Goal: Task Accomplishment & Management: Manage account settings

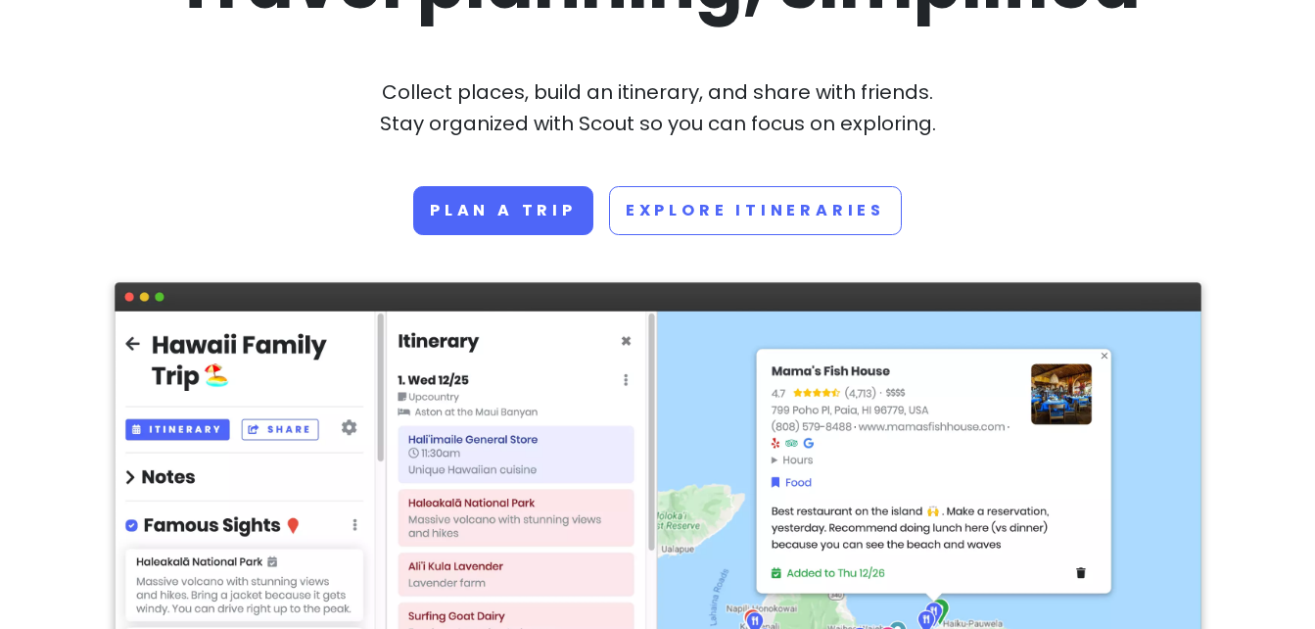
scroll to position [235, 0]
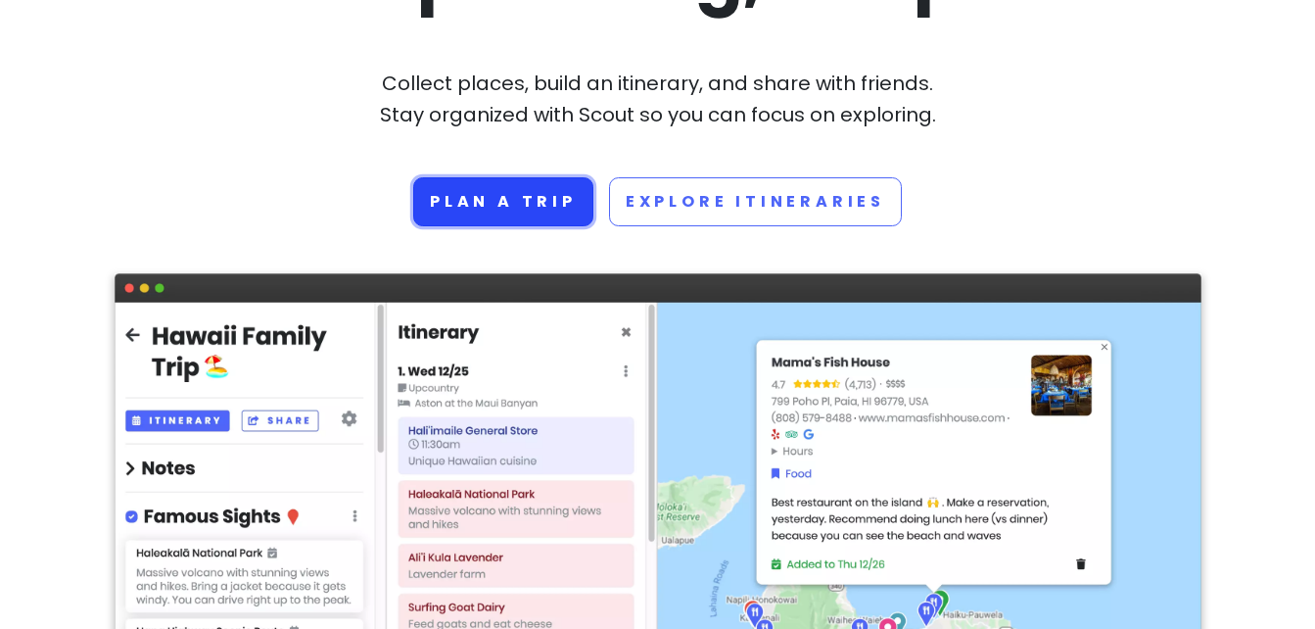
click at [542, 189] on link "Plan a trip" at bounding box center [503, 201] width 180 height 49
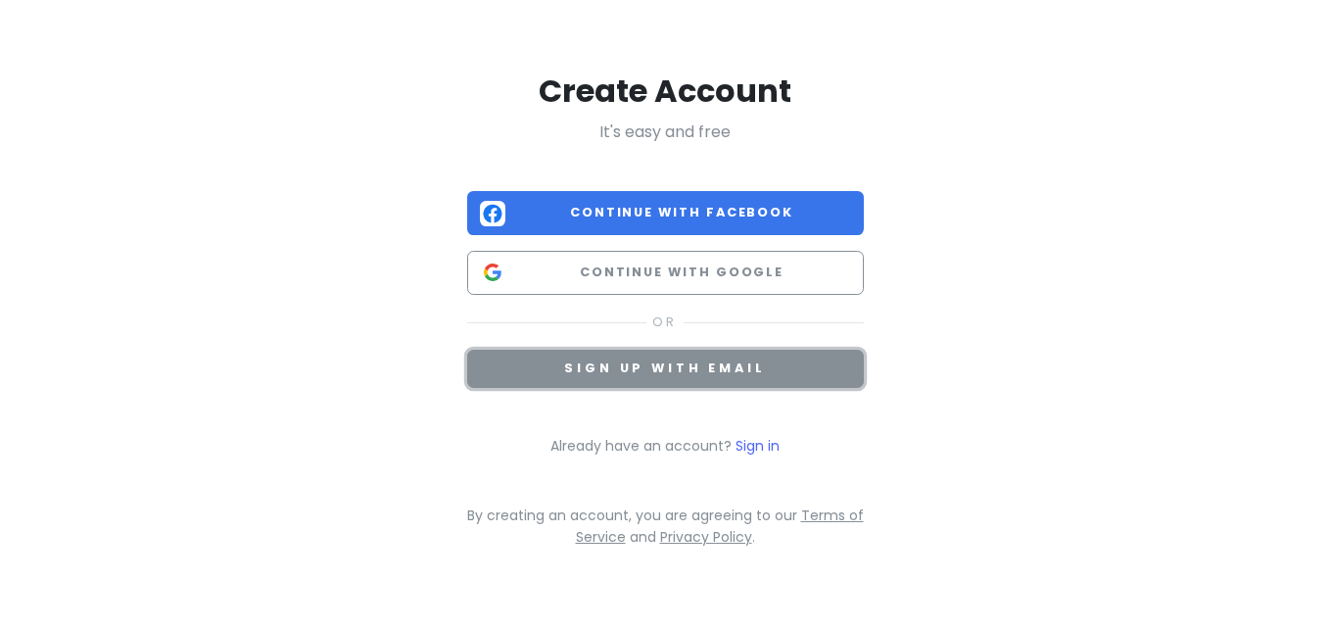
click at [732, 367] on span "Sign up with email" at bounding box center [664, 367] width 201 height 17
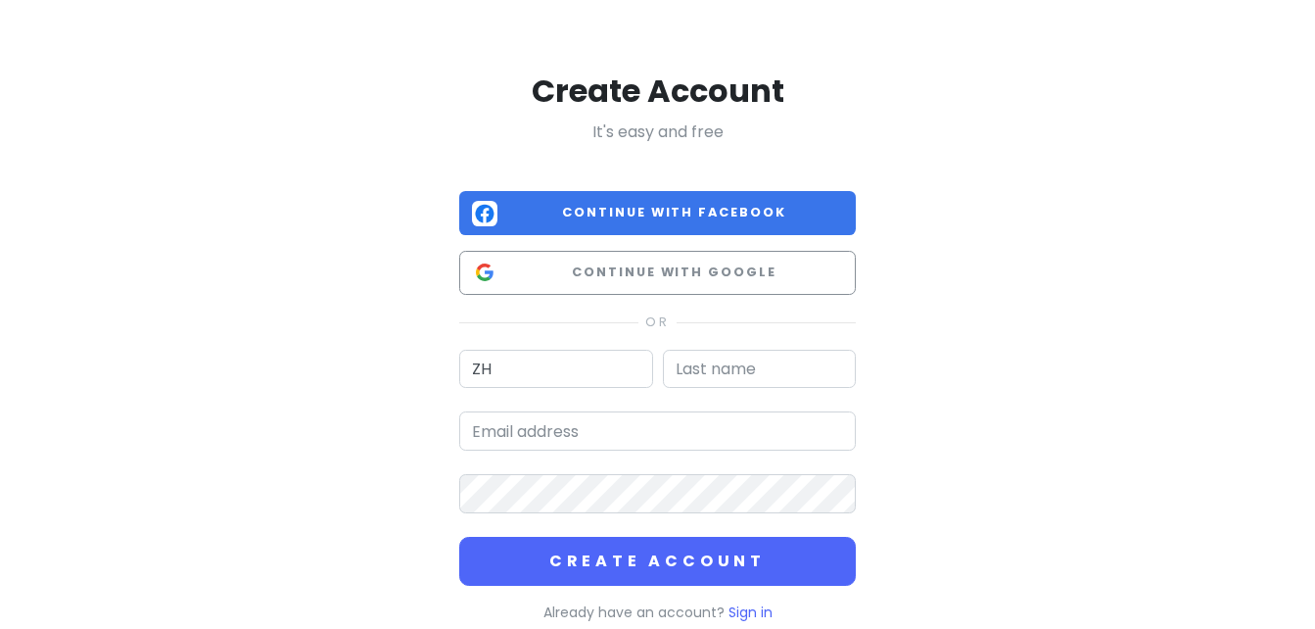
type input "Z"
type input "ZITAO"
click at [742, 373] on input "text" at bounding box center [760, 369] width 194 height 39
type input "ZHU"
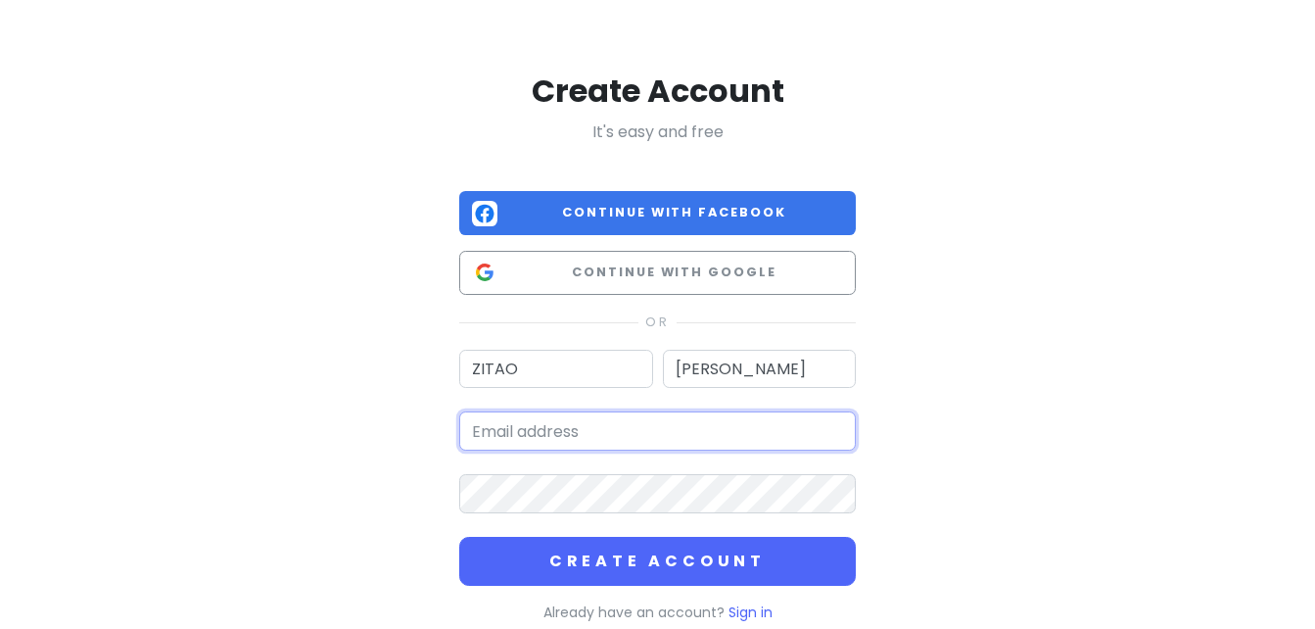
click at [655, 414] on input "email" at bounding box center [657, 430] width 397 height 39
type input "490913578@qq.com"
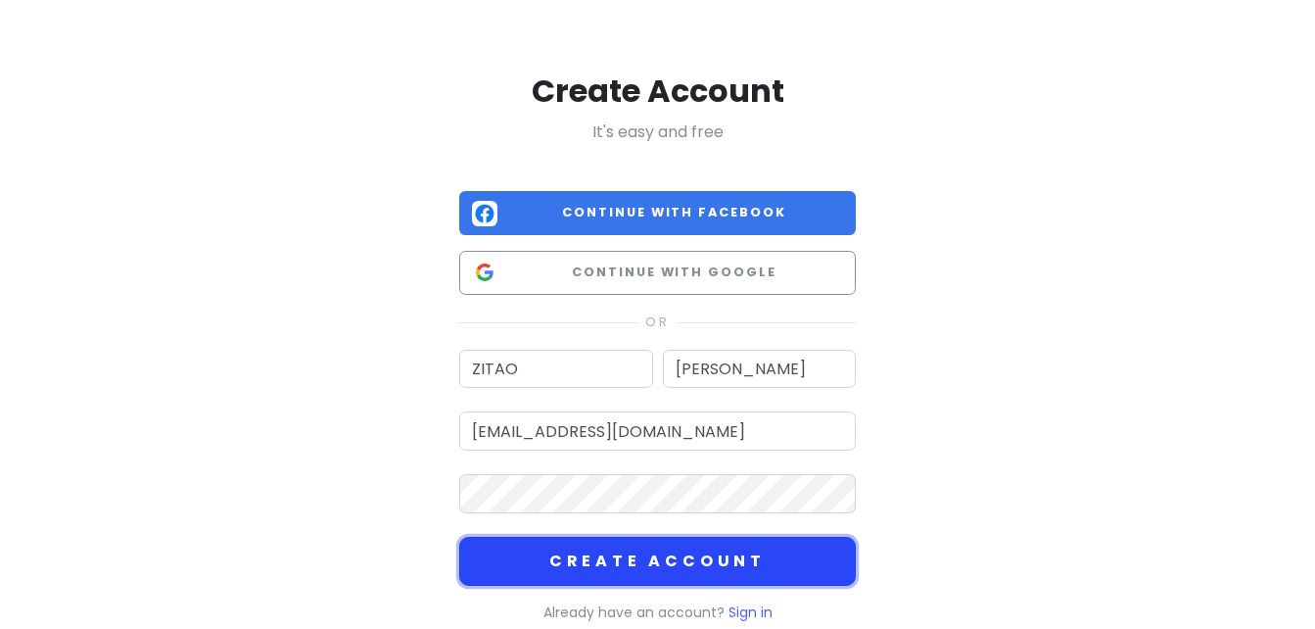
click at [721, 556] on button "Create Account" at bounding box center [657, 561] width 397 height 49
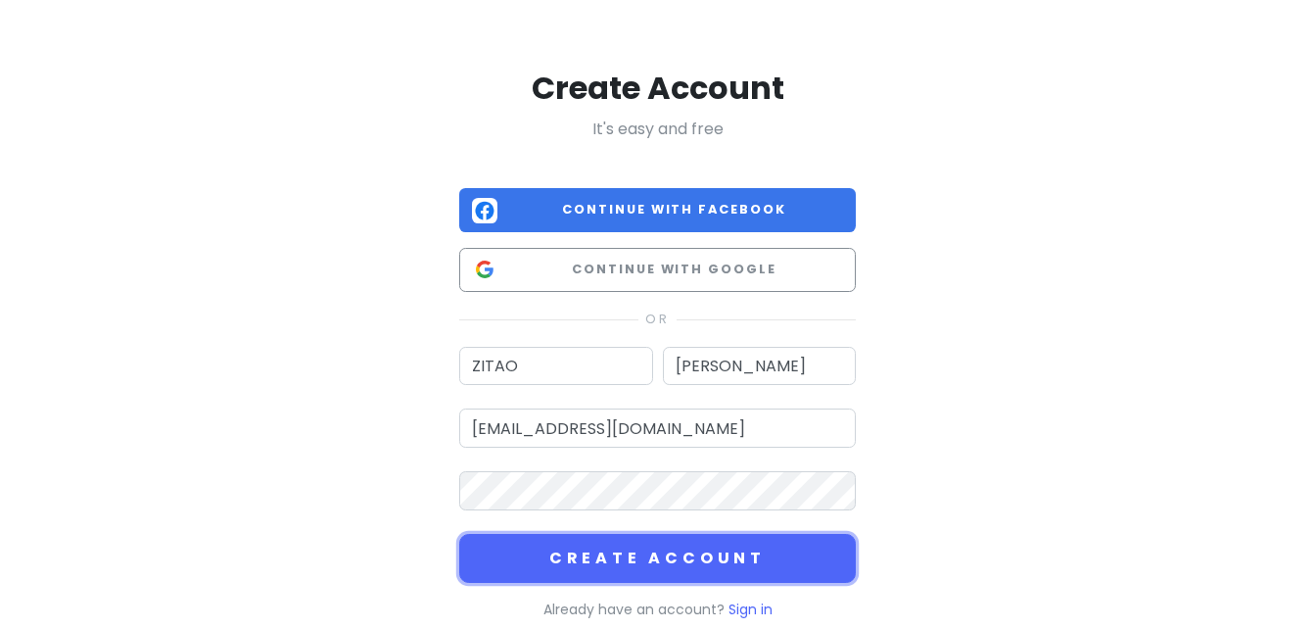
scroll to position [148, 0]
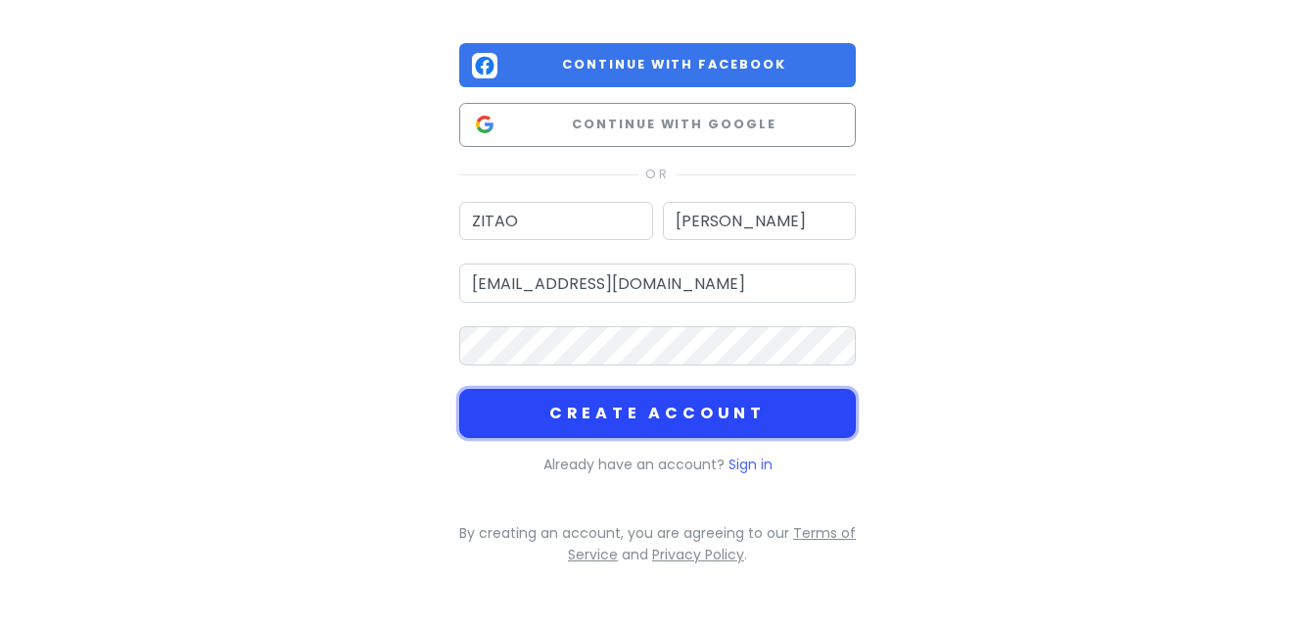
click at [670, 427] on button "Create Account" at bounding box center [657, 413] width 397 height 49
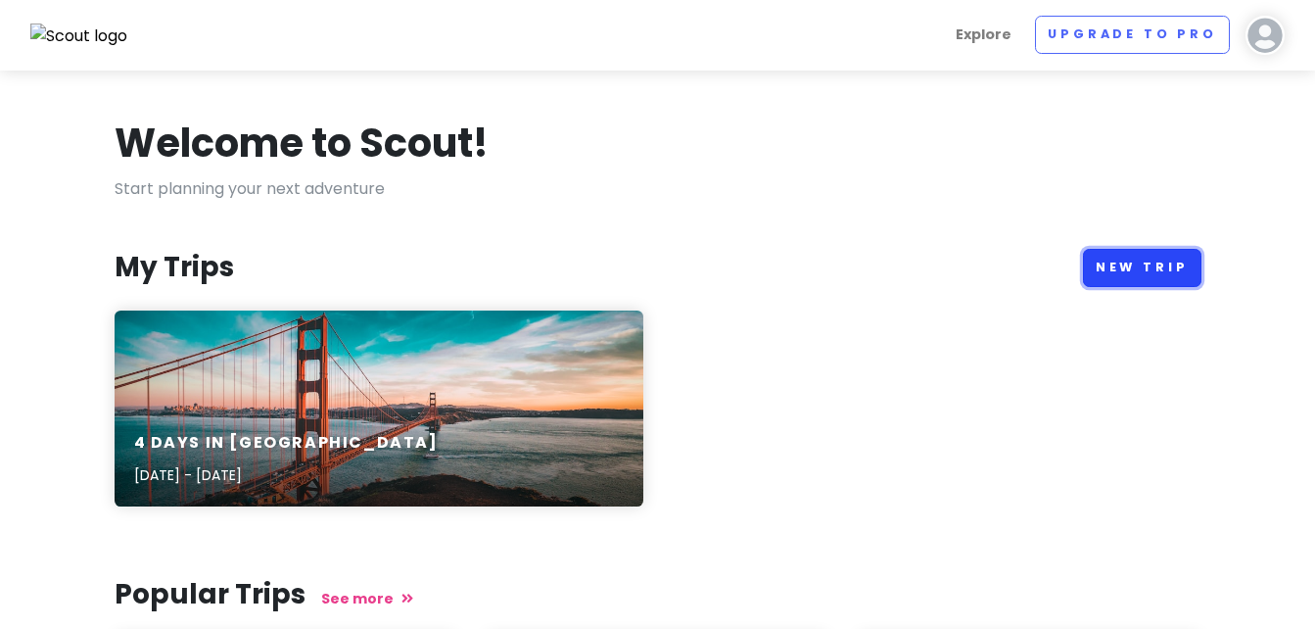
click at [1179, 268] on link "New Trip" at bounding box center [1142, 268] width 119 height 38
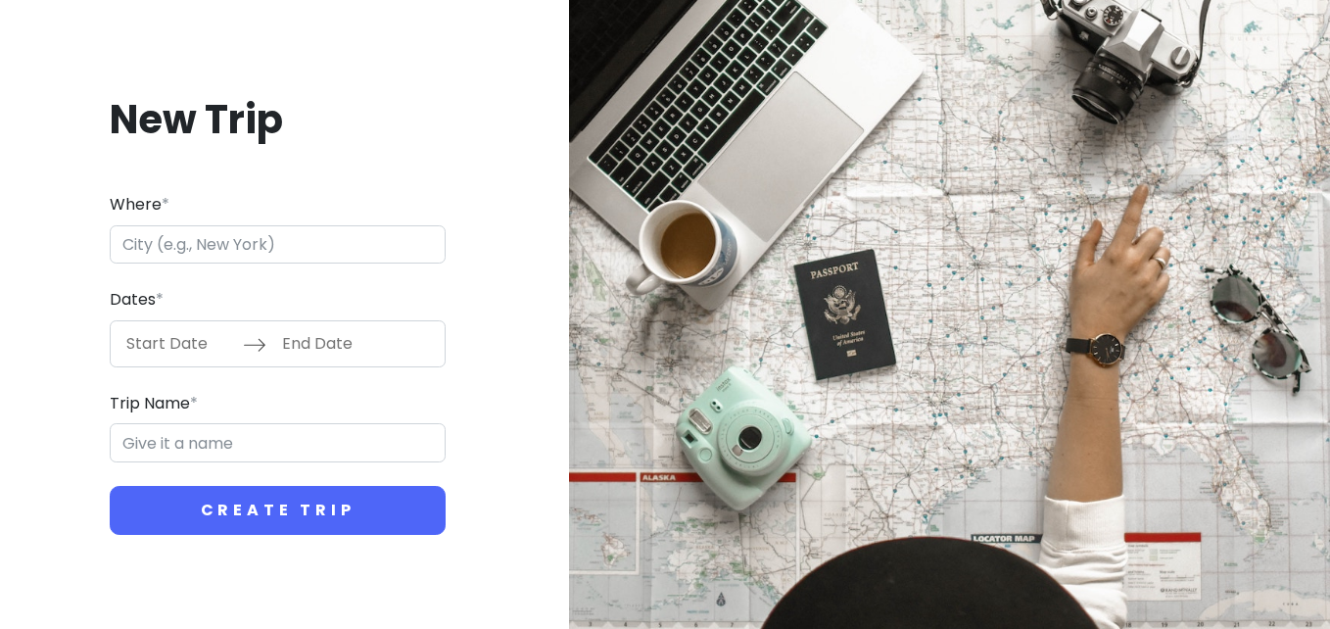
click at [220, 232] on input "Where *" at bounding box center [278, 244] width 336 height 39
click at [222, 253] on input "Where *" at bounding box center [278, 244] width 336 height 39
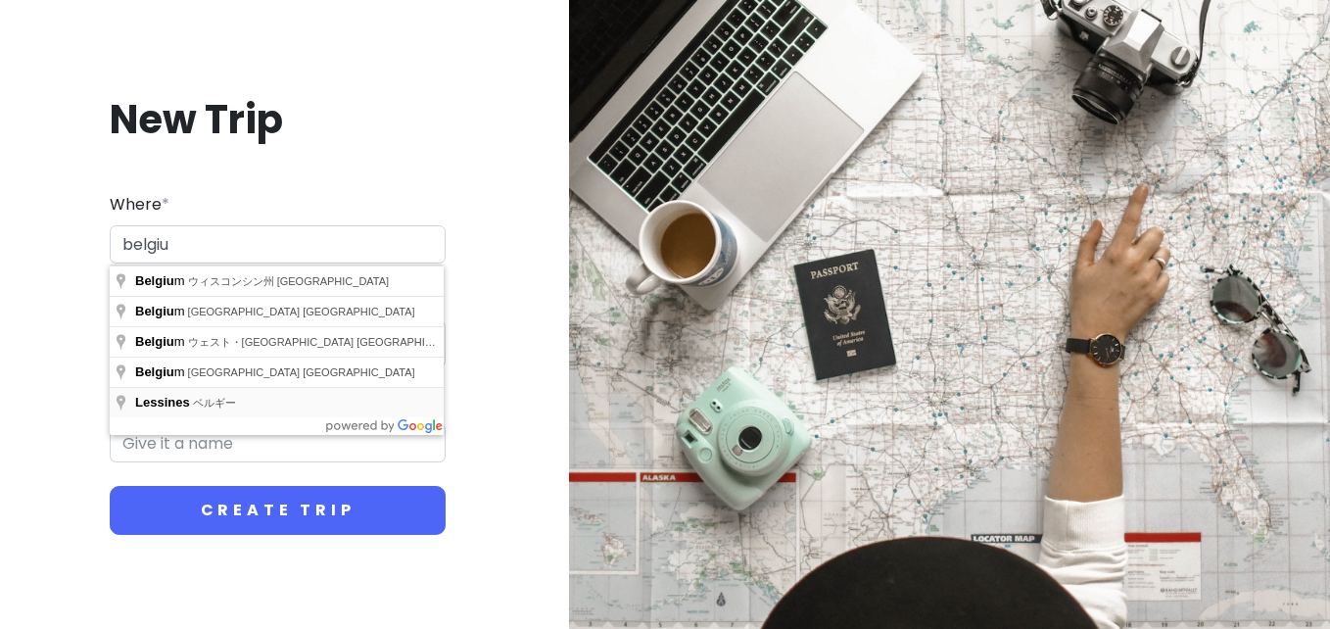
type input "Lessines, ベルギー"
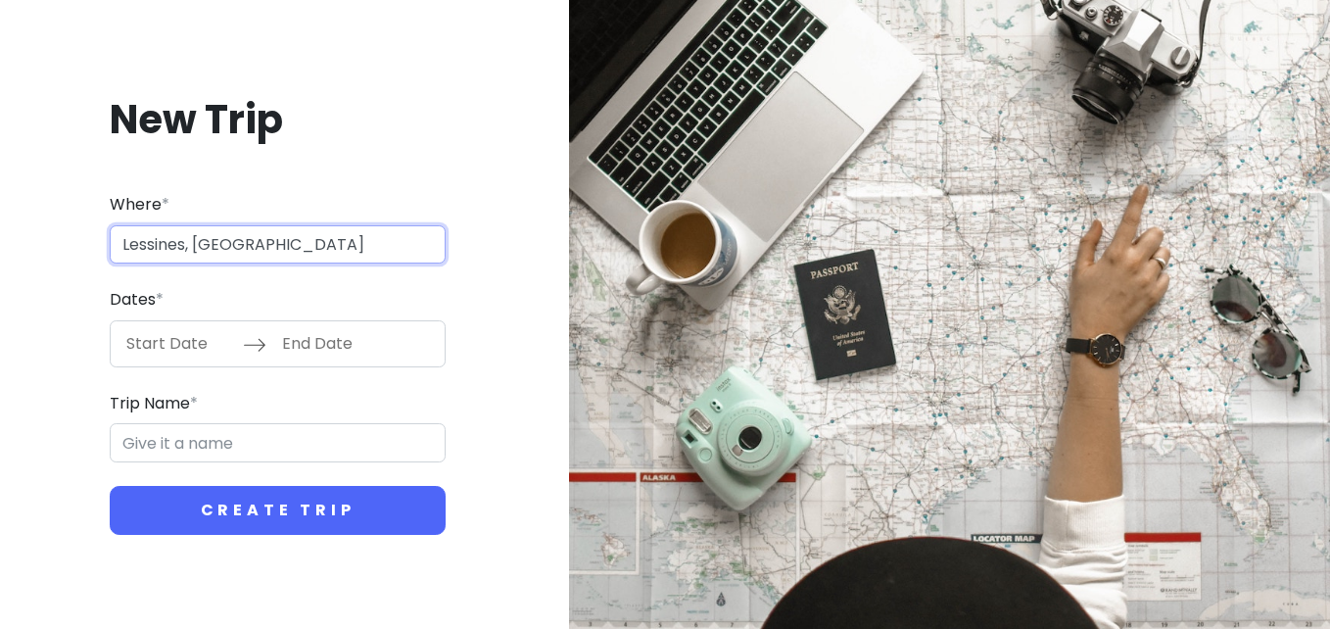
click at [285, 256] on input "Lessines, ベルギー" at bounding box center [278, 244] width 336 height 39
drag, startPoint x: 291, startPoint y: 237, endPoint x: -4, endPoint y: 234, distance: 294.8
click at [0, 234] on html "New Trip Where * Lessines, ベルギー Dates * Navigate forward to interact with the c…" at bounding box center [665, 314] width 1330 height 629
paste input "ドイツ"
type input "ド"
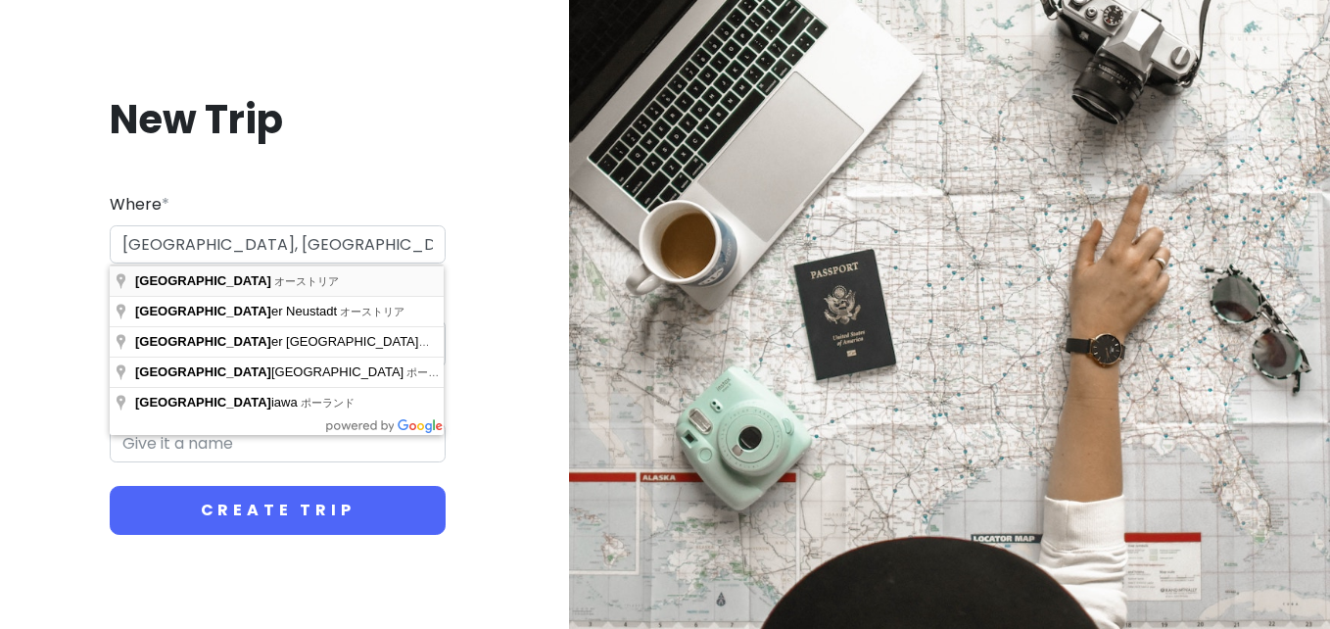
type input "オーストリア ウィーン"
type input "ウィーン Trip"
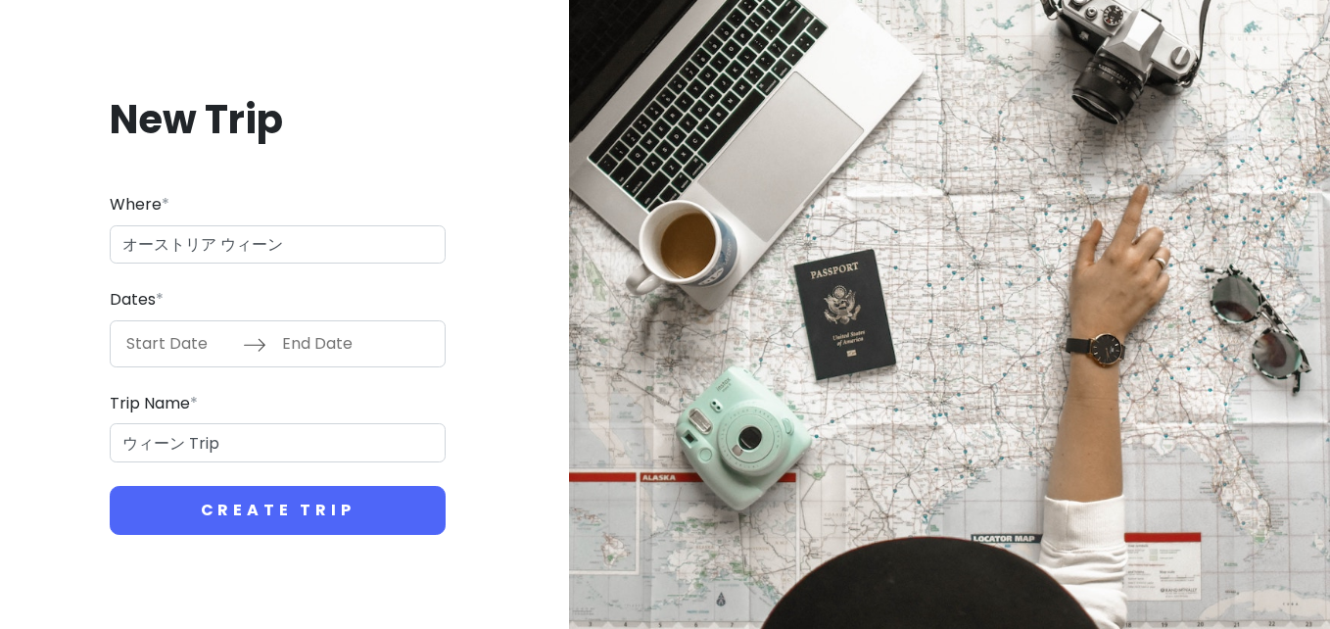
click at [220, 345] on input "Start Date" at bounding box center [179, 343] width 127 height 45
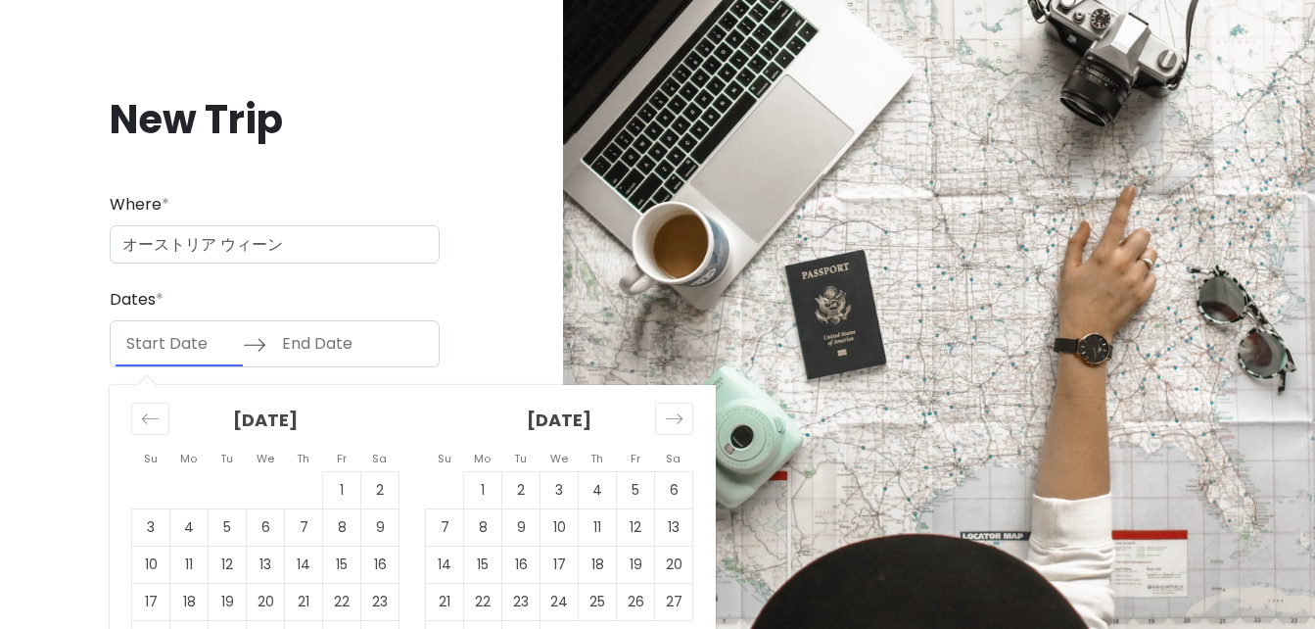
click at [457, 298] on div "New Trip Where * オーストリア ウィーン Dates * Navigate forward to interact with the cale…" at bounding box center [275, 314] width 518 height 535
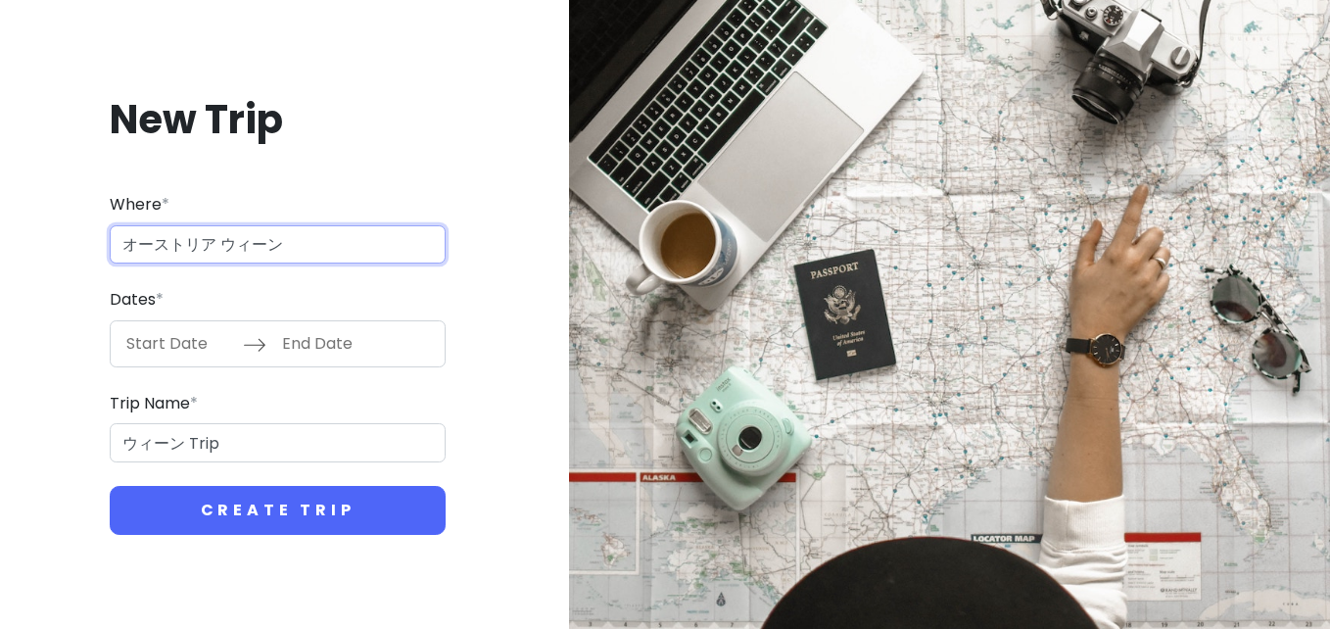
click at [332, 251] on input "オーストリア ウィーン" at bounding box center [278, 244] width 336 height 39
type input "オーストリア 〒8151 オーストリア"
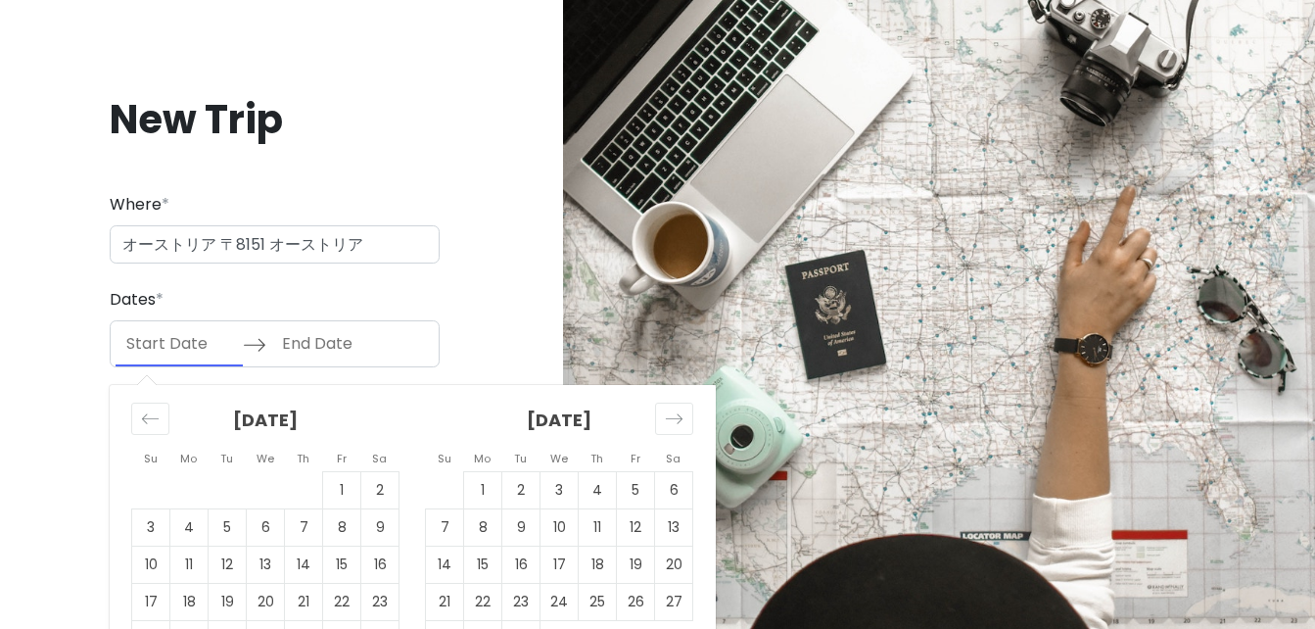
click at [182, 329] on input "Start Date" at bounding box center [179, 343] width 127 height 45
click at [414, 316] on div "Dates * Navigate forward to interact with the calendar and select a date. Press…" at bounding box center [275, 327] width 330 height 80
click at [187, 345] on input "Start Date" at bounding box center [179, 343] width 127 height 45
click at [676, 424] on icon "Move forward to switch to the next month." at bounding box center [674, 418] width 19 height 19
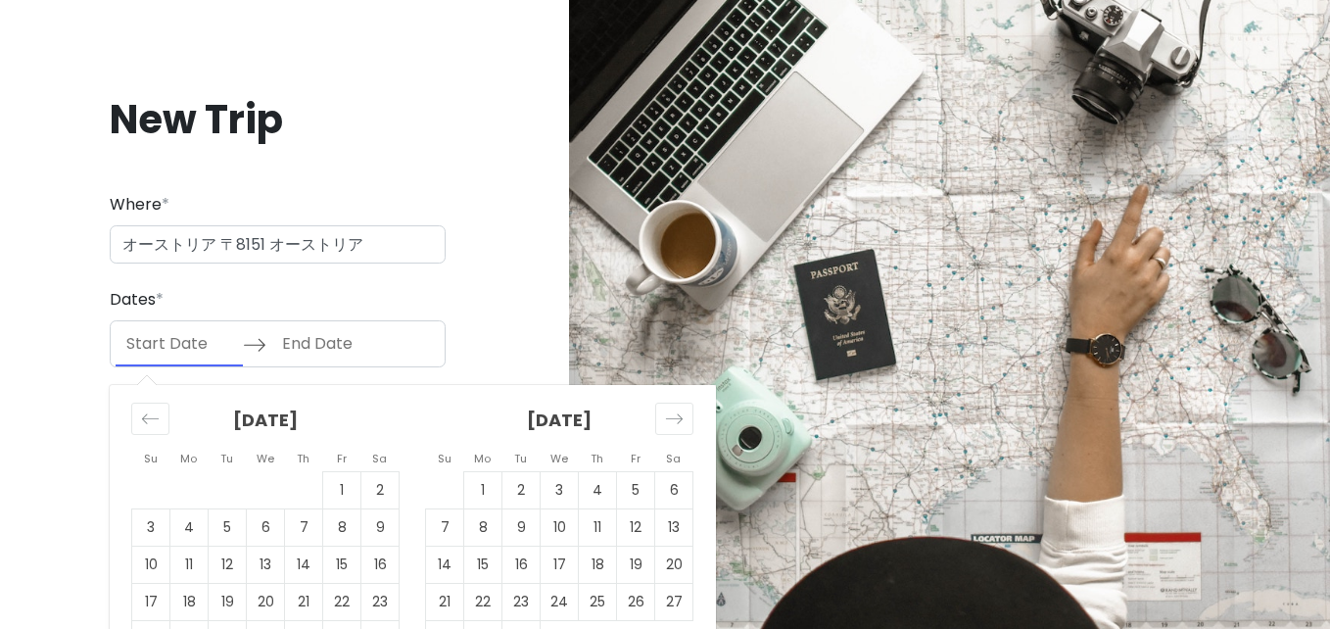
click at [192, 346] on input "Start Date" at bounding box center [179, 343] width 127 height 45
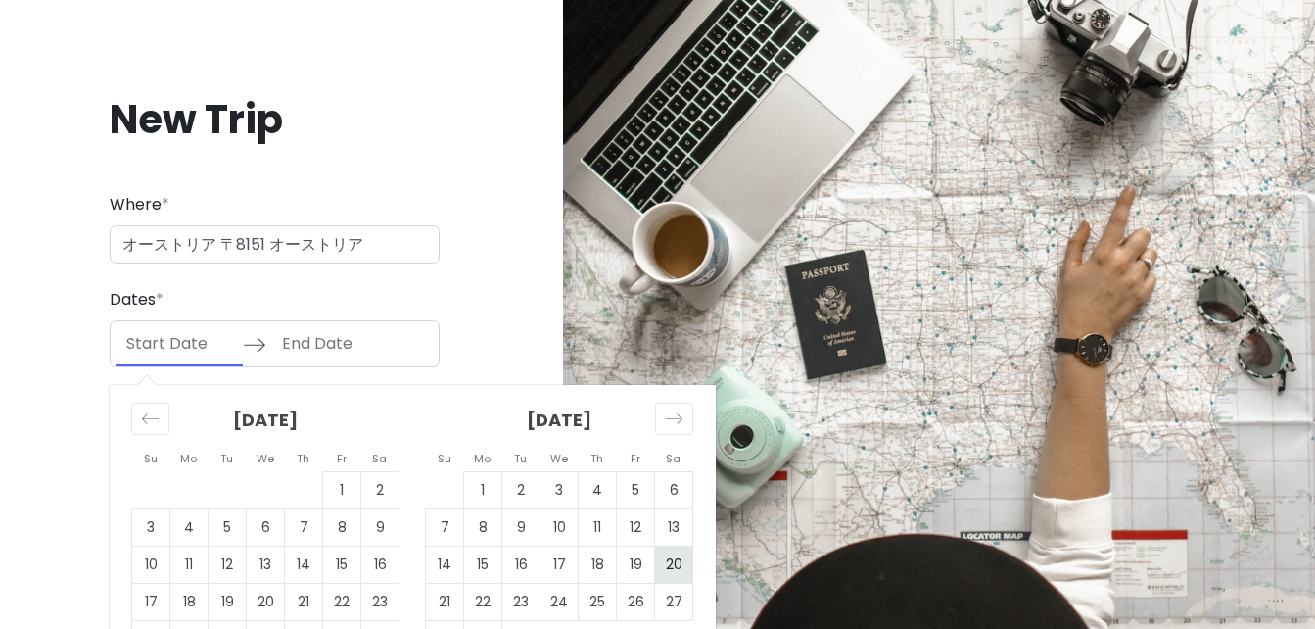
click at [664, 559] on td "20" at bounding box center [674, 564] width 38 height 37
click at [683, 414] on icon "Move forward to switch to the next month." at bounding box center [674, 418] width 19 height 19
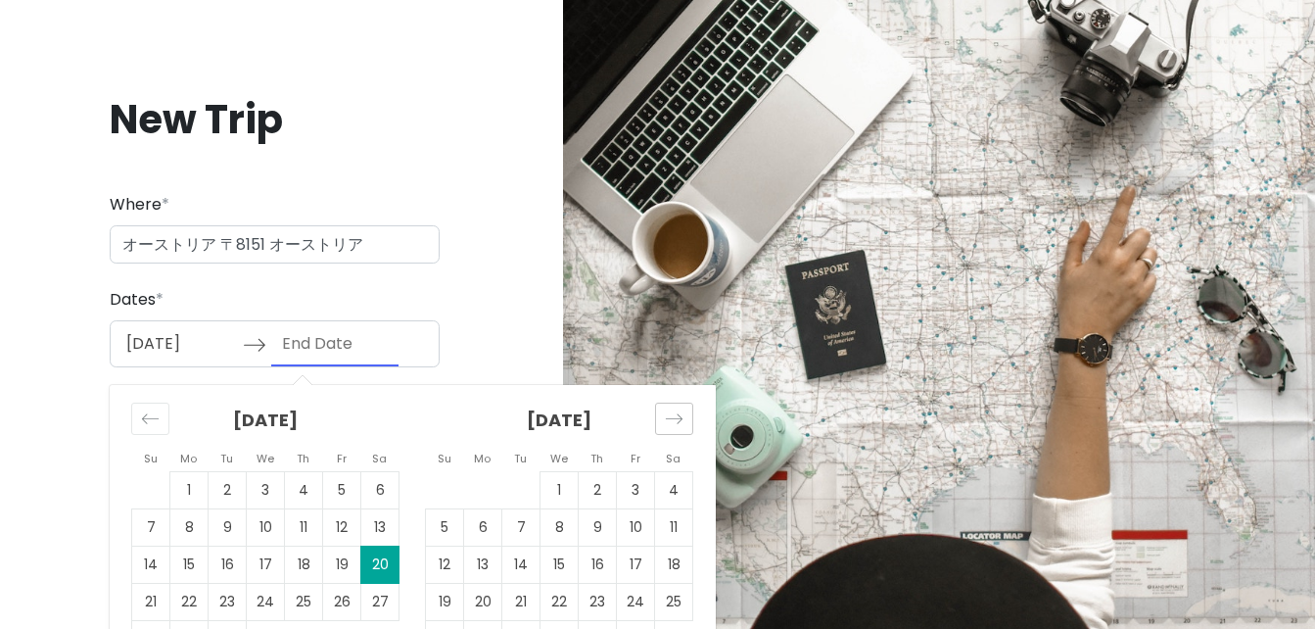
click at [683, 414] on icon "Move forward to switch to the next month." at bounding box center [674, 418] width 19 height 19
click at [170, 335] on input "09/20/2025" at bounding box center [179, 343] width 127 height 45
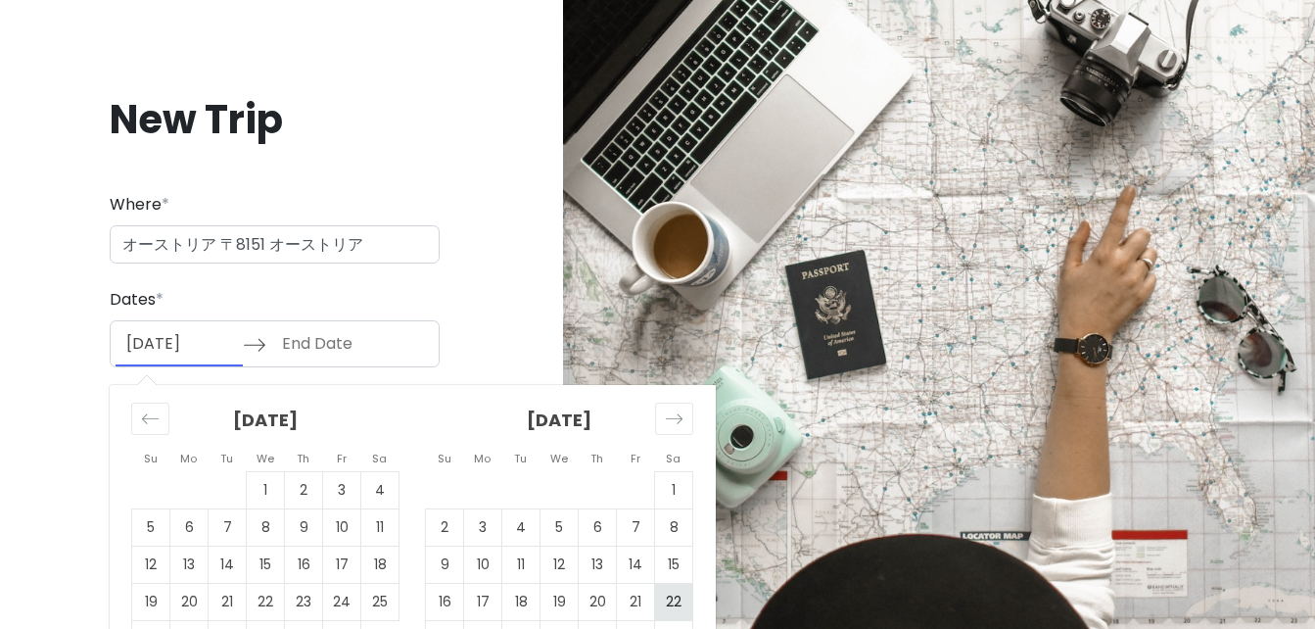
click at [671, 602] on td "22" at bounding box center [674, 601] width 38 height 37
type input "11/22/2025"
click at [457, 624] on td "23" at bounding box center [445, 638] width 38 height 37
type input "11/23/2025"
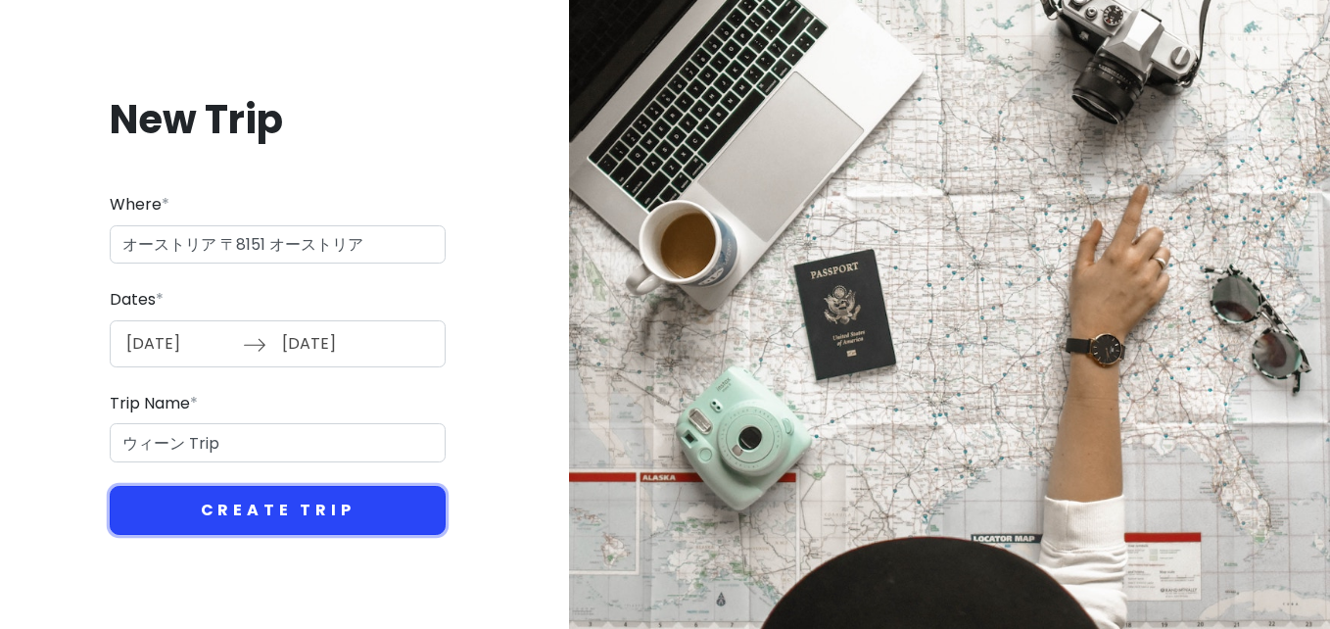
click at [308, 514] on button "Create Trip" at bounding box center [278, 510] width 336 height 49
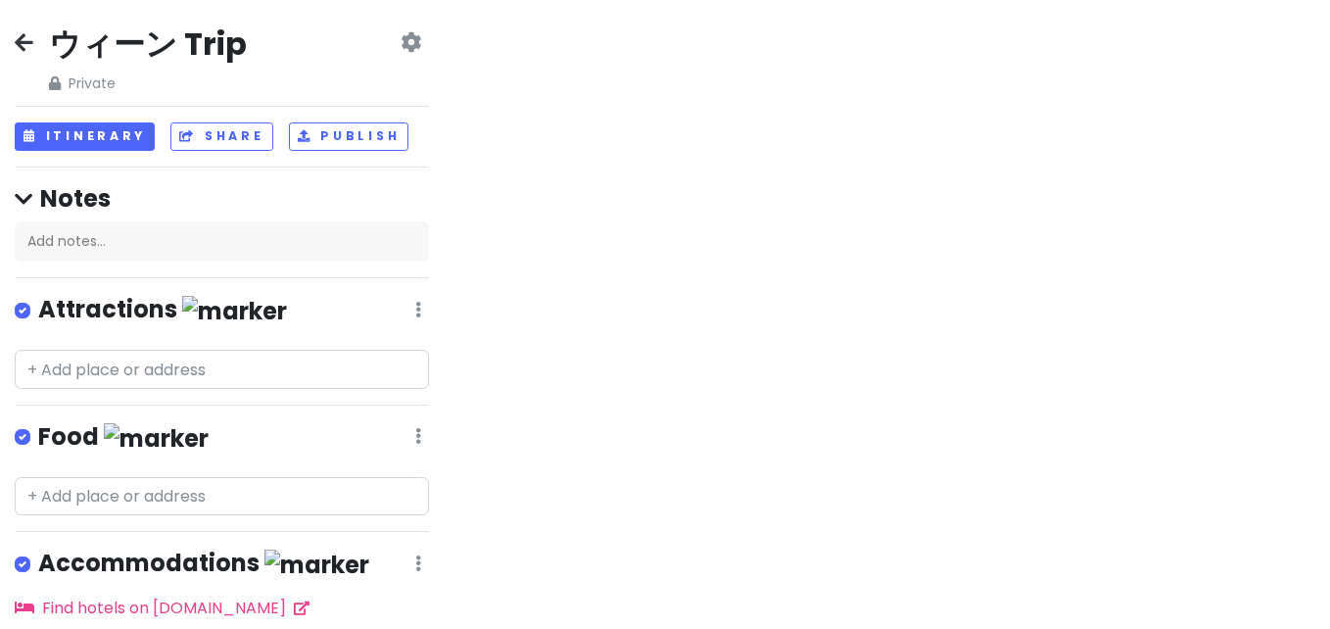
click at [1062, 204] on div at bounding box center [887, 314] width 886 height 629
click at [1011, 293] on div at bounding box center [887, 314] width 886 height 629
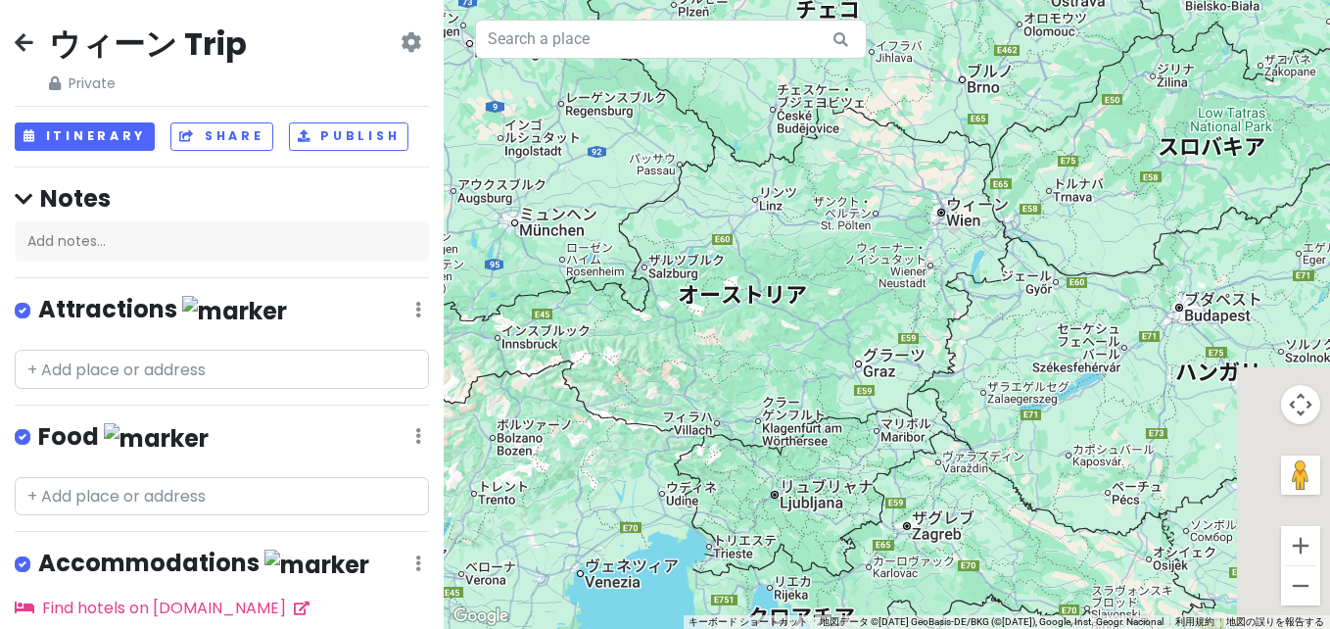
drag, startPoint x: 1035, startPoint y: 174, endPoint x: 885, endPoint y: 270, distance: 178.0
click at [885, 270] on div at bounding box center [887, 314] width 886 height 629
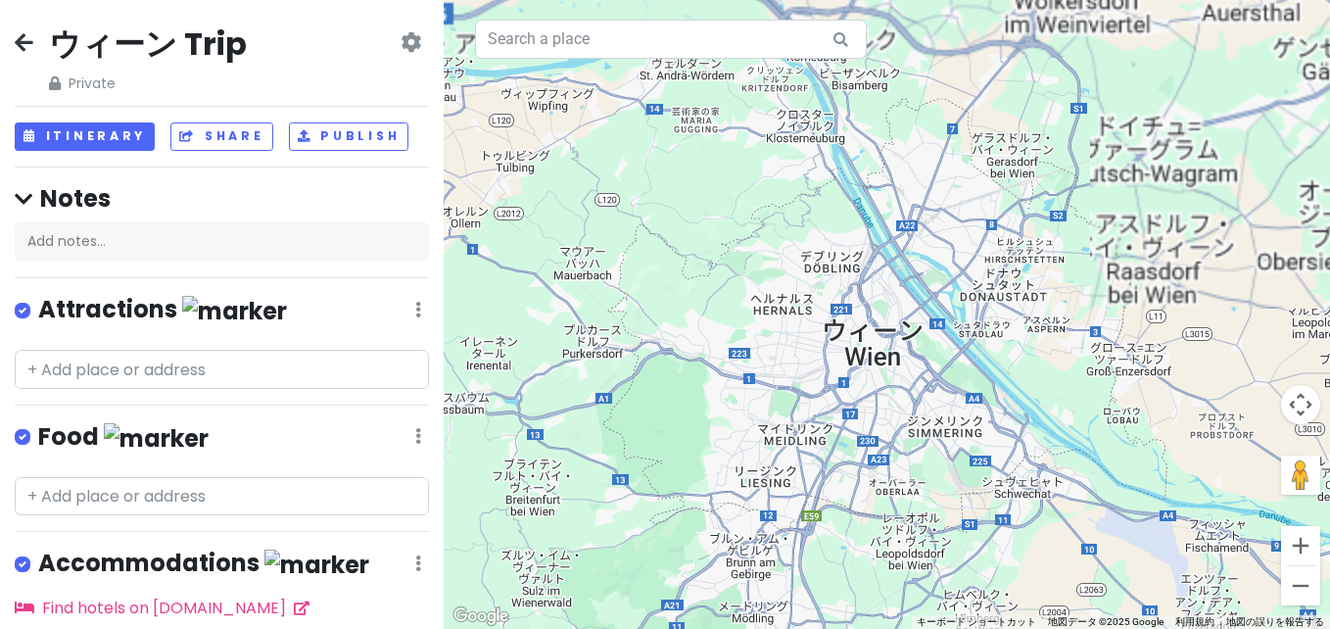
drag, startPoint x: 973, startPoint y: 244, endPoint x: 888, endPoint y: 456, distance: 228.6
click at [888, 456] on div at bounding box center [887, 314] width 886 height 629
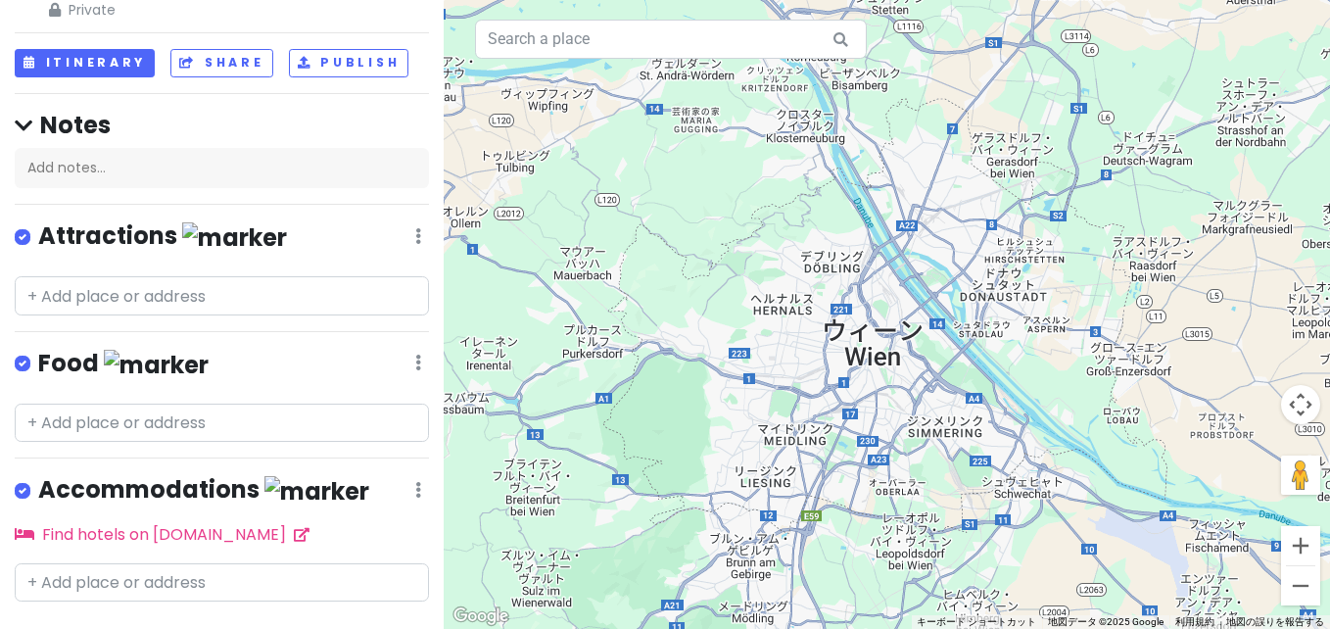
scroll to position [114, 0]
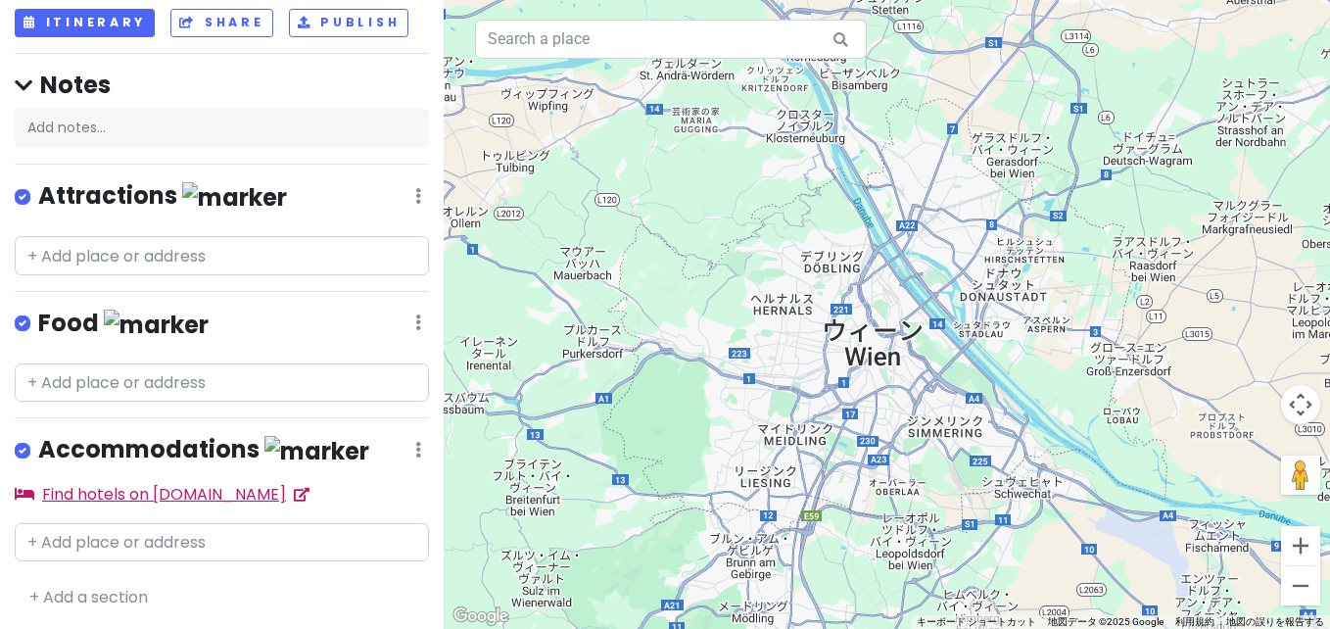
click at [155, 487] on link "Find hotels on Booking.com" at bounding box center [162, 494] width 295 height 23
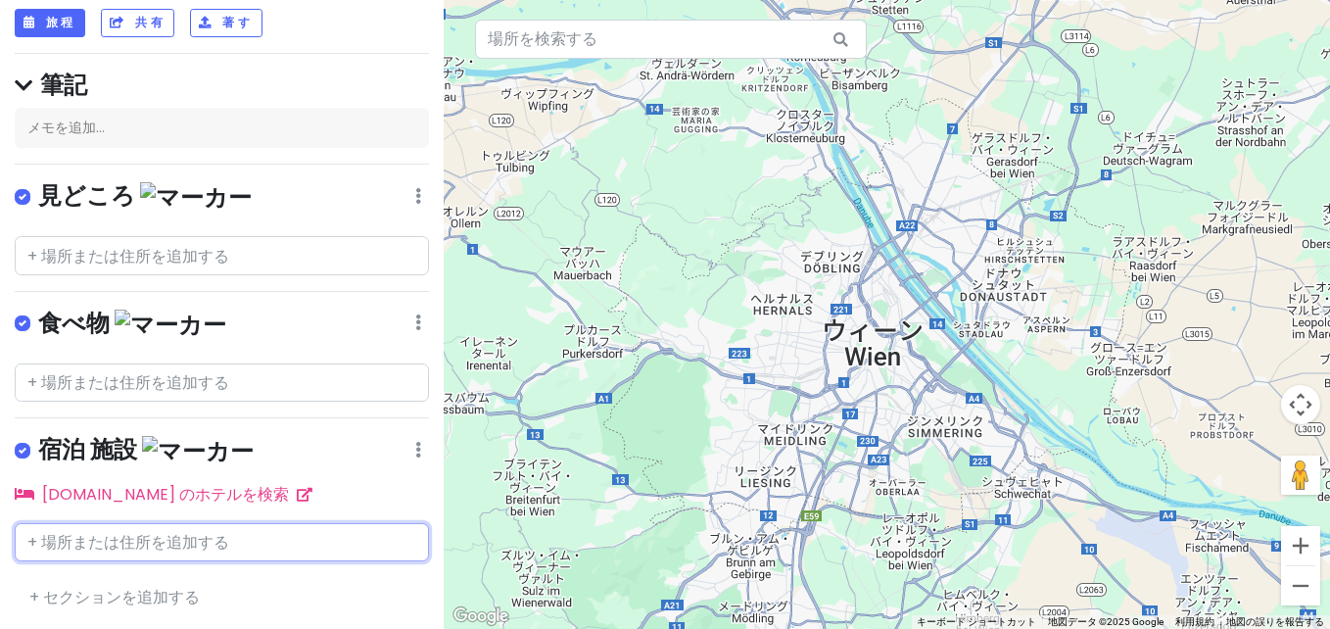
click at [151, 551] on input "text" at bounding box center [222, 542] width 414 height 39
paste input "Hotel Sacher Wien"
type input "Hotel Sacher Wien"
click at [151, 551] on input "Hotel Sacher Wien" at bounding box center [222, 542] width 414 height 39
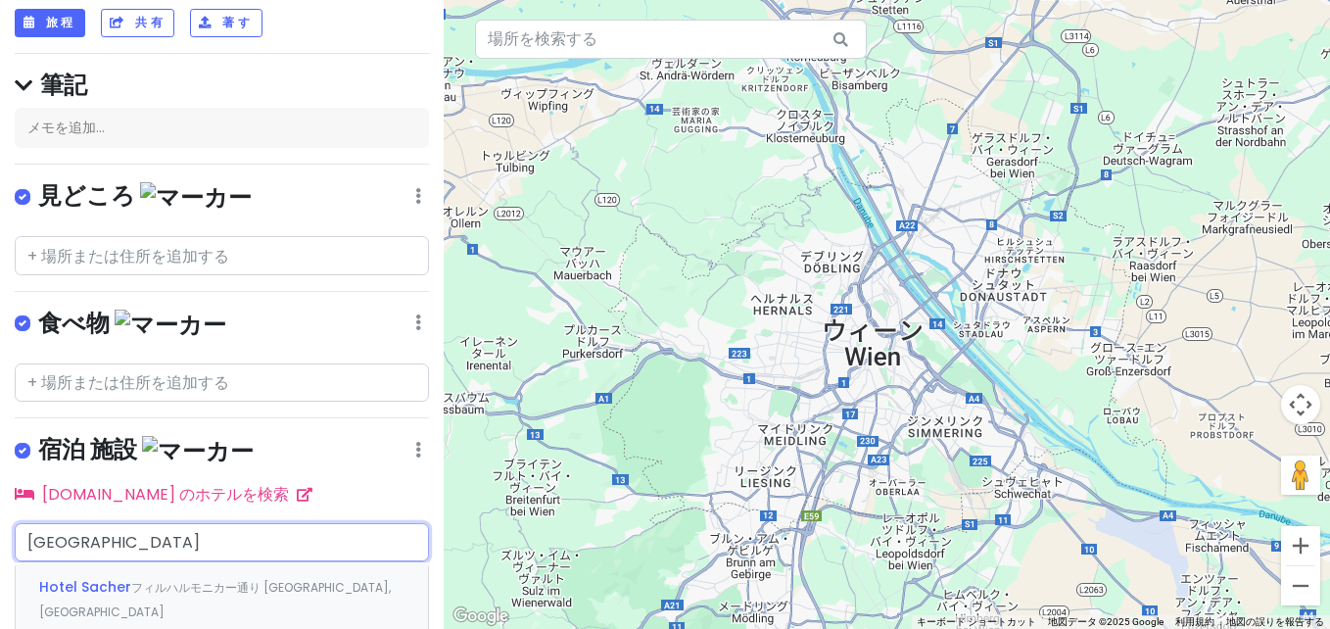
click at [271, 590] on span "フィルハルモニカー通り Wien, オーストリア" at bounding box center [215, 600] width 352 height 42
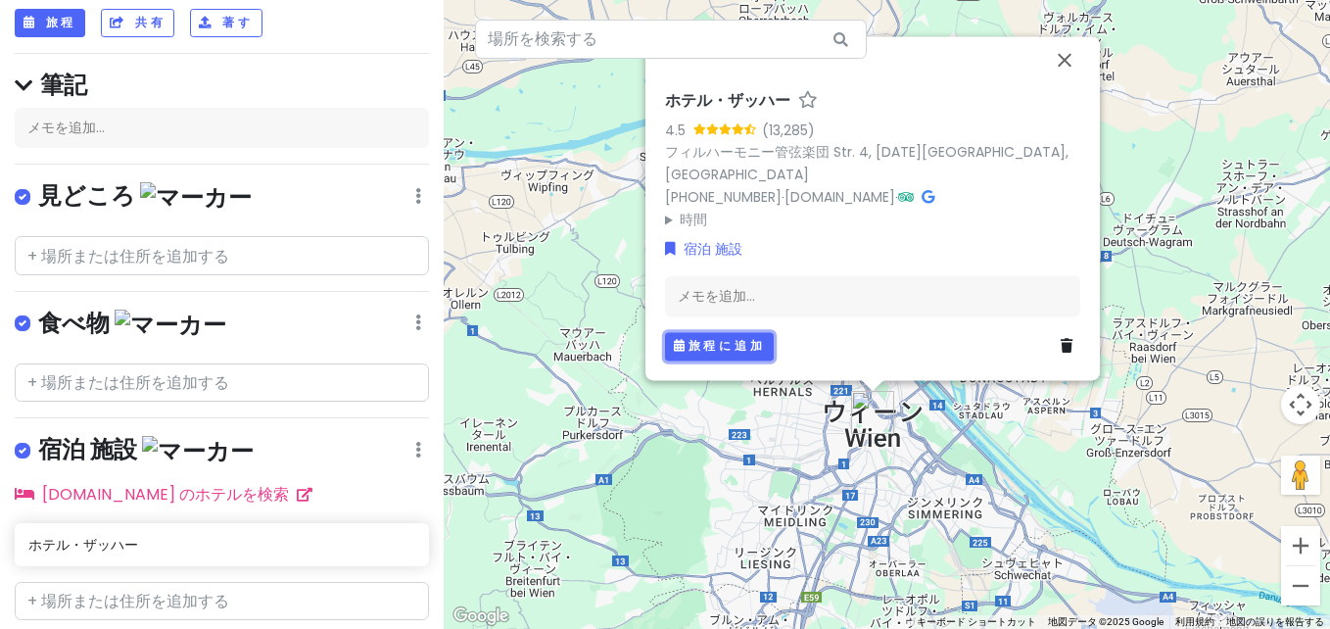
click at [693, 349] on font "旅程に追加" at bounding box center [727, 345] width 77 height 17
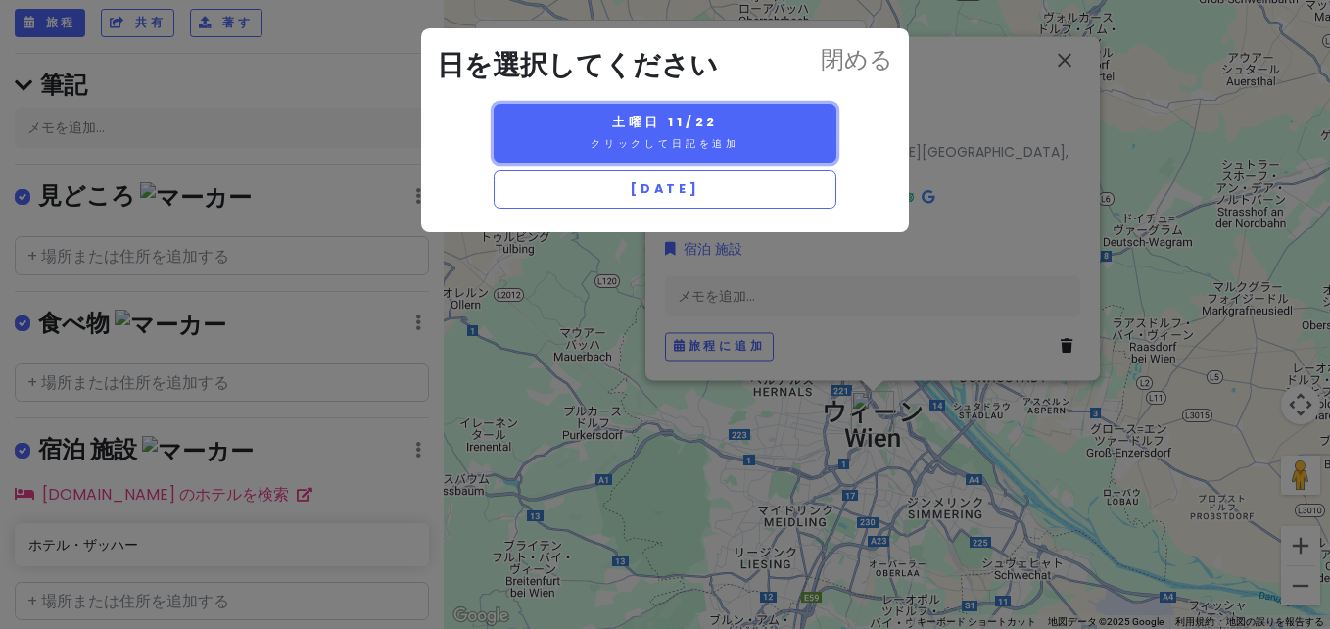
click at [753, 143] on button "土 曜日 11/22 クリックして日記を追加" at bounding box center [665, 133] width 343 height 59
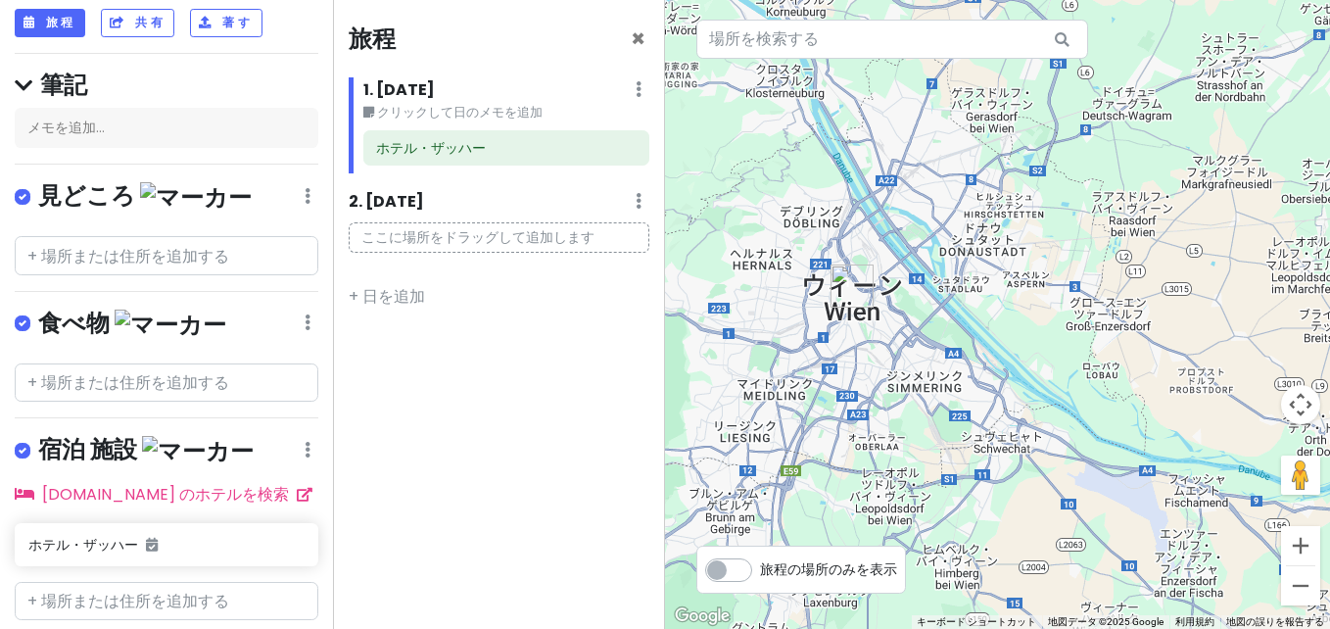
drag, startPoint x: 1065, startPoint y: 413, endPoint x: 931, endPoint y: 285, distance: 185.7
click at [931, 285] on div at bounding box center [997, 314] width 665 height 629
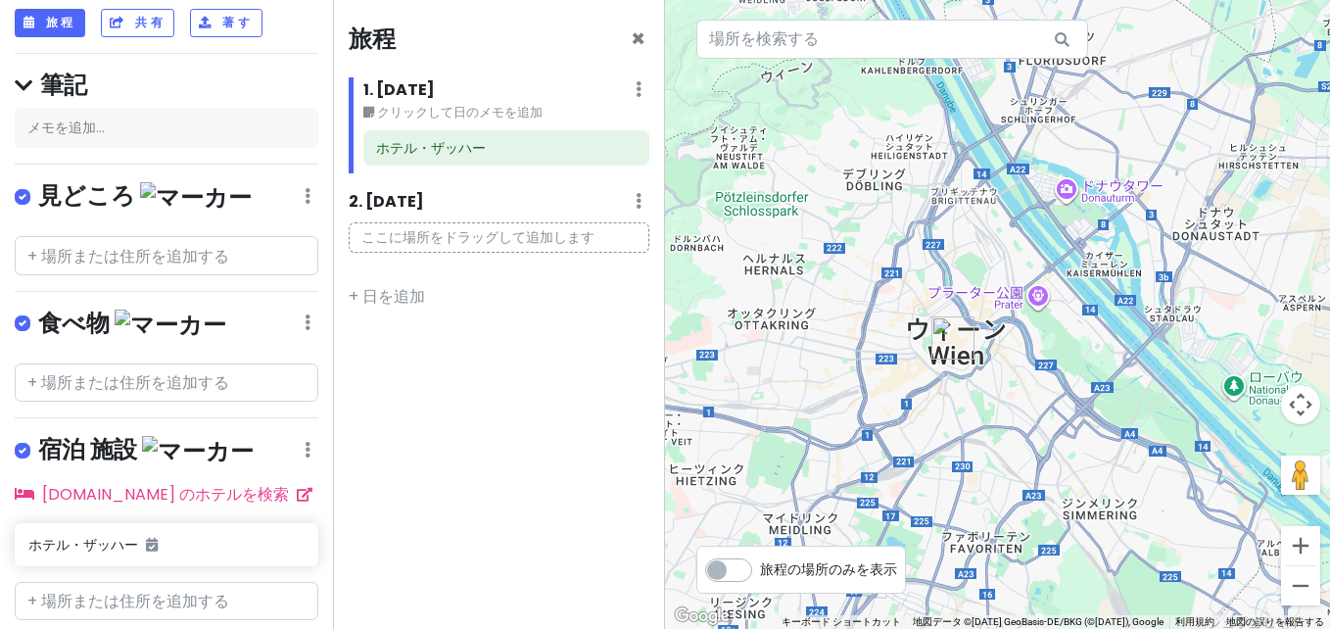
drag, startPoint x: 931, startPoint y: 285, endPoint x: 1119, endPoint y: 323, distance: 191.9
click at [1119, 323] on div at bounding box center [997, 314] width 665 height 629
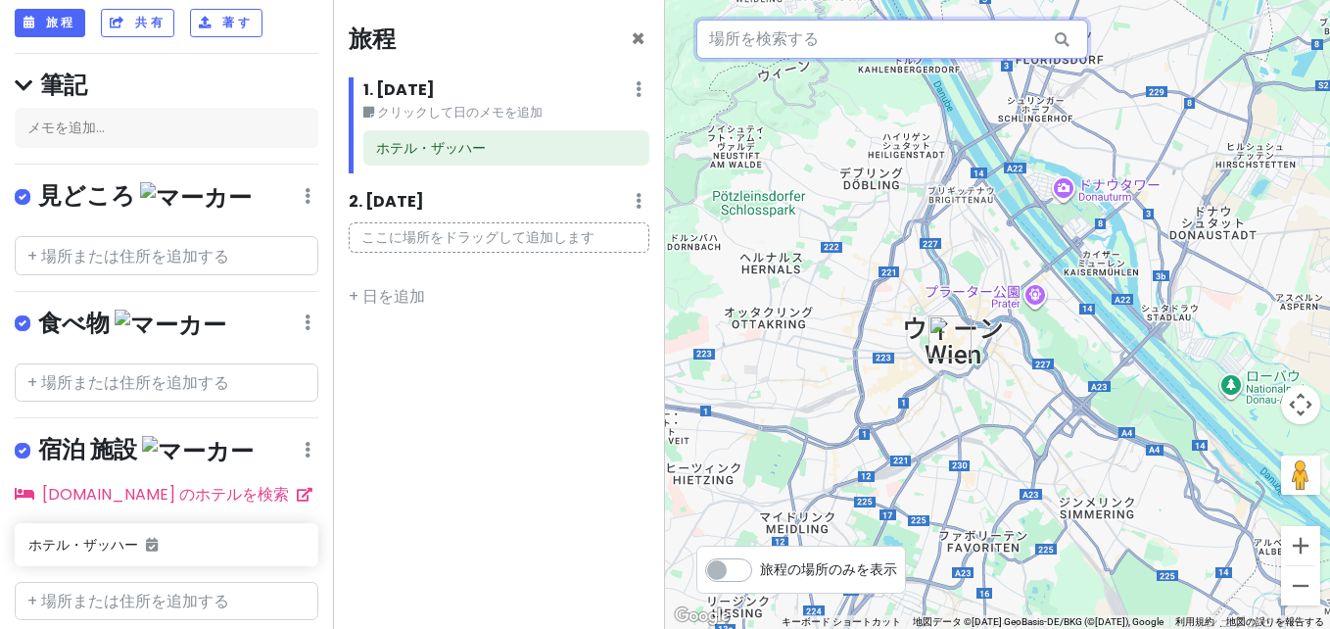
click at [914, 27] on input "text" at bounding box center [892, 39] width 392 height 39
paste input "シェーンブルン宮殿"
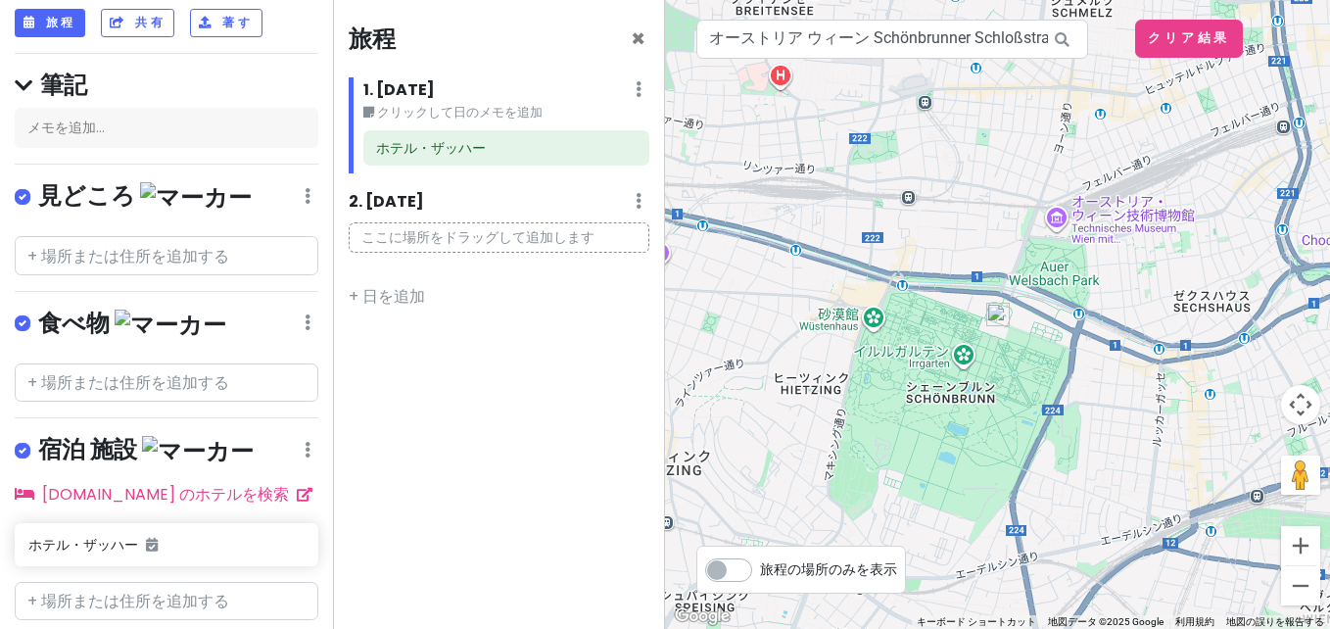
click at [1005, 329] on div at bounding box center [997, 314] width 665 height 629
click at [998, 322] on img at bounding box center [998, 315] width 24 height 24
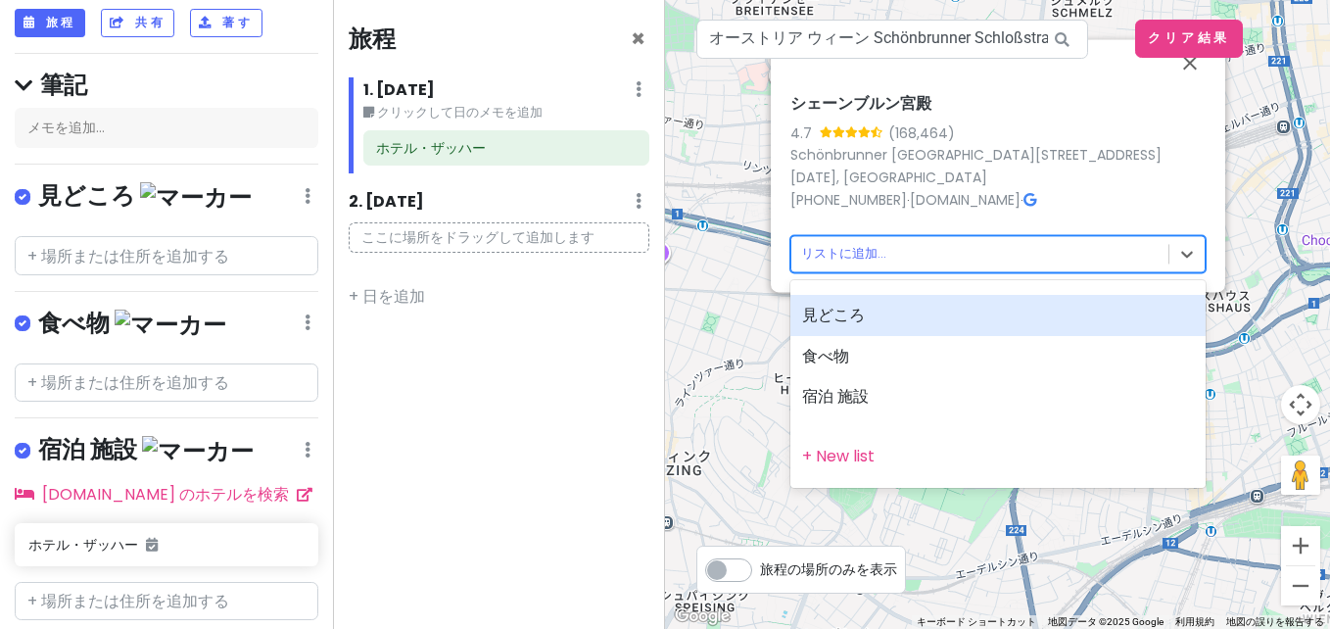
click at [906, 266] on body "ウィーン Trip Private Change Dates Make a Copy Delete Trip Go Pro ⚡️ Give Feedback …" at bounding box center [665, 314] width 1330 height 629
click at [884, 319] on div "見どころ" at bounding box center [997, 315] width 415 height 41
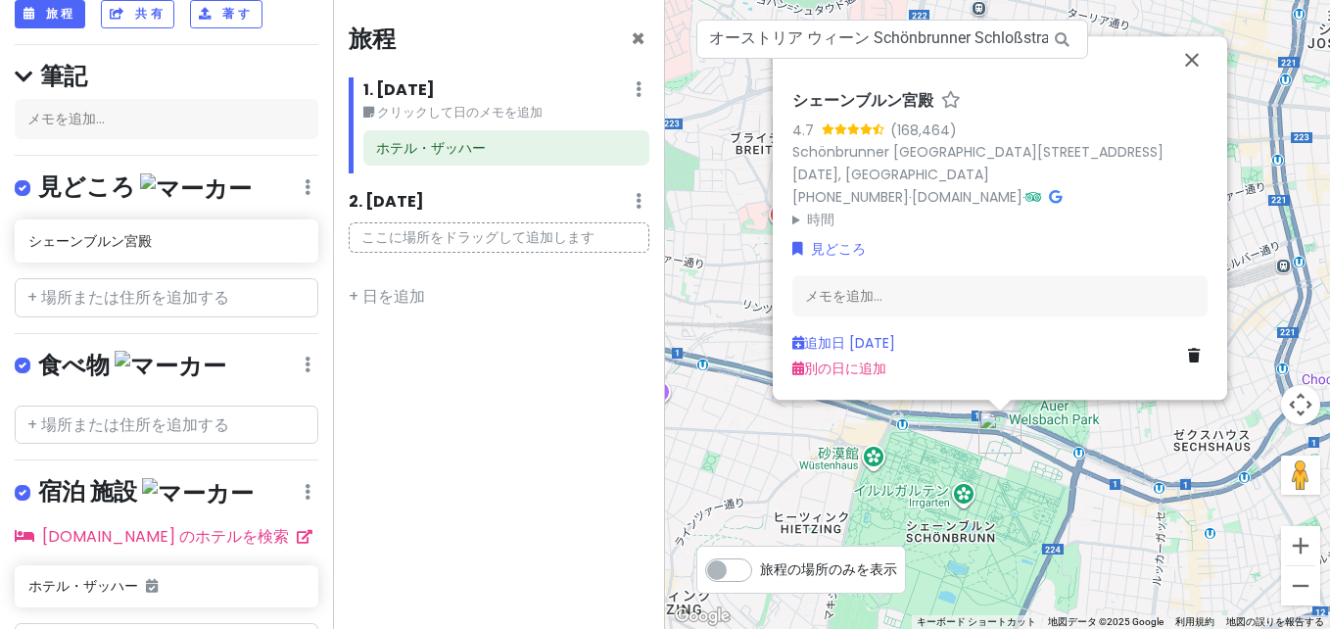
scroll to position [119, 0]
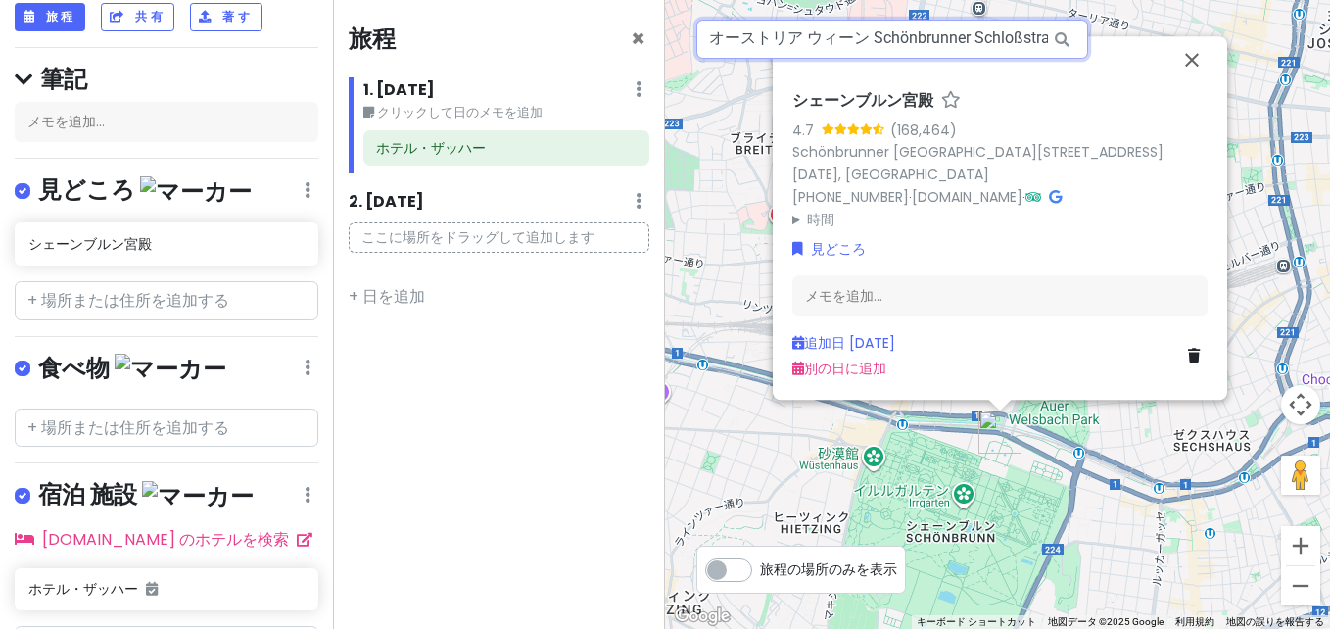
click at [926, 24] on input "オーストリア ウィーン Schönbrunner Schloßstraße, シェーンブルン宮殿" at bounding box center [892, 39] width 392 height 39
paste input "ラハウス"
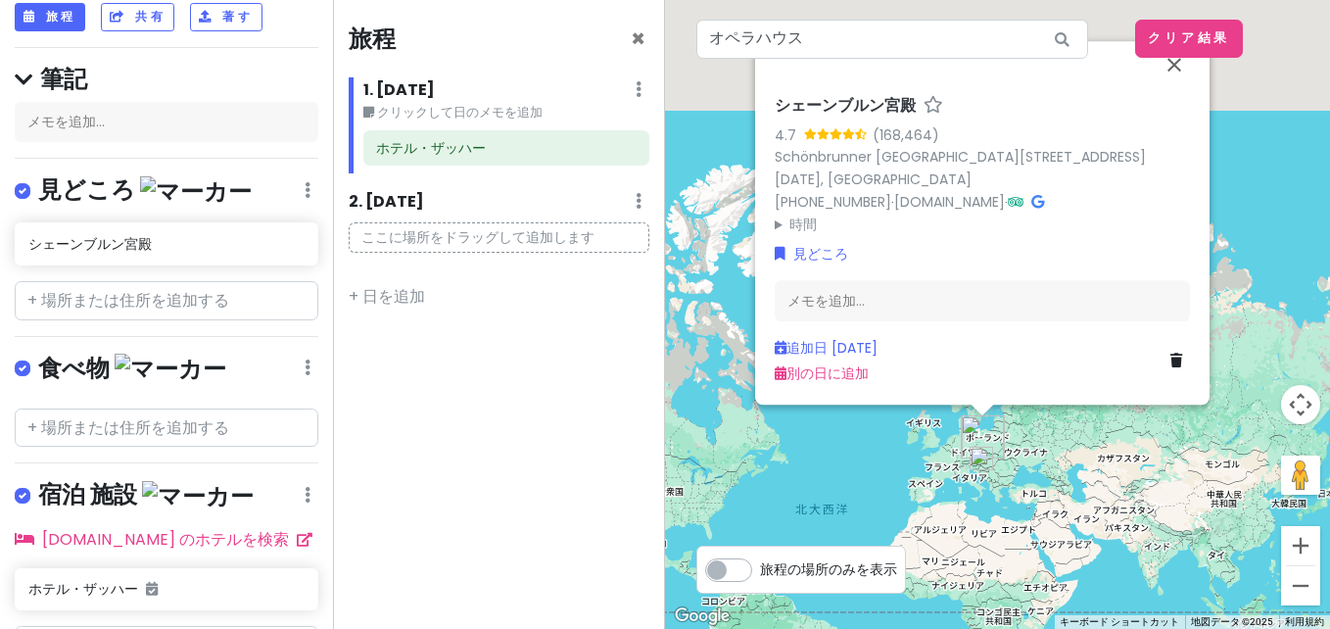
drag, startPoint x: 1017, startPoint y: 182, endPoint x: 1182, endPoint y: 456, distance: 320.3
click at [1182, 456] on div "シェーンブルン宮殿 4.7 (168,464) Schönbrunner Schloßstraße 47, 1130 Wien, オーストリア +43 1 8…" at bounding box center [997, 314] width 665 height 629
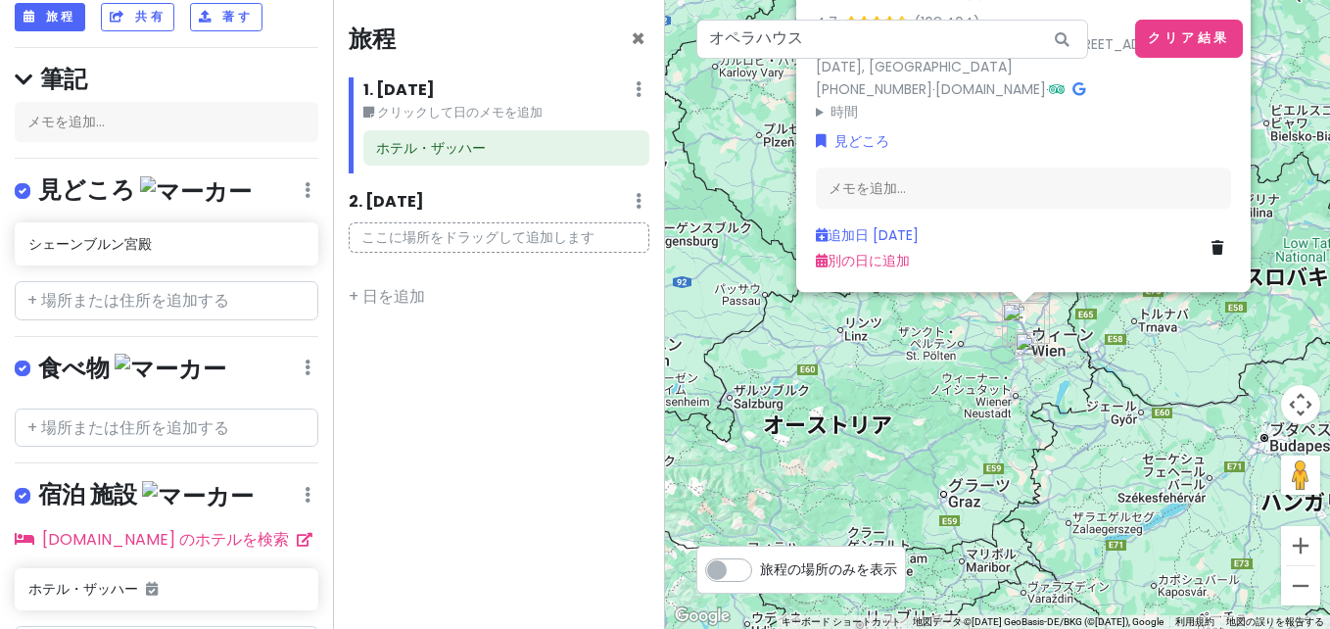
drag, startPoint x: 926, startPoint y: 431, endPoint x: 1166, endPoint y: 554, distance: 269.8
click at [1166, 554] on div "シェーンブルン宮殿 4.7 (168,464) Schönbrunner Schloßstraße 47, 1130 Wien, オーストリア +43 1 8…" at bounding box center [997, 314] width 665 height 629
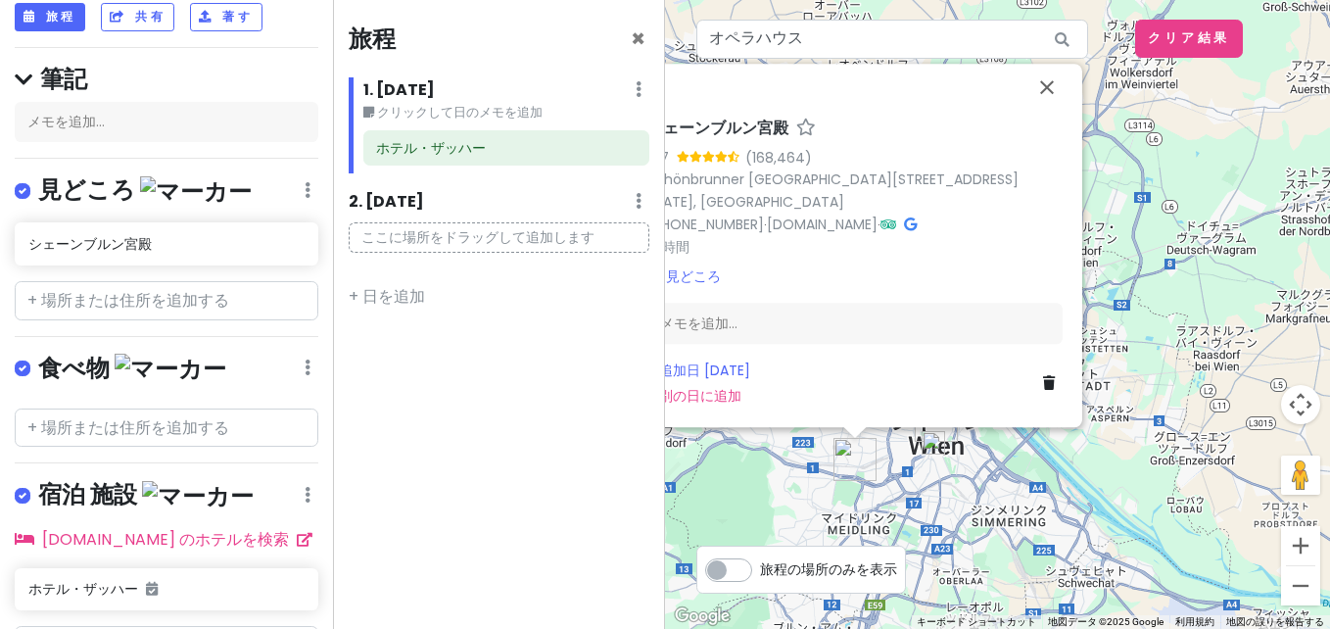
drag, startPoint x: 1204, startPoint y: 404, endPoint x: 895, endPoint y: 512, distance: 327.1
click at [895, 512] on div "シェーンブルン宮殿 4.7 (168,464) Schönbrunner Schloßstraße 47, 1130 Wien, オーストリア +43 1 8…" at bounding box center [997, 314] width 665 height 629
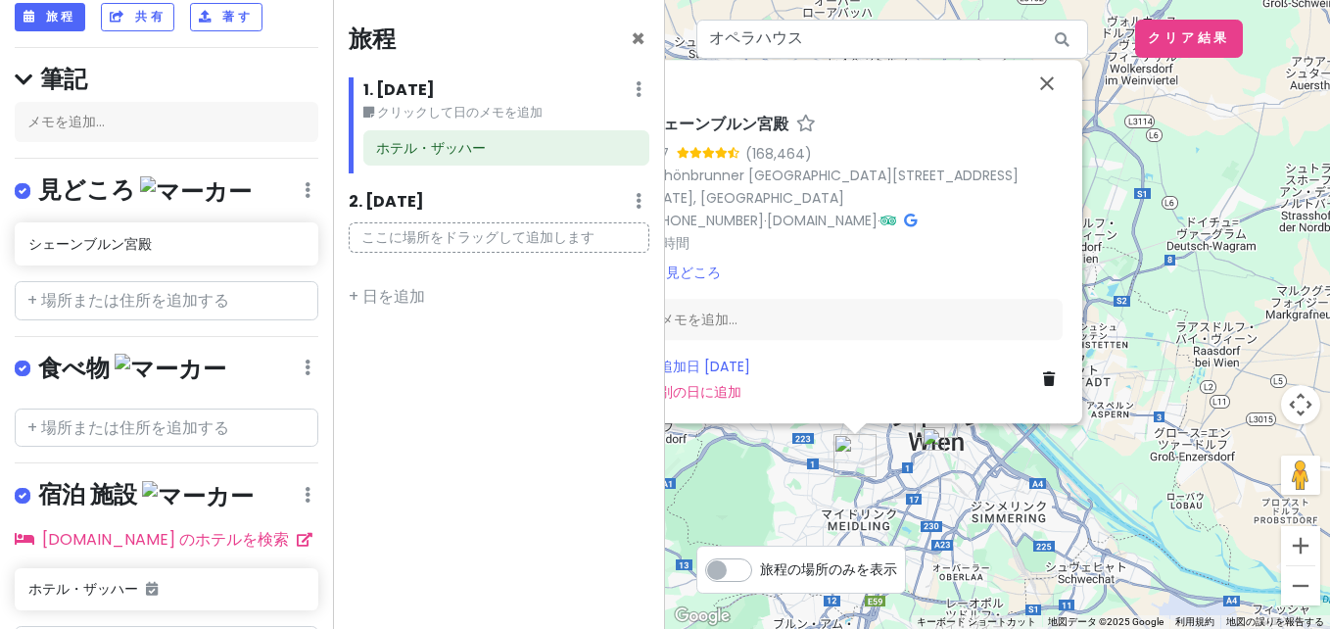
click at [944, 443] on img at bounding box center [934, 439] width 24 height 24
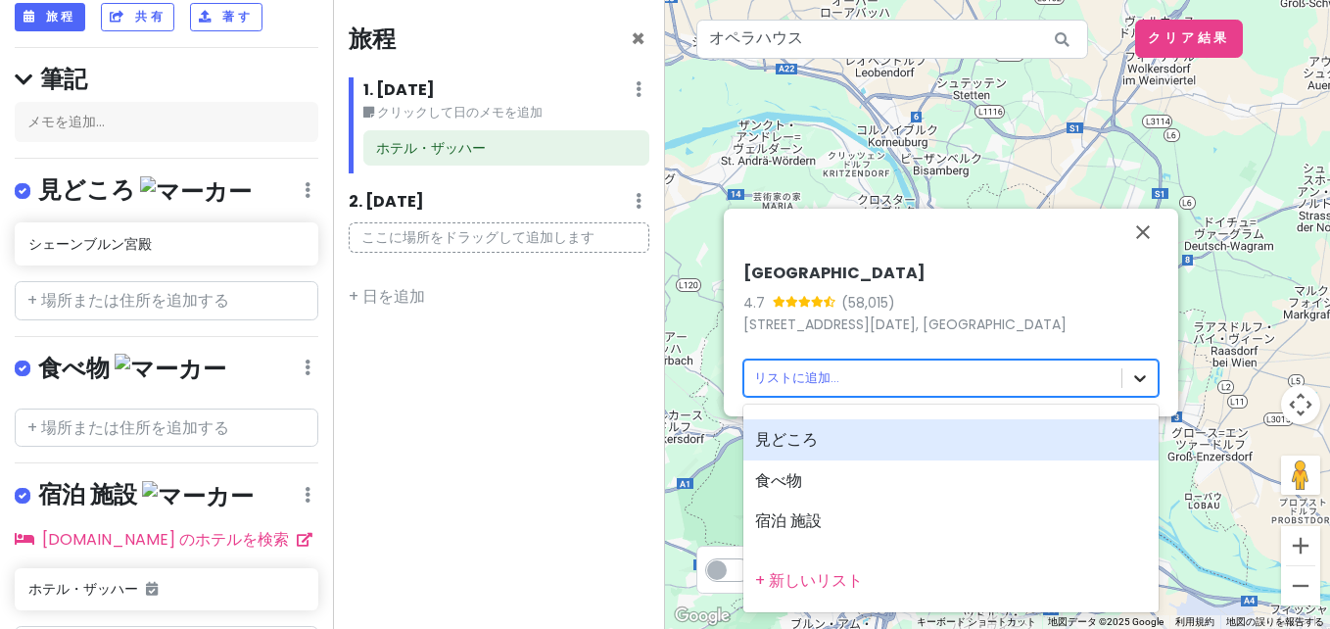
click at [1136, 372] on body "ウィーン Trip Private Change Dates Make a Copy Delete Trip Go Pro ⚡️ Give Feedback …" at bounding box center [665, 314] width 1330 height 629
click at [883, 447] on div "見どころ" at bounding box center [950, 439] width 415 height 41
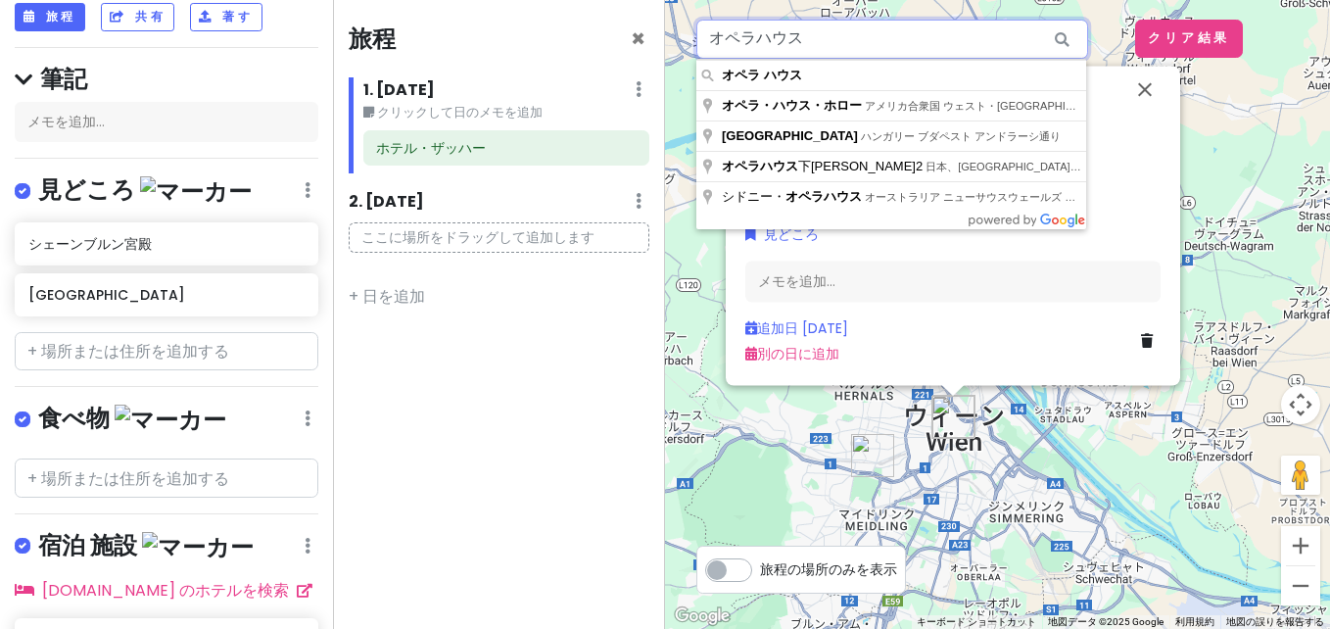
drag, startPoint x: 808, startPoint y: 44, endPoint x: 364, endPoint y: 45, distance: 443.7
click at [364, 45] on div "ウィーン Trip Private Change Dates Make a Copy Delete Trip Go Pro ⚡️ Give Feedback …" at bounding box center [665, 314] width 1330 height 629
paste input "ュテファン大聖堂"
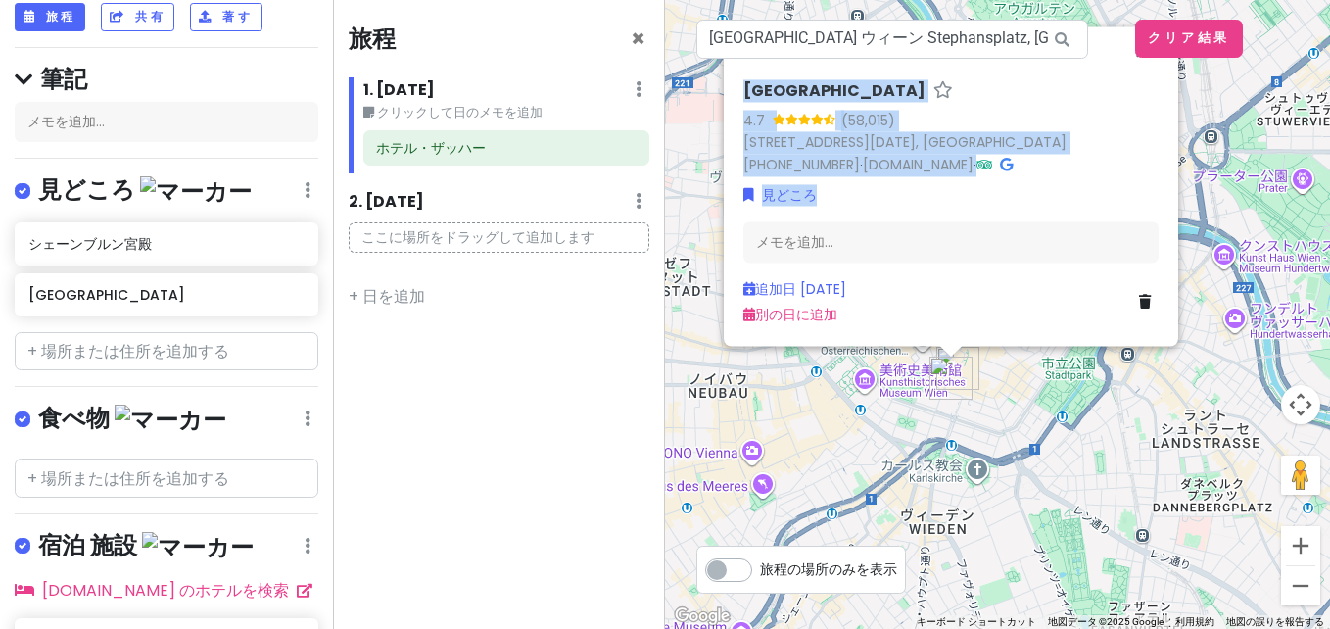
drag, startPoint x: 1164, startPoint y: 198, endPoint x: 1170, endPoint y: 363, distance: 165.6
click at [1170, 363] on div "ウィーン国立歌劇場 4.7 (58,015) Opernring 2, 1010 Wien, オーストリア +43 1 514442250 · www.wie…" at bounding box center [997, 314] width 665 height 629
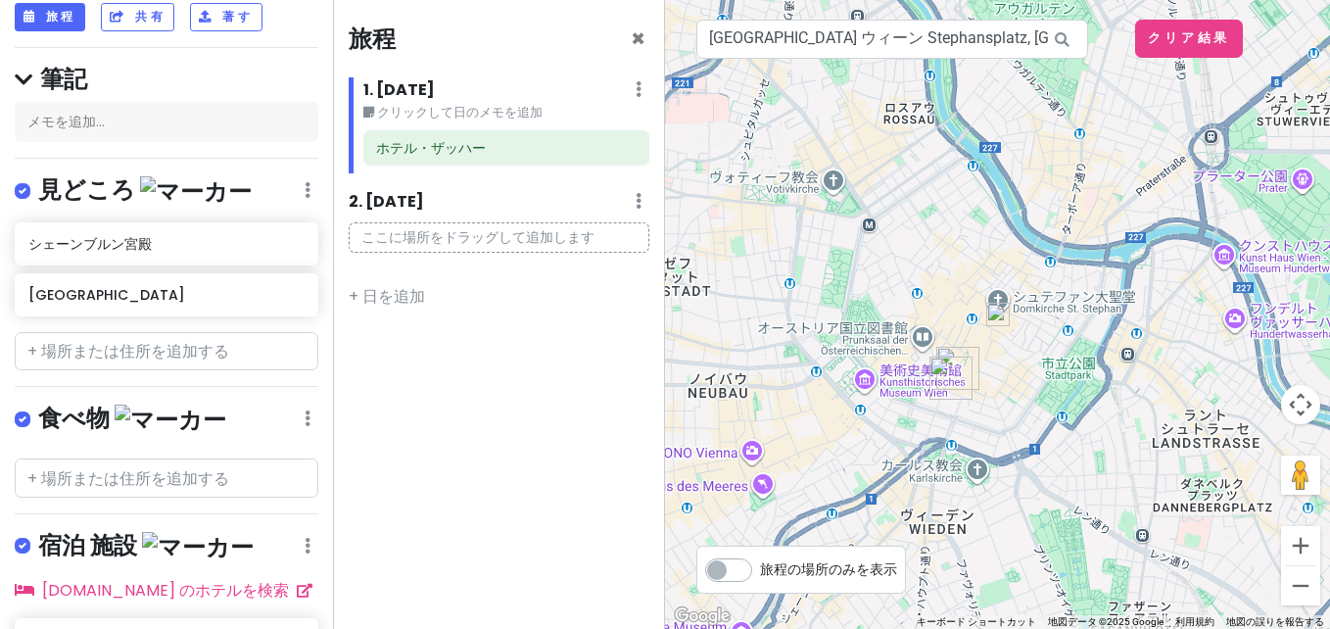
click at [1001, 313] on img at bounding box center [998, 315] width 24 height 24
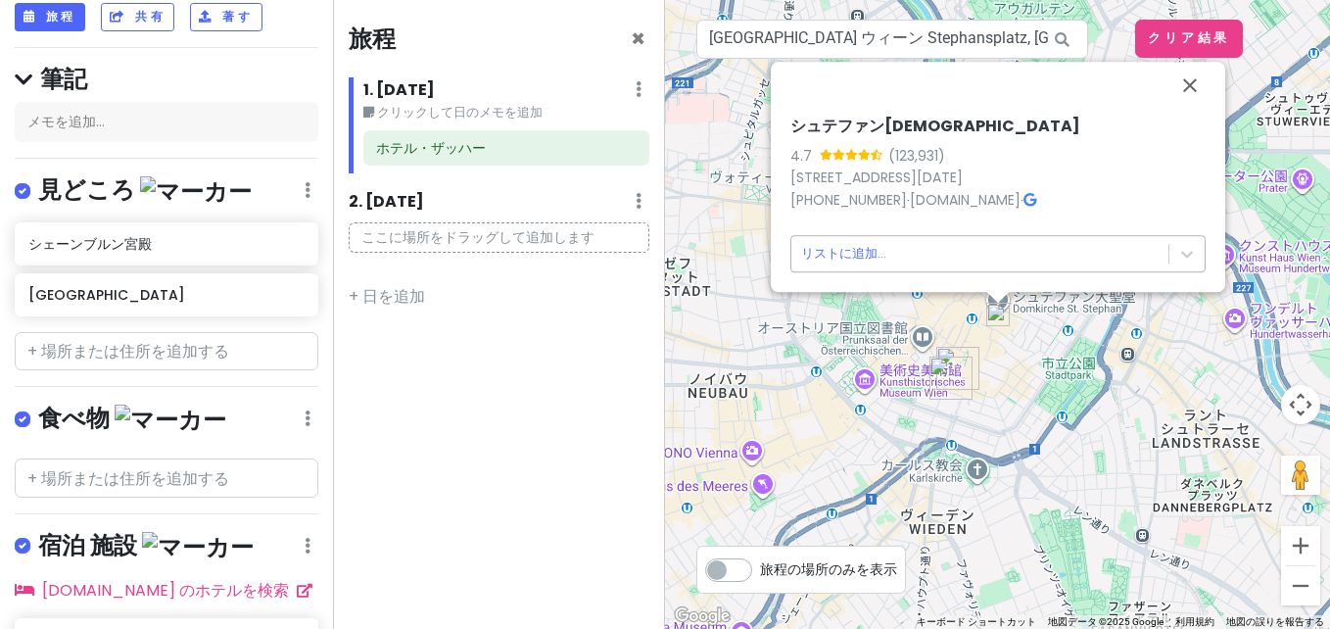
click at [857, 254] on body "ウィーン Trip Private Change Dates Make a Copy Delete Trip Go Pro ⚡️ Give Feedback …" at bounding box center [665, 314] width 1330 height 629
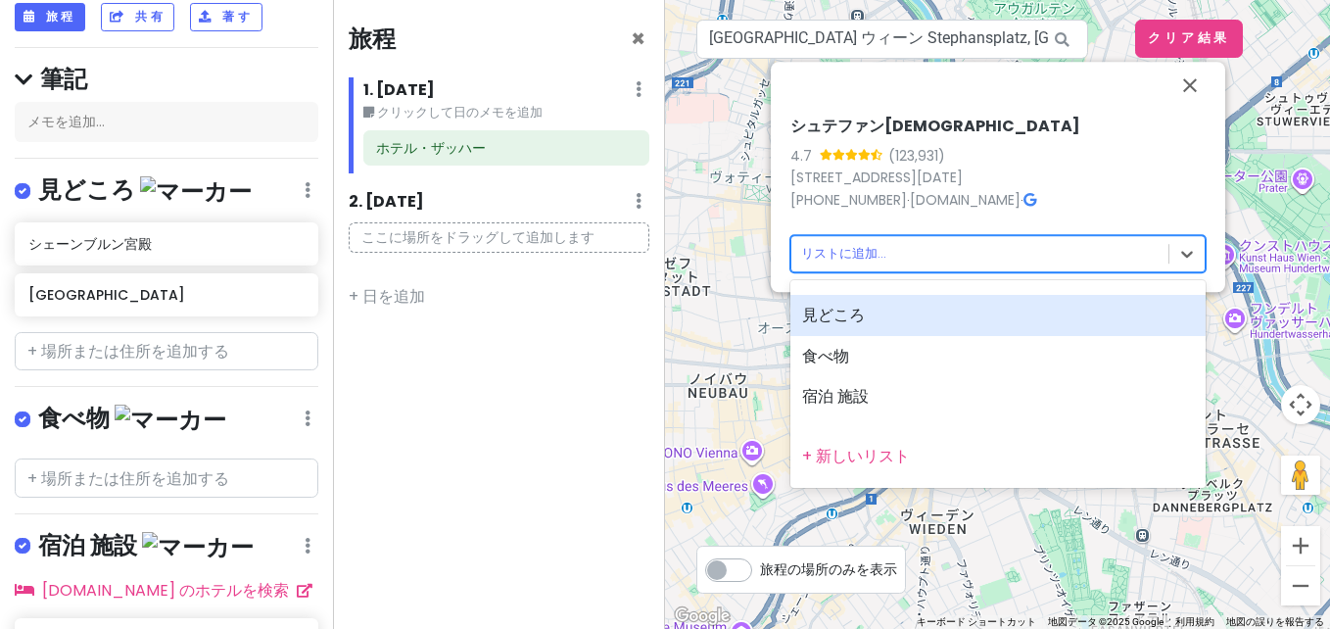
click at [863, 310] on div "見どころ" at bounding box center [997, 315] width 415 height 41
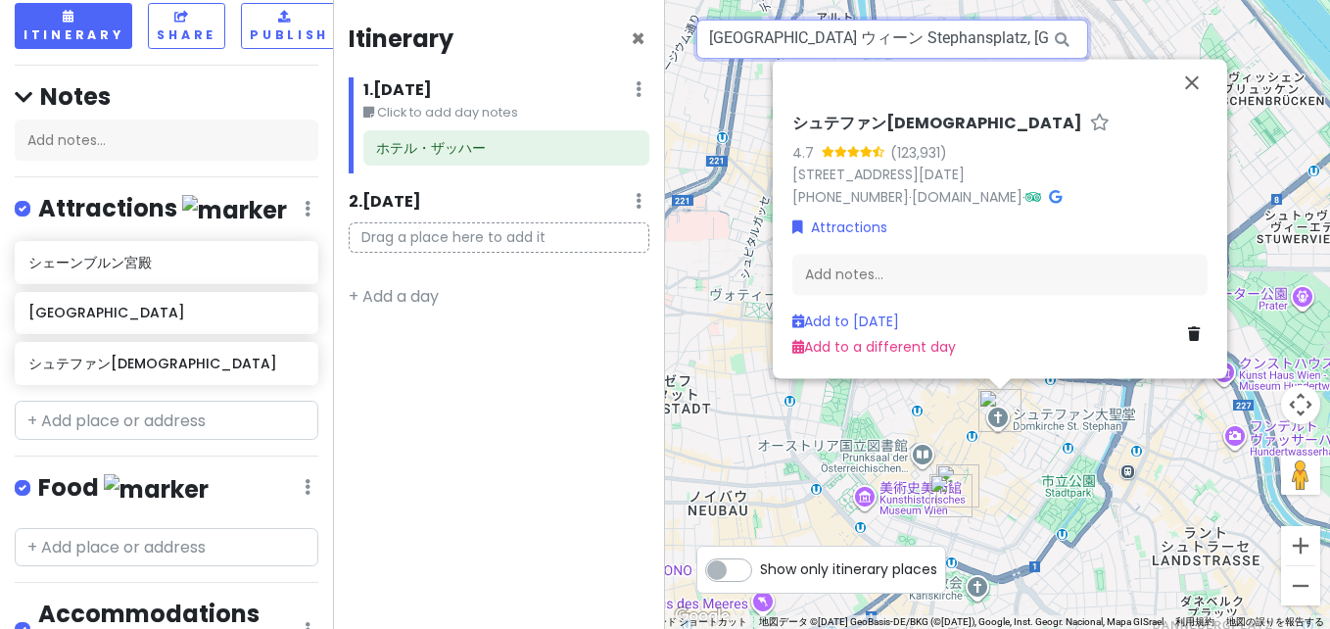
click at [878, 47] on input "オーストリア ウィーン Stephansplatz, シュテファン大聖堂" at bounding box center [892, 39] width 392 height 39
paste input "メル"
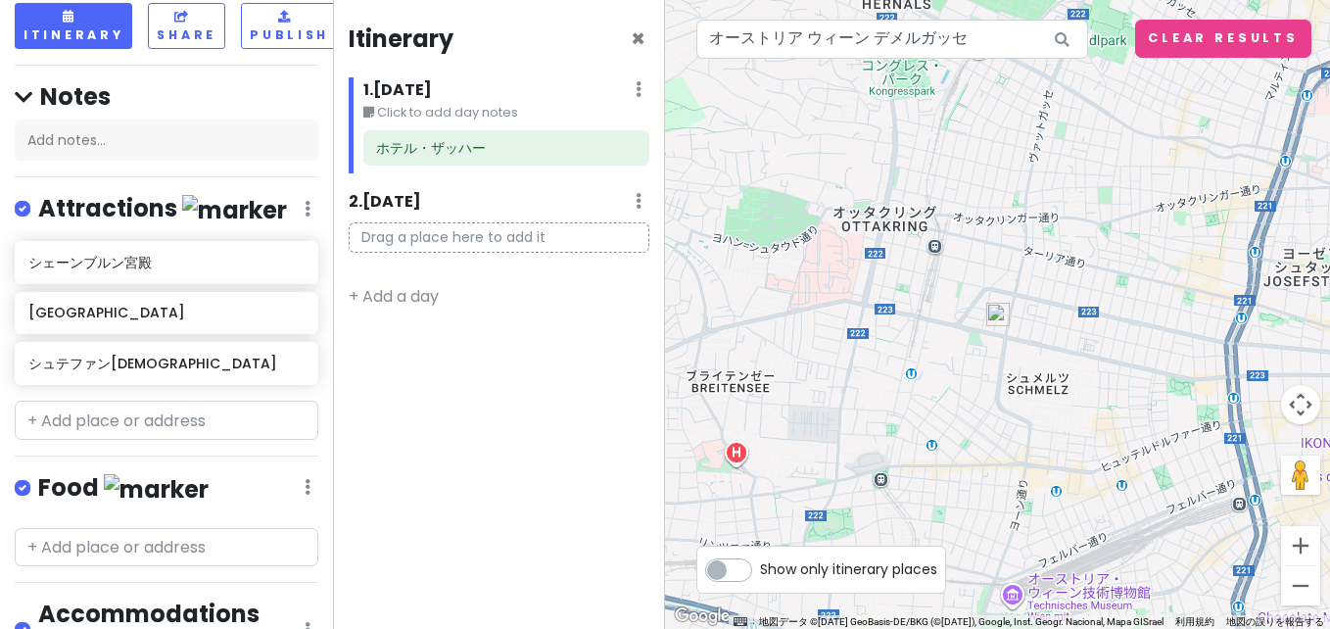
click at [997, 318] on img at bounding box center [998, 315] width 24 height 24
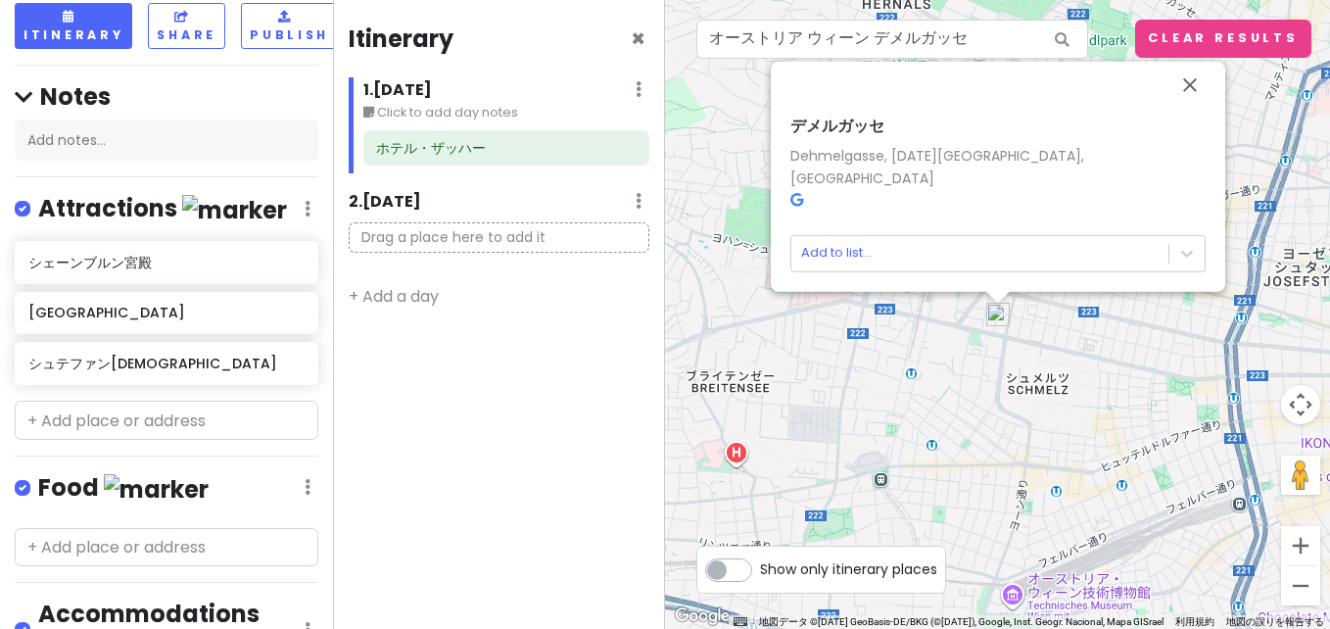
click at [789, 200] on div "デメルガッセ Dehmelgasse, 1160 Wien, オーストリア Add to list..." at bounding box center [998, 194] width 431 height 171
click at [797, 203] on icon at bounding box center [796, 200] width 13 height 14
click at [907, 62] on div "デメルガッセ Dehmelgasse, 1160 Wien, オーストリア Add to list..." at bounding box center [997, 314] width 665 height 629
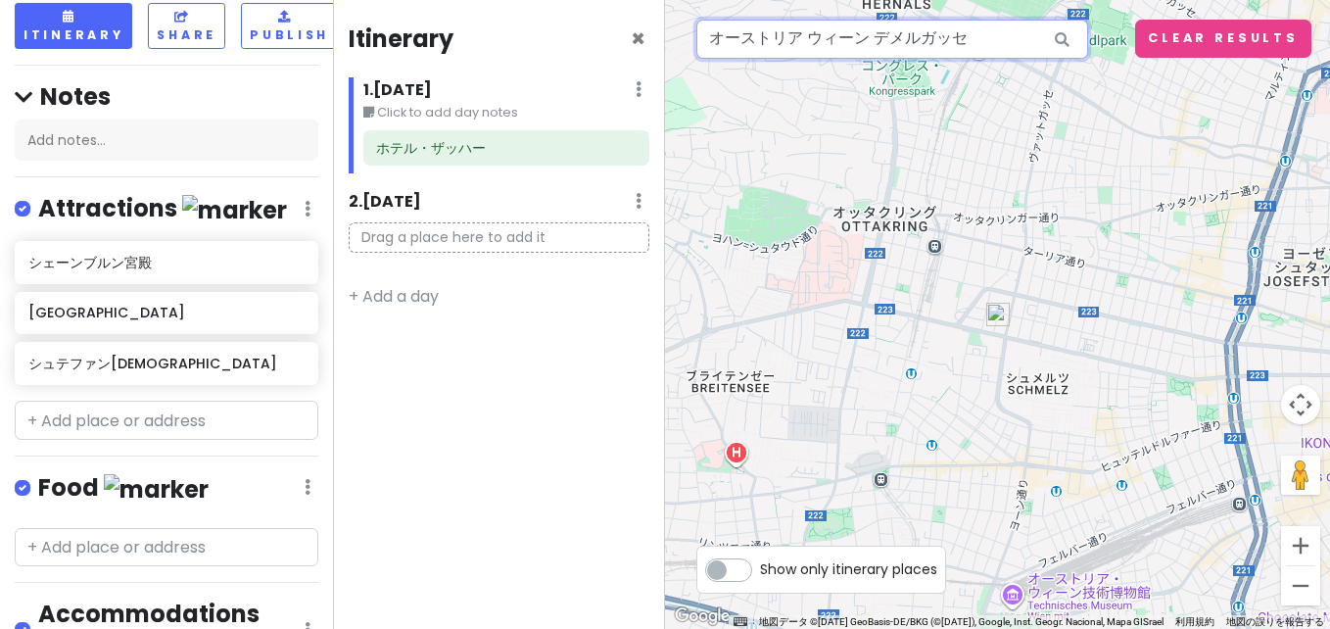
click at [882, 46] on input "オーストリア ウィーン デメルガッセ" at bounding box center [892, 39] width 392 height 39
paste input "Demel Vienna cafe"
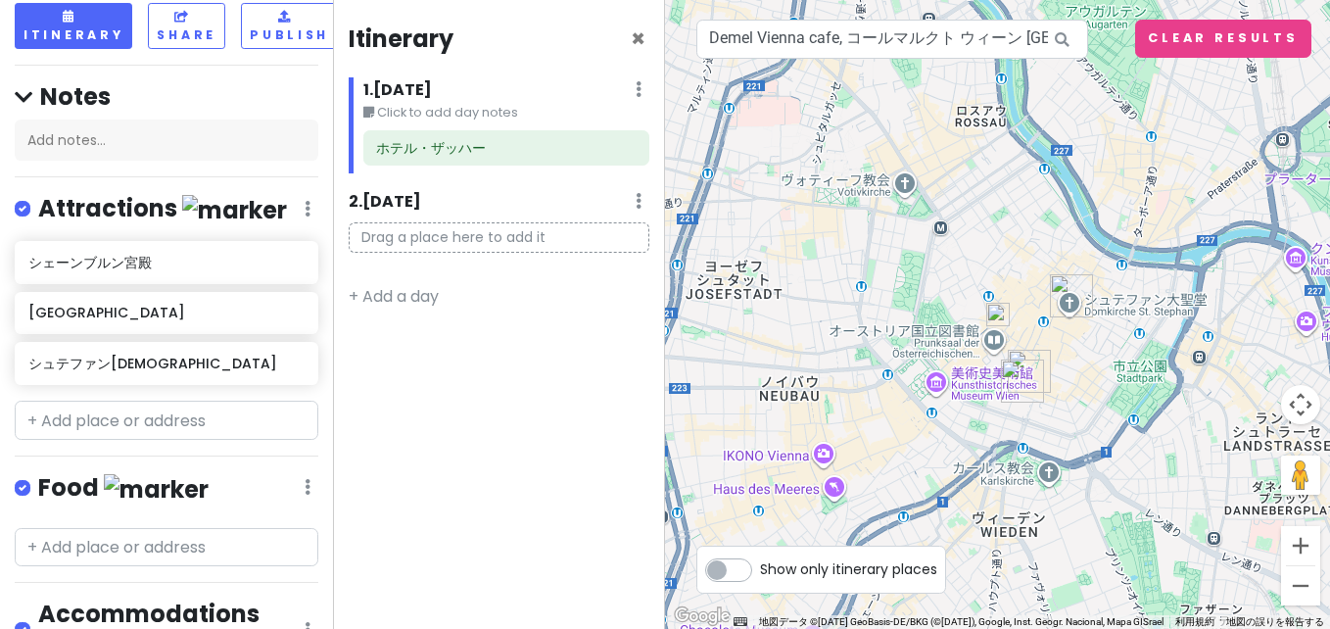
click at [1004, 321] on img at bounding box center [998, 315] width 24 height 24
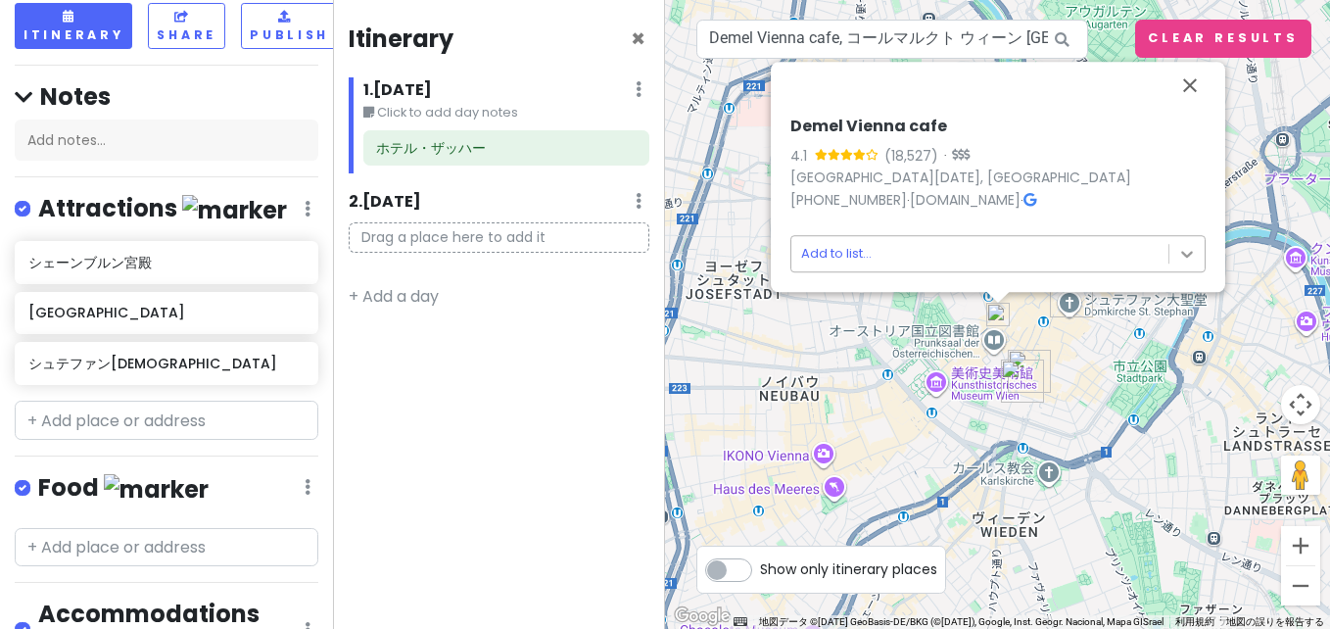
click at [1194, 259] on body "ウィーン Trip Private Change Dates Make a Copy Delete Trip Go Pro ⚡️ Give Feedback …" at bounding box center [665, 314] width 1330 height 629
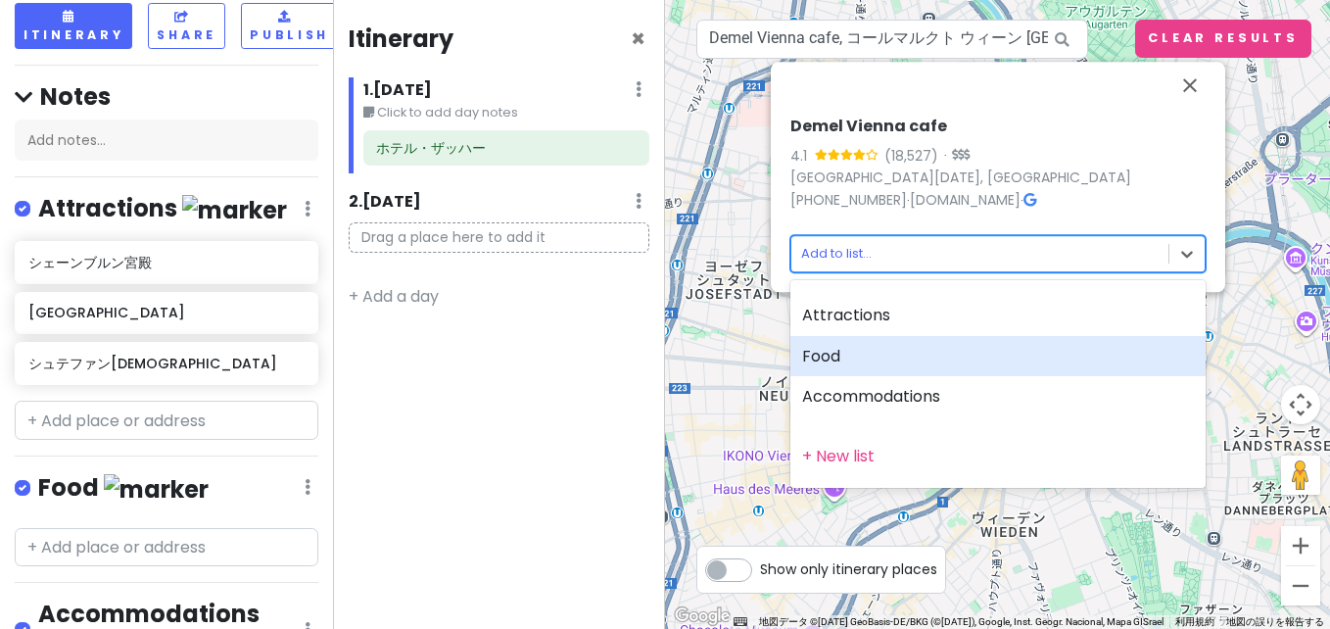
click at [967, 348] on div "Food" at bounding box center [997, 356] width 415 height 41
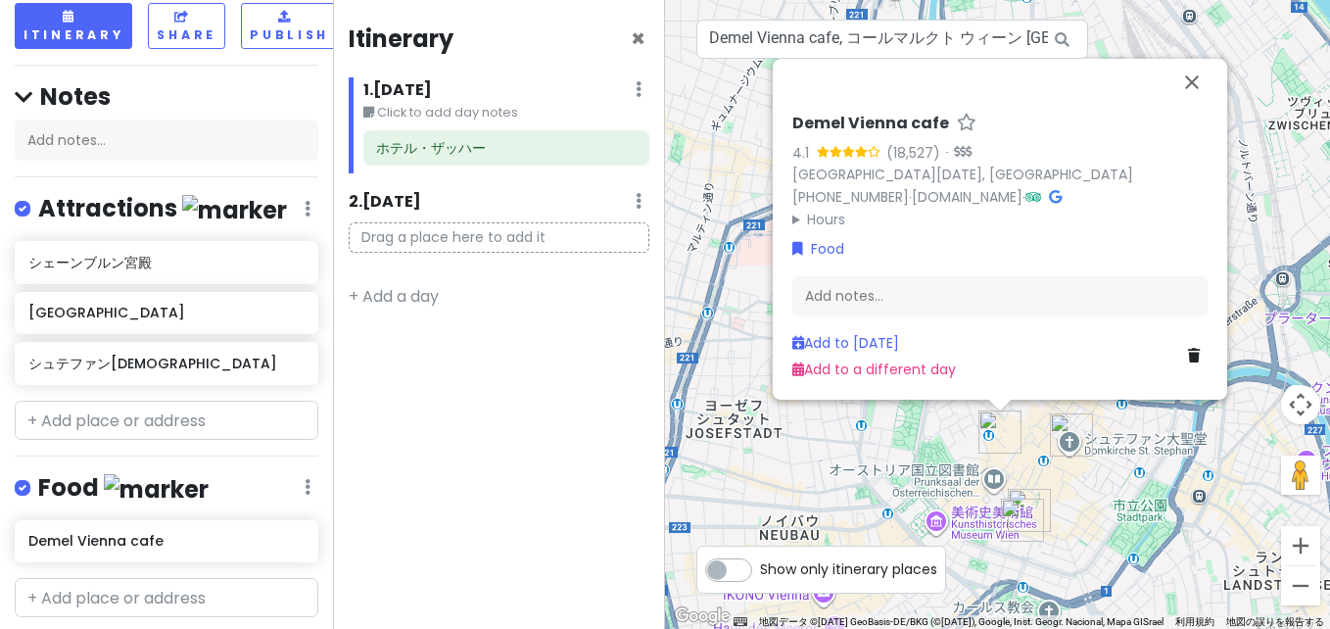
scroll to position [407, 0]
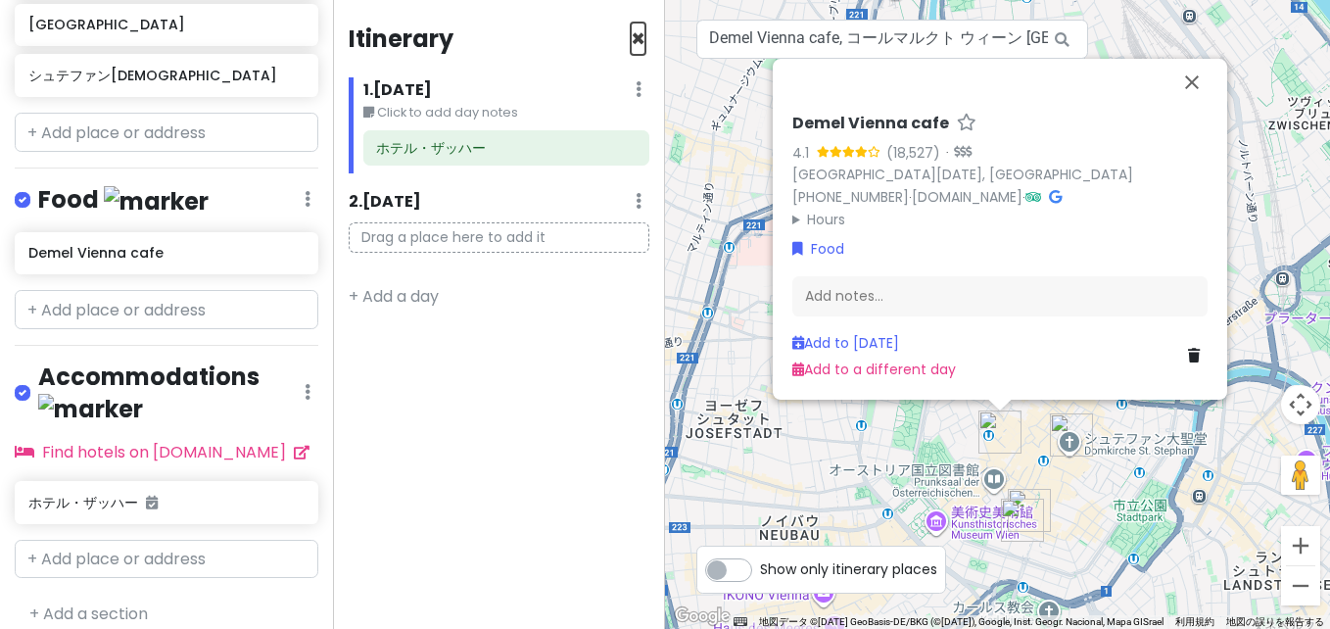
click at [638, 49] on span "×" at bounding box center [638, 39] width 15 height 32
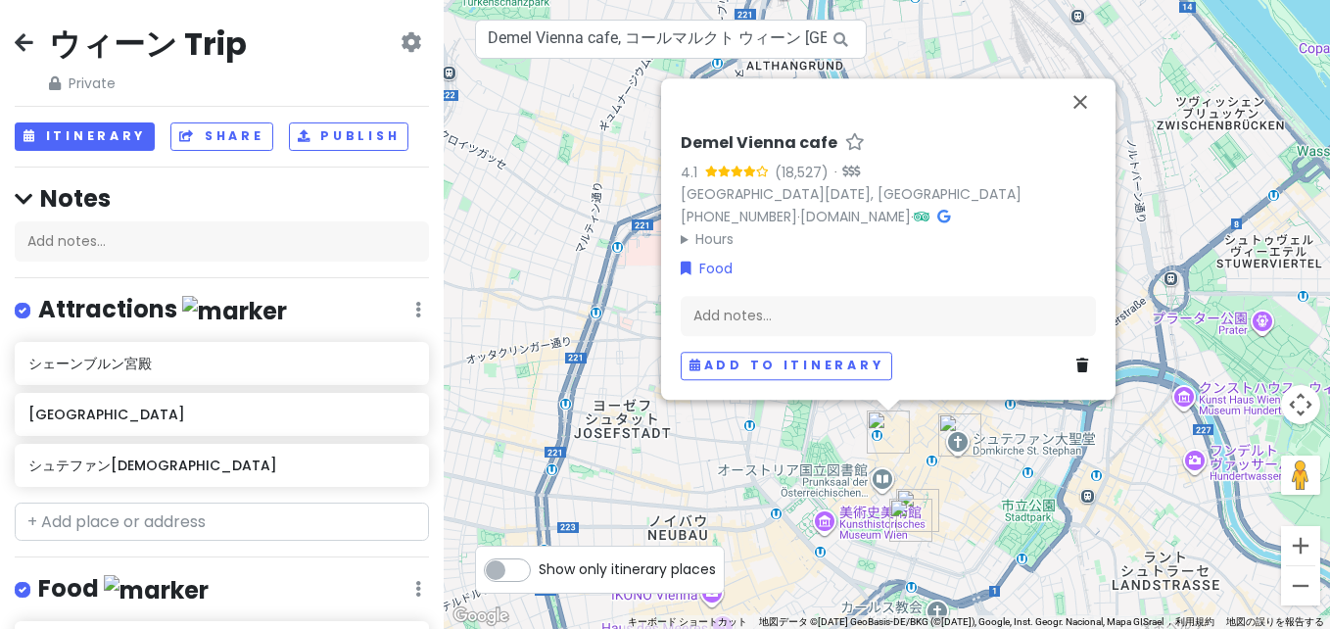
scroll to position [375, 0]
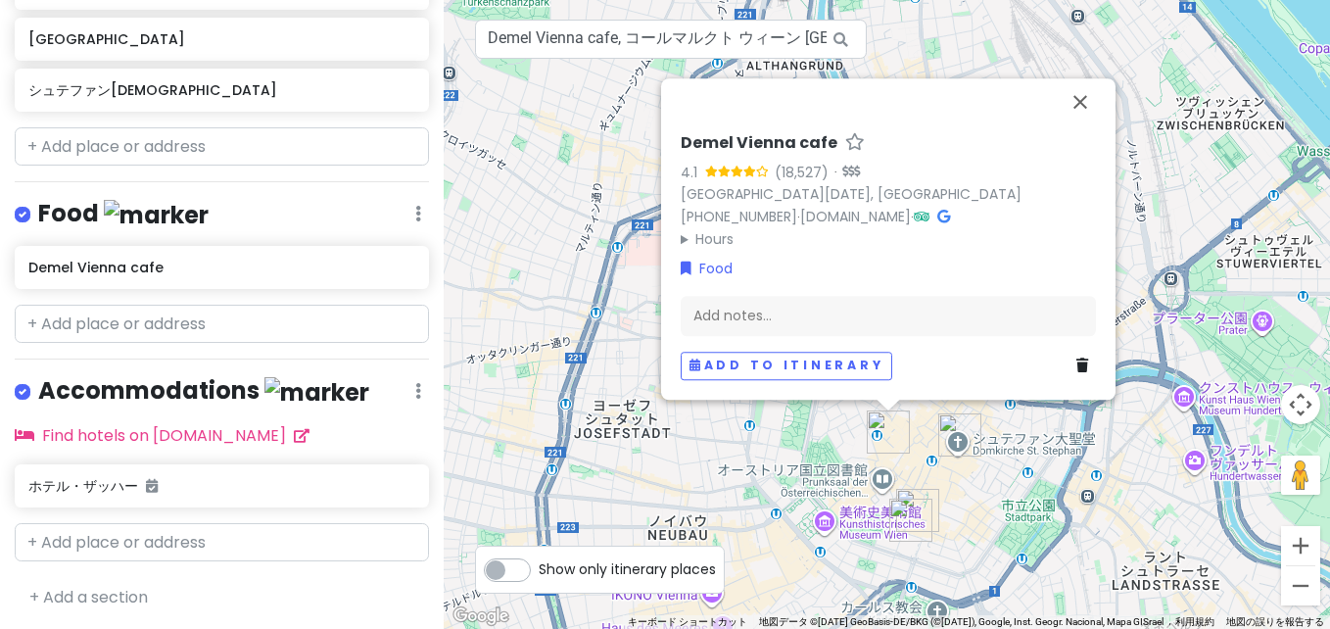
click at [804, 177] on div "(18,527)" at bounding box center [802, 173] width 54 height 22
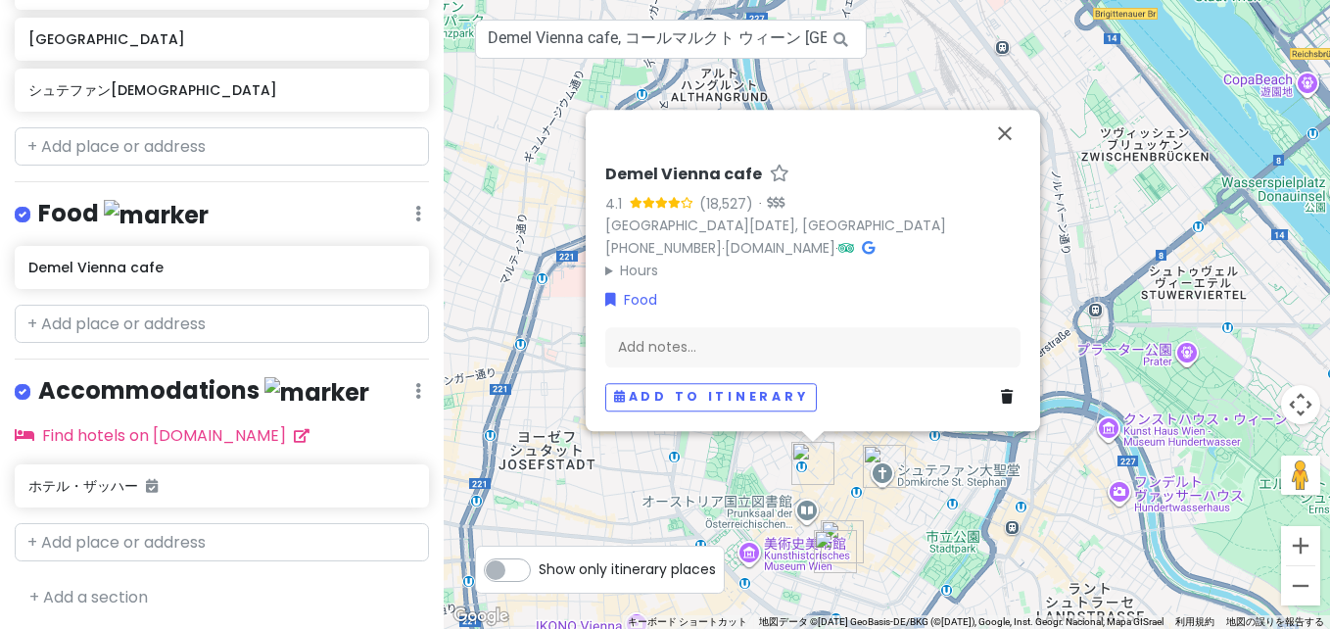
drag, startPoint x: 1161, startPoint y: 414, endPoint x: 1080, endPoint y: 446, distance: 86.2
click at [1080, 446] on div "Demel Vienna cafe 4.1 (18,527) · Kohlmarkt 14, 1010 Wien, オーストリア +43 1 5351717 …" at bounding box center [887, 314] width 886 height 629
click at [234, 487] on h6 "ホテル・ザッハー" at bounding box center [214, 486] width 372 height 18
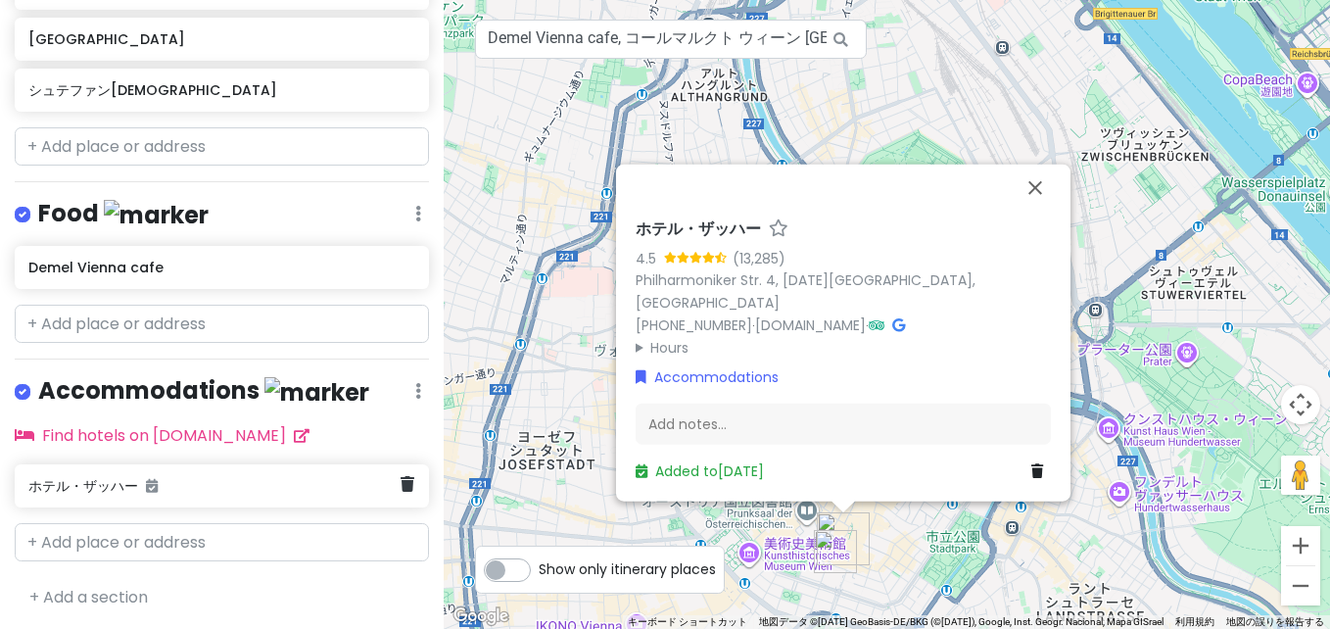
click at [234, 487] on h6 "ホテル・ザッハー" at bounding box center [214, 486] width 372 height 18
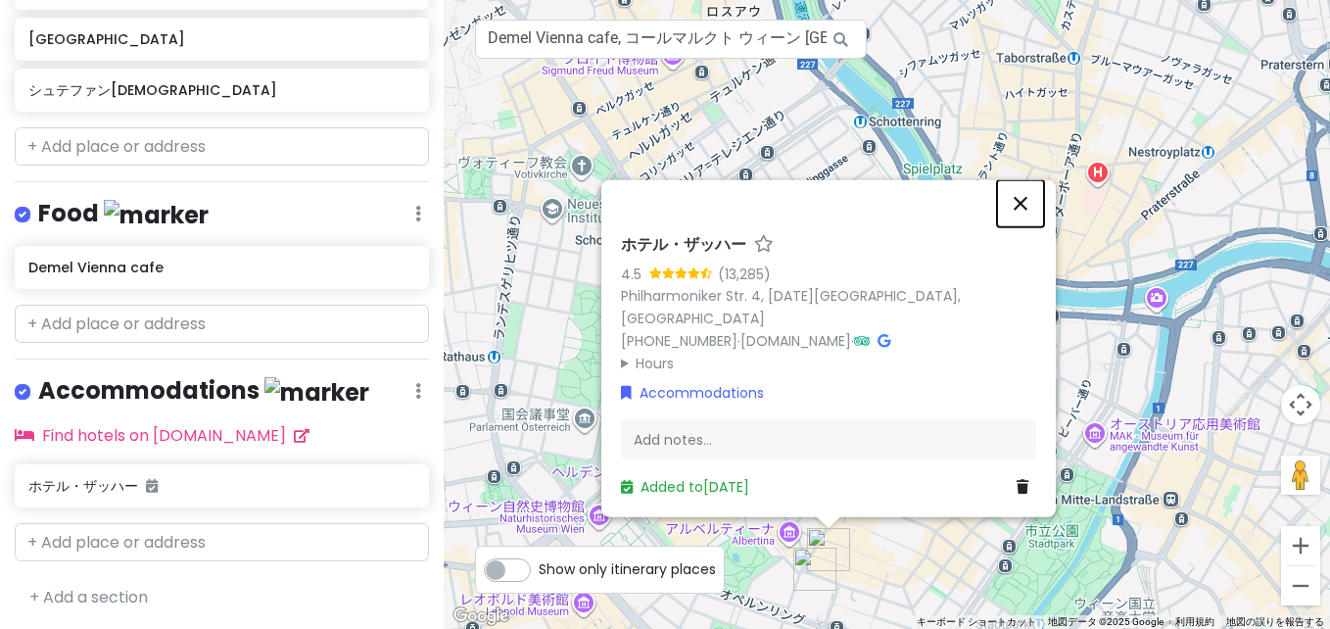
click at [1036, 227] on button "閉じる" at bounding box center [1020, 203] width 47 height 47
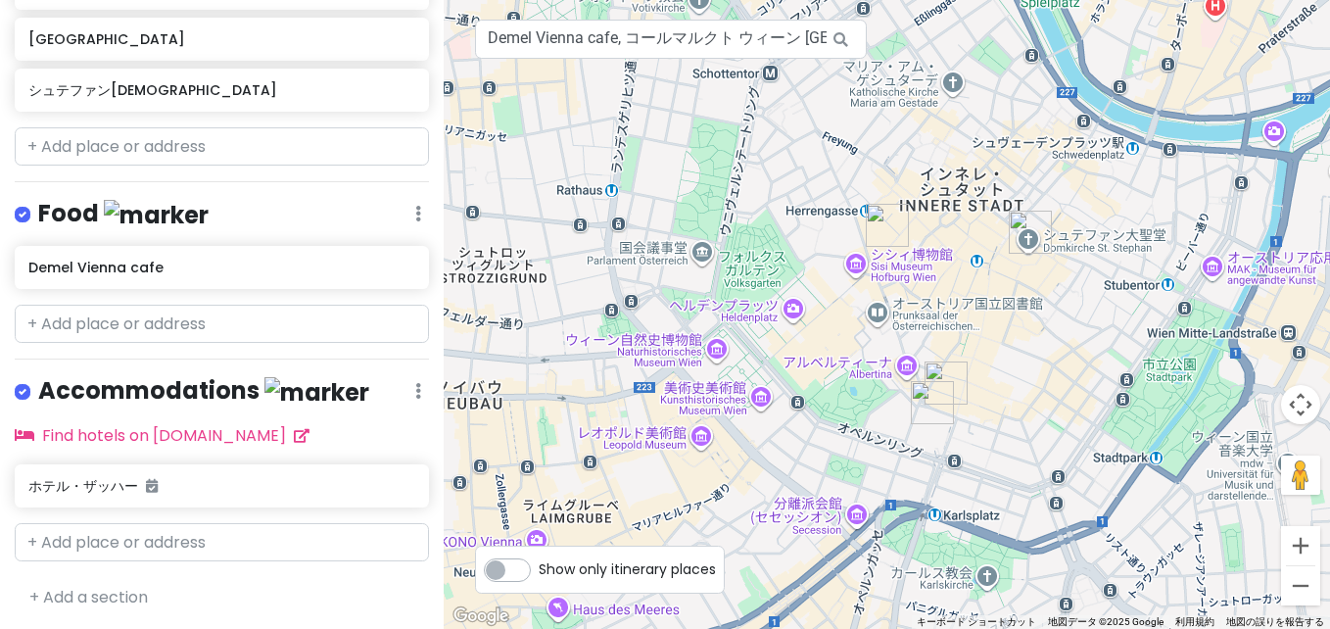
drag, startPoint x: 883, startPoint y: 437, endPoint x: 1090, endPoint y: 162, distance: 344.8
click at [1090, 162] on div at bounding box center [887, 314] width 886 height 629
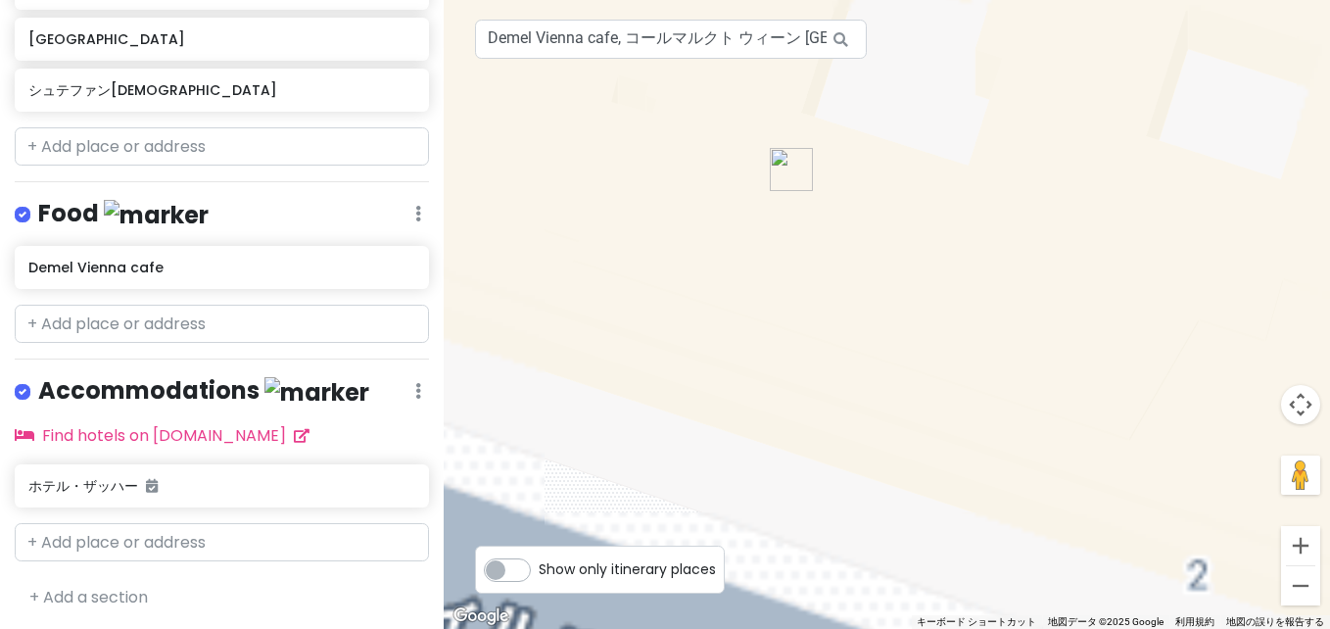
click at [1034, 348] on div at bounding box center [887, 314] width 886 height 629
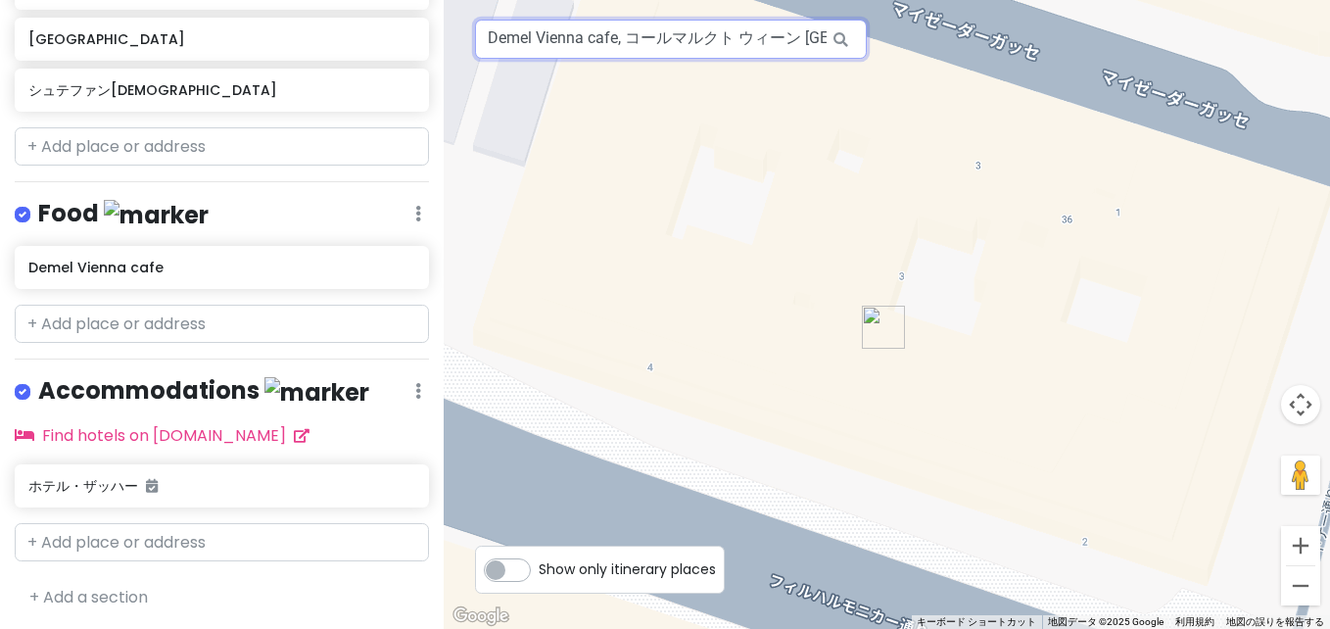
click at [675, 43] on input "Demel Vienna cafe, コールマルクト ウィーン オーストリア" at bounding box center [671, 39] width 392 height 39
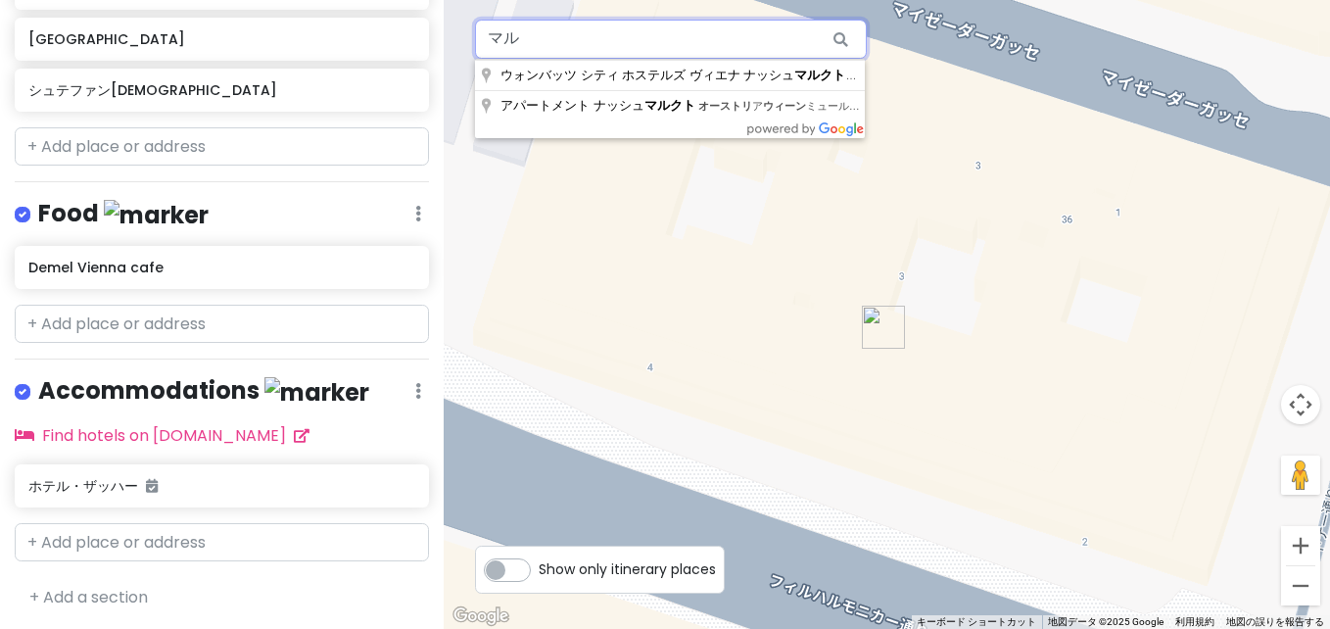
type input "マ"
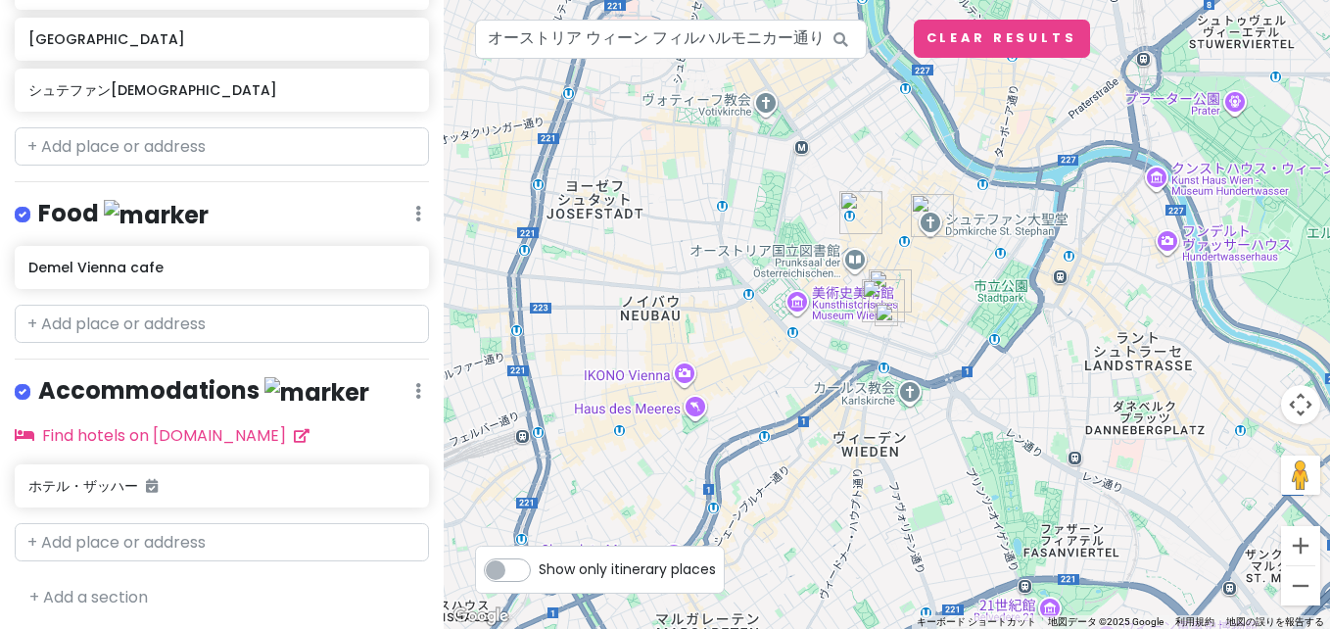
click at [893, 316] on img at bounding box center [887, 315] width 24 height 24
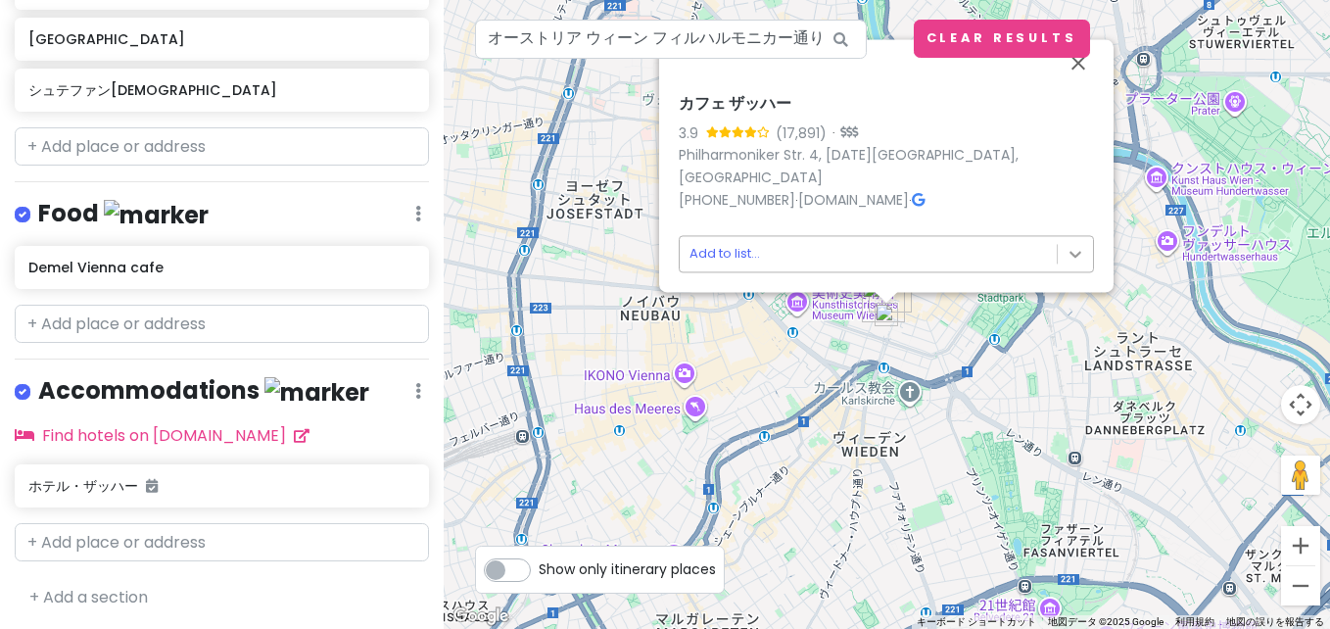
click at [1088, 263] on body "ウィーン Trip Private Change Dates Make a Copy Delete Trip Go Pro ⚡️ Give Feedback …" at bounding box center [665, 314] width 1330 height 629
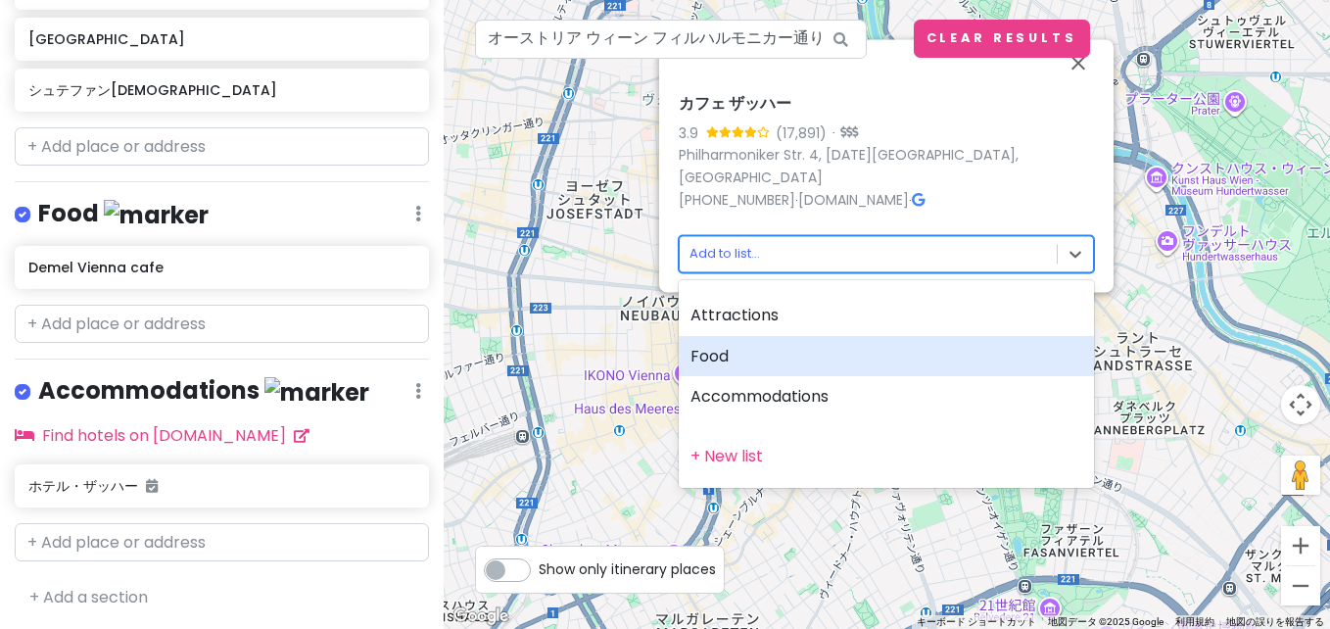
click at [902, 365] on div "Food" at bounding box center [886, 356] width 415 height 41
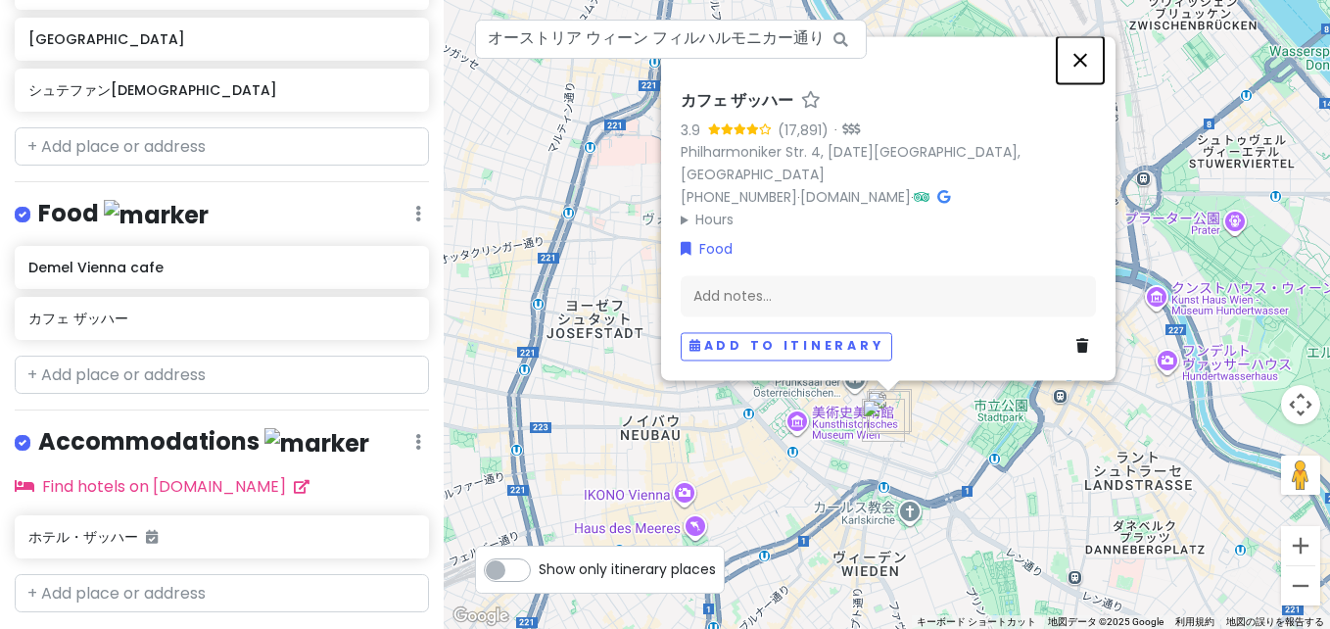
click at [1089, 82] on button "閉じる" at bounding box center [1080, 59] width 47 height 47
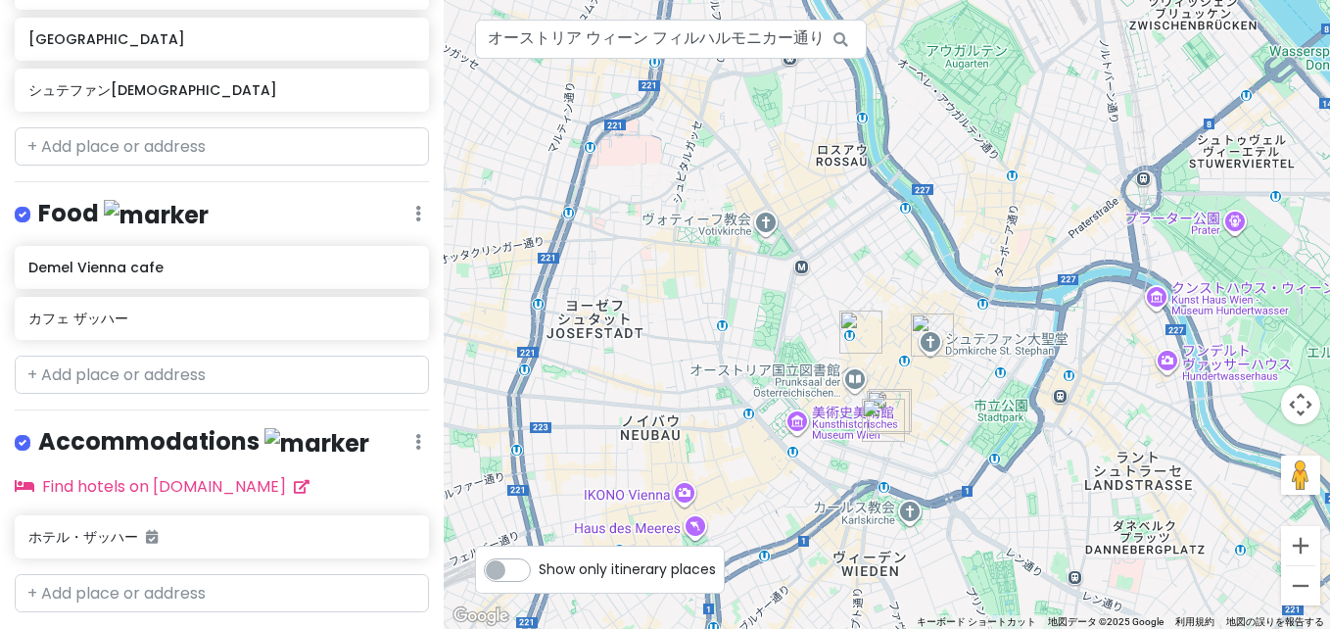
click at [857, 382] on div at bounding box center [887, 314] width 886 height 629
click at [848, 379] on div at bounding box center [887, 314] width 886 height 629
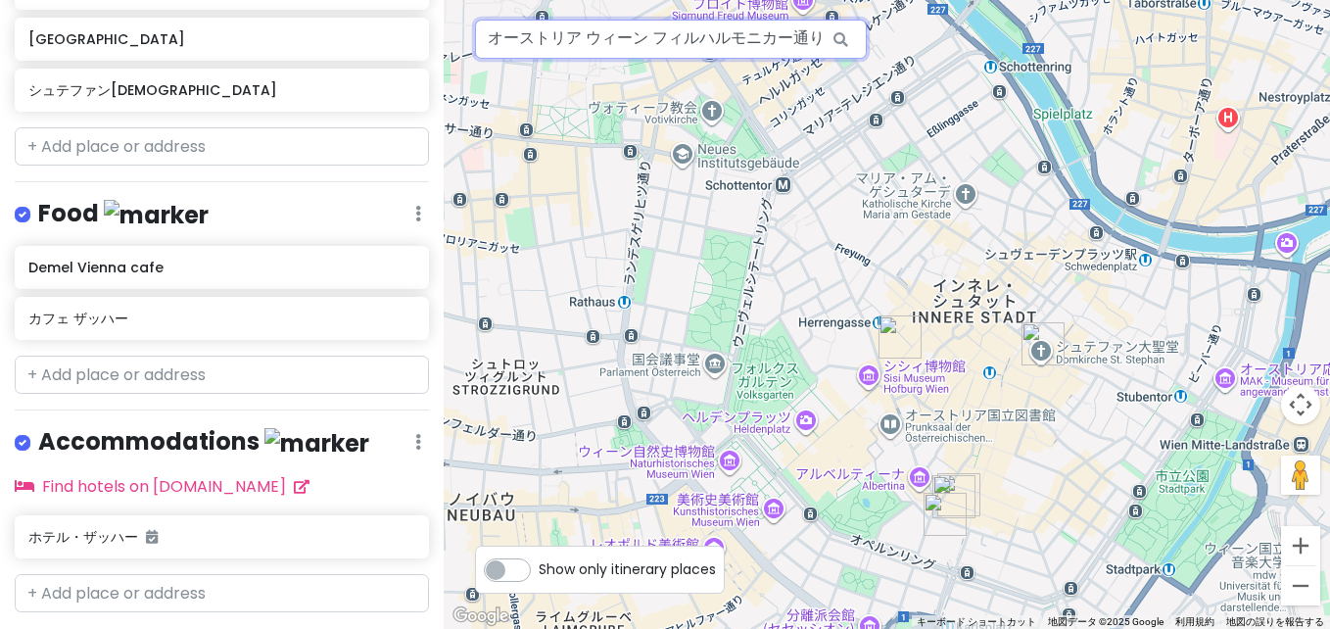
click at [793, 37] on input "オーストリア ウィーン フィルハルモニカー通り カフェ ザッハー" at bounding box center [671, 39] width 392 height 39
drag, startPoint x: 813, startPoint y: 38, endPoint x: 82, endPoint y: 57, distance: 730.9
click at [82, 57] on div "ウィーン Trip Private Change Dates Make a Copy Delete Trip Go Pro ⚡️ Give Feedback …" at bounding box center [665, 314] width 1330 height 629
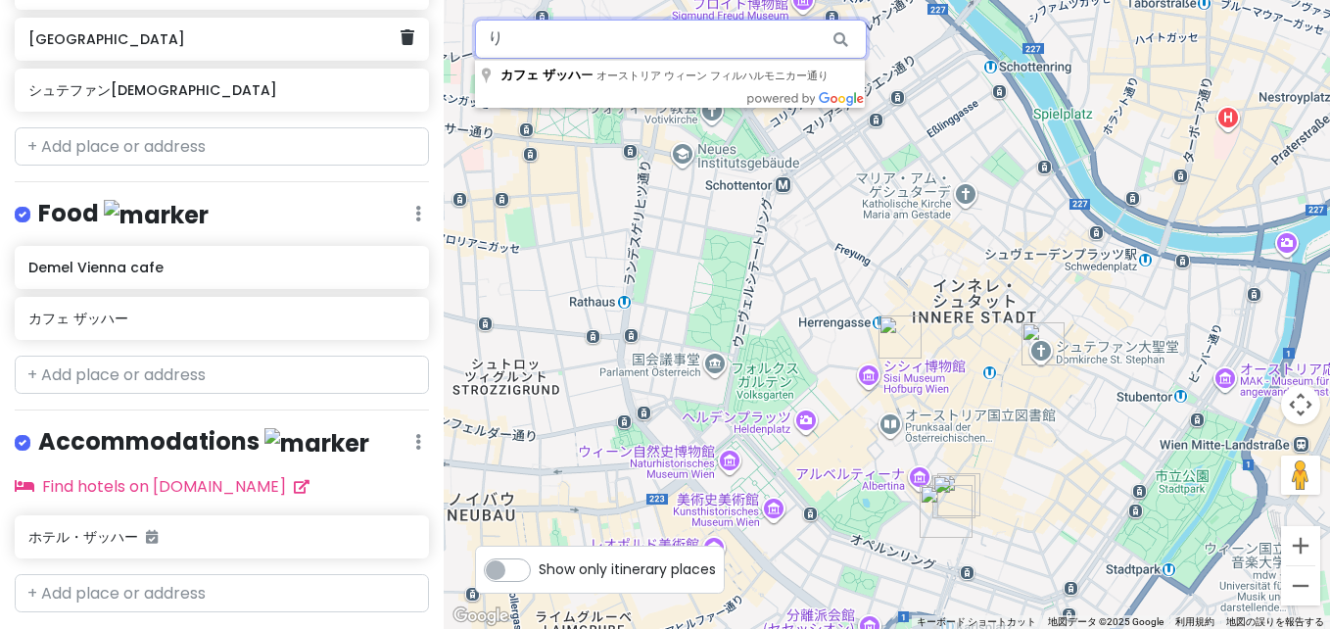
type input "り"
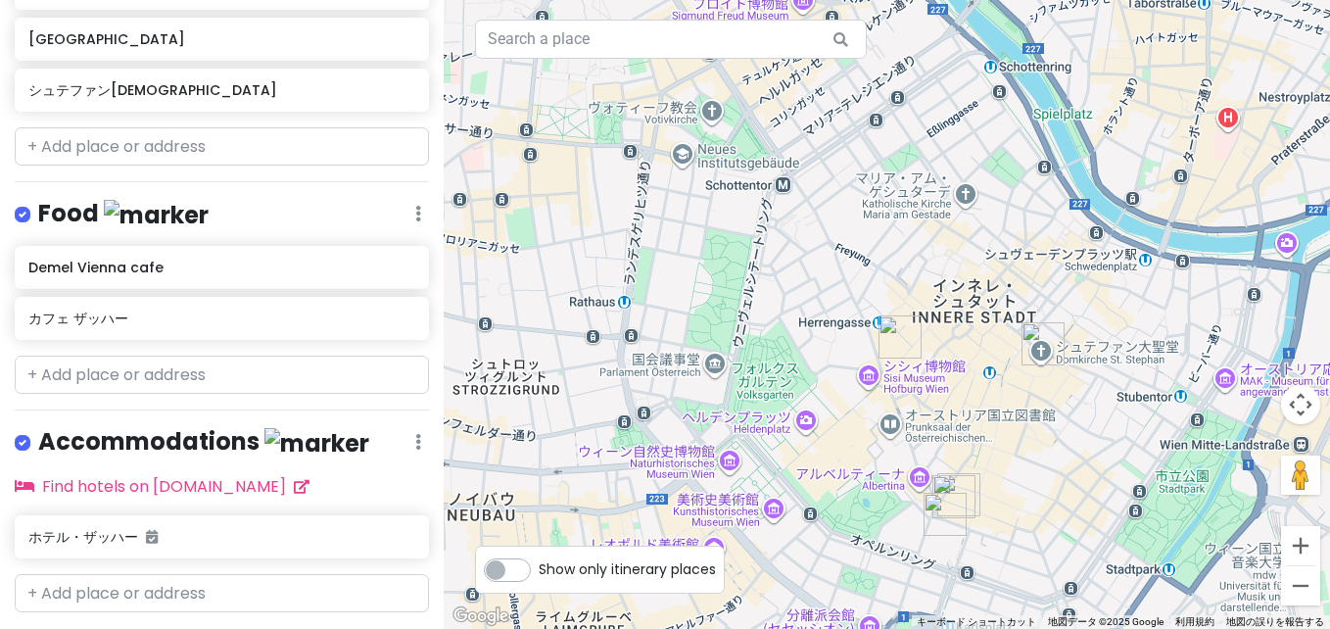
click at [889, 429] on div at bounding box center [887, 314] width 886 height 629
click at [594, 45] on input "text" at bounding box center [671, 39] width 392 height 39
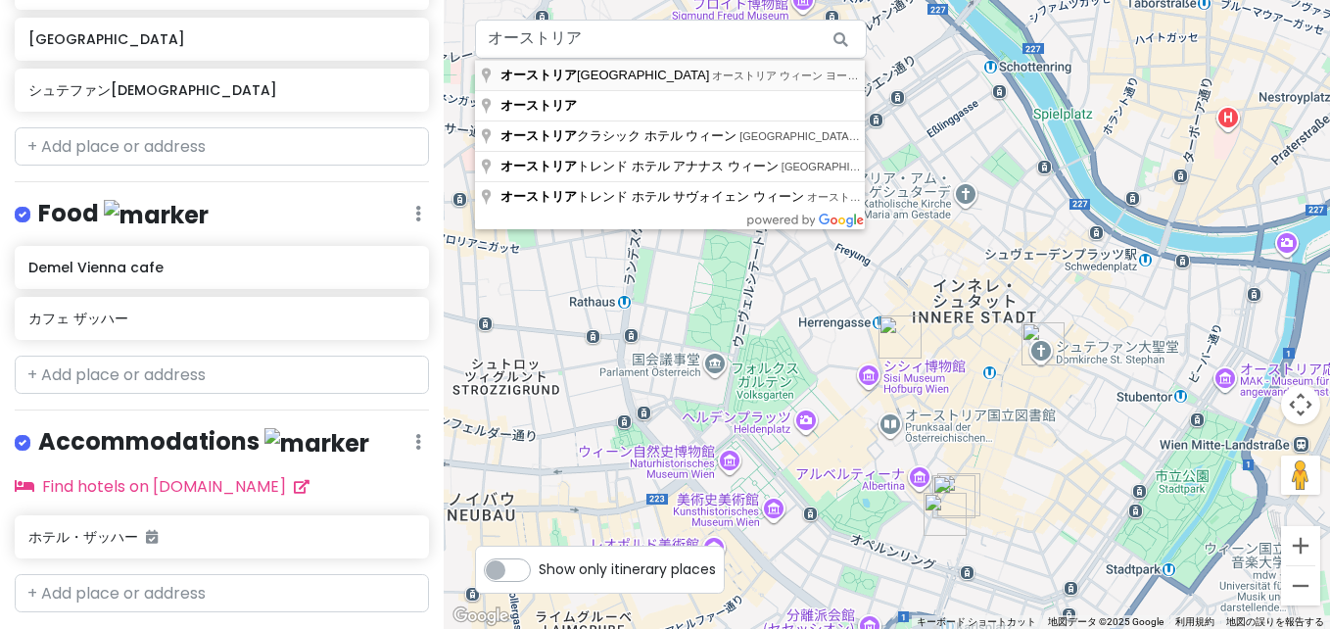
type input "オーストリア ウィーン ヨーゼフシュプラッツ オーストリア国立図書館"
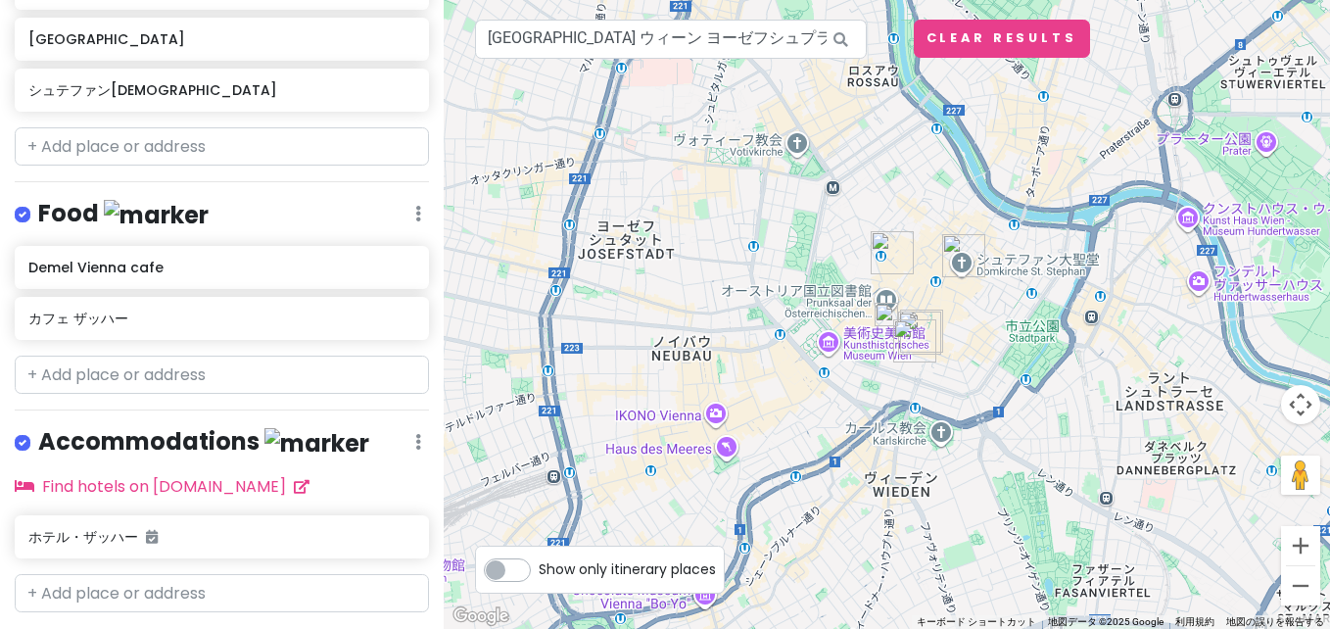
click at [889, 316] on img at bounding box center [887, 315] width 24 height 24
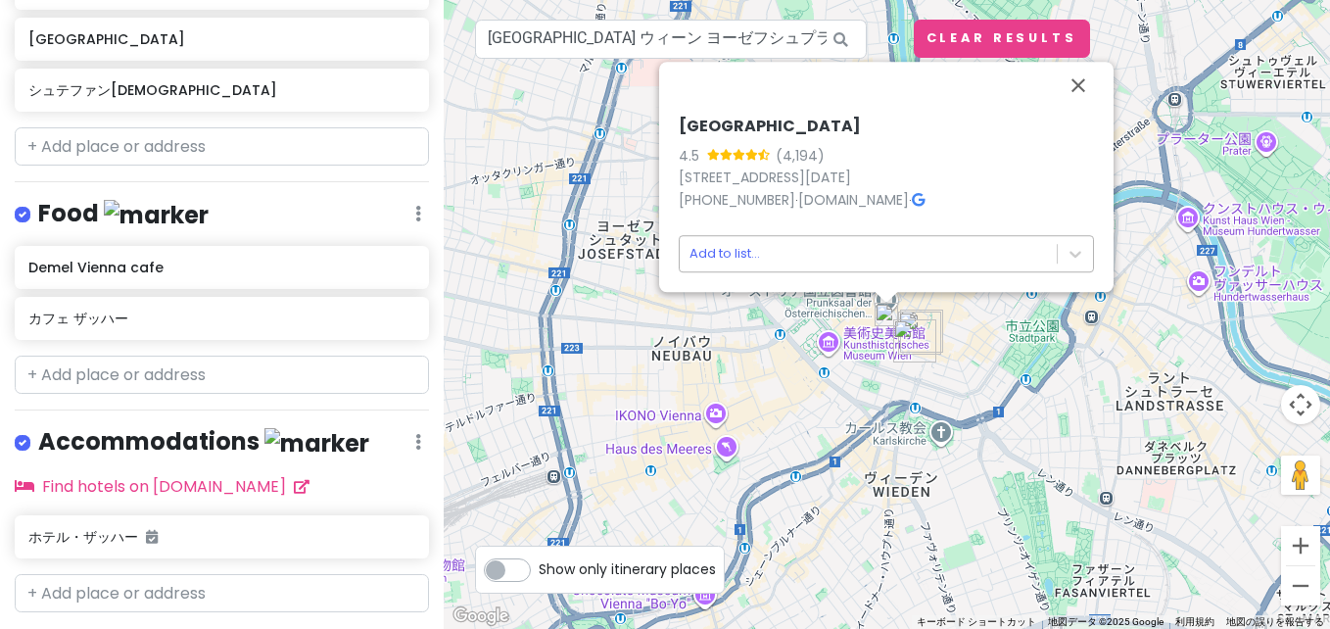
click at [817, 252] on body "ウィーン Trip Private Change Dates Make a Copy Delete Trip Go Pro ⚡️ Give Feedback …" at bounding box center [665, 314] width 1330 height 629
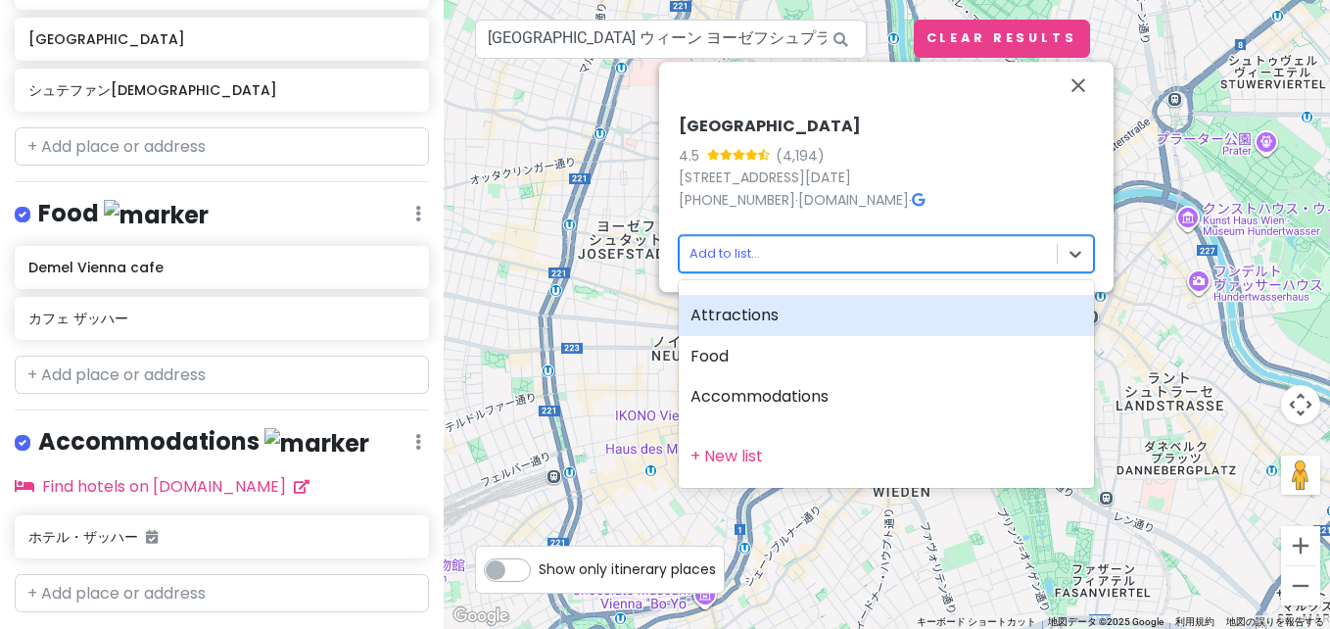
click at [754, 328] on div "Attractions" at bounding box center [886, 315] width 415 height 41
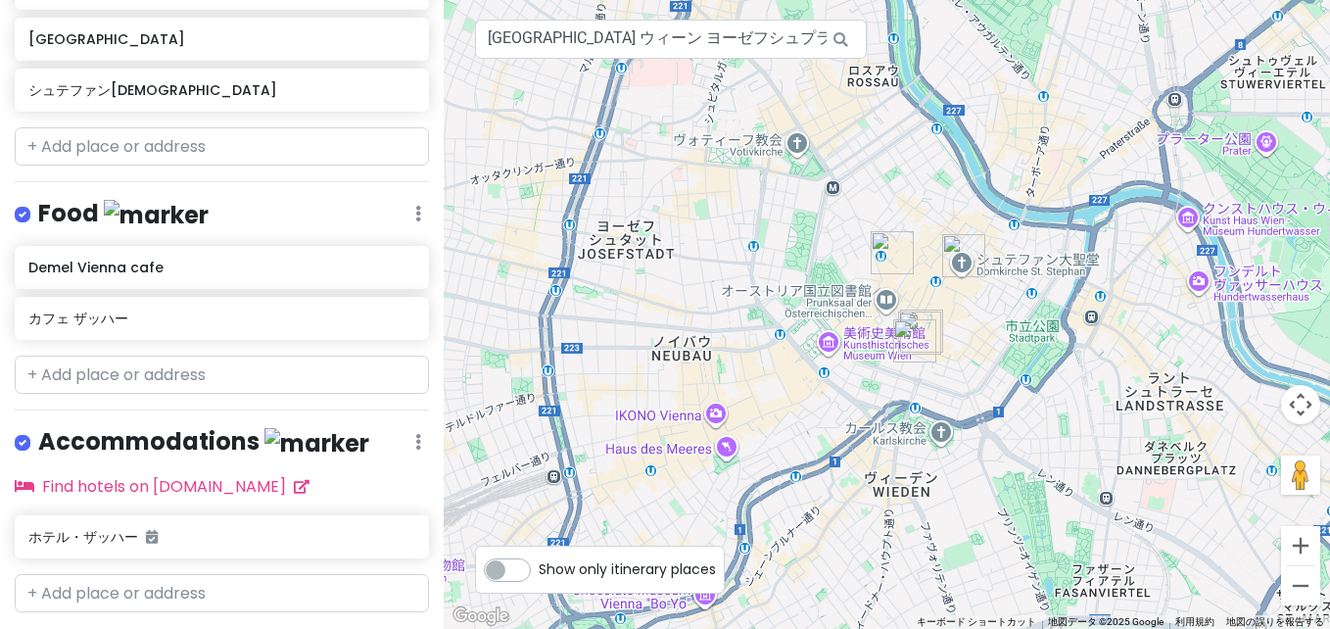
scroll to position [426, 0]
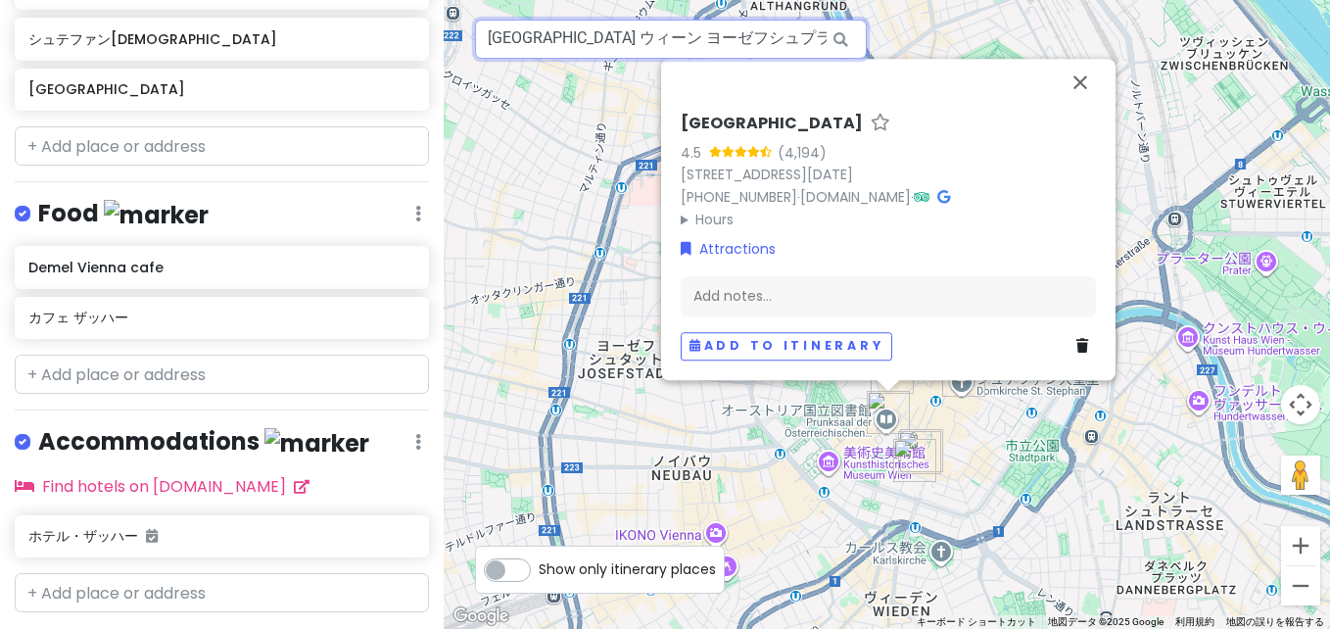
click at [799, 39] on input "オーストリア ウィーン ヨーゼフシュプラッツ オーストリア国立図書館" at bounding box center [671, 39] width 392 height 39
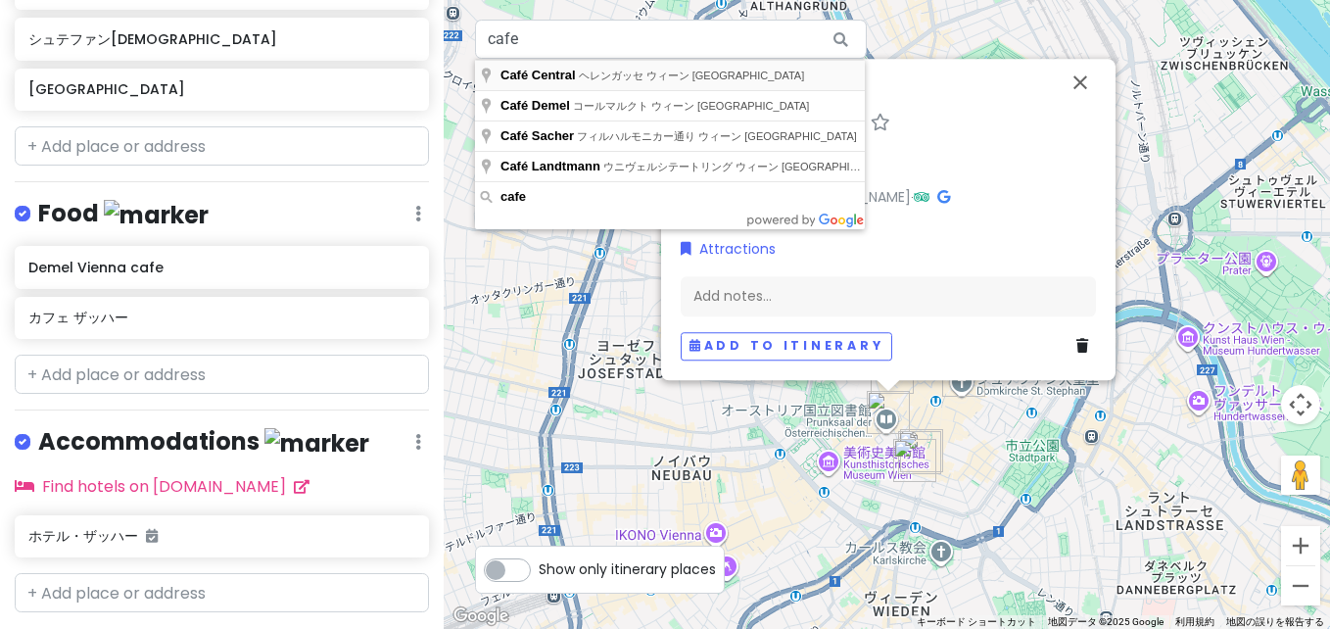
type input "Café Central, ヘレンガッセ ウィーン オーストリア"
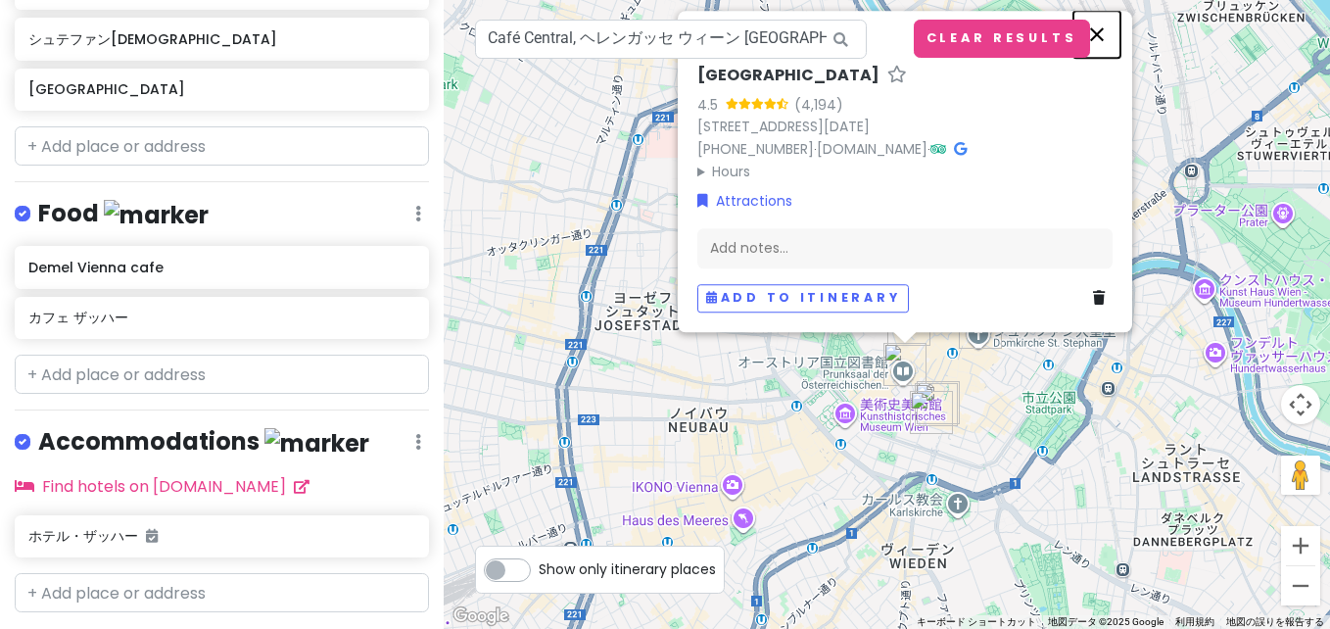
click at [1102, 36] on button "閉じる" at bounding box center [1097, 34] width 47 height 47
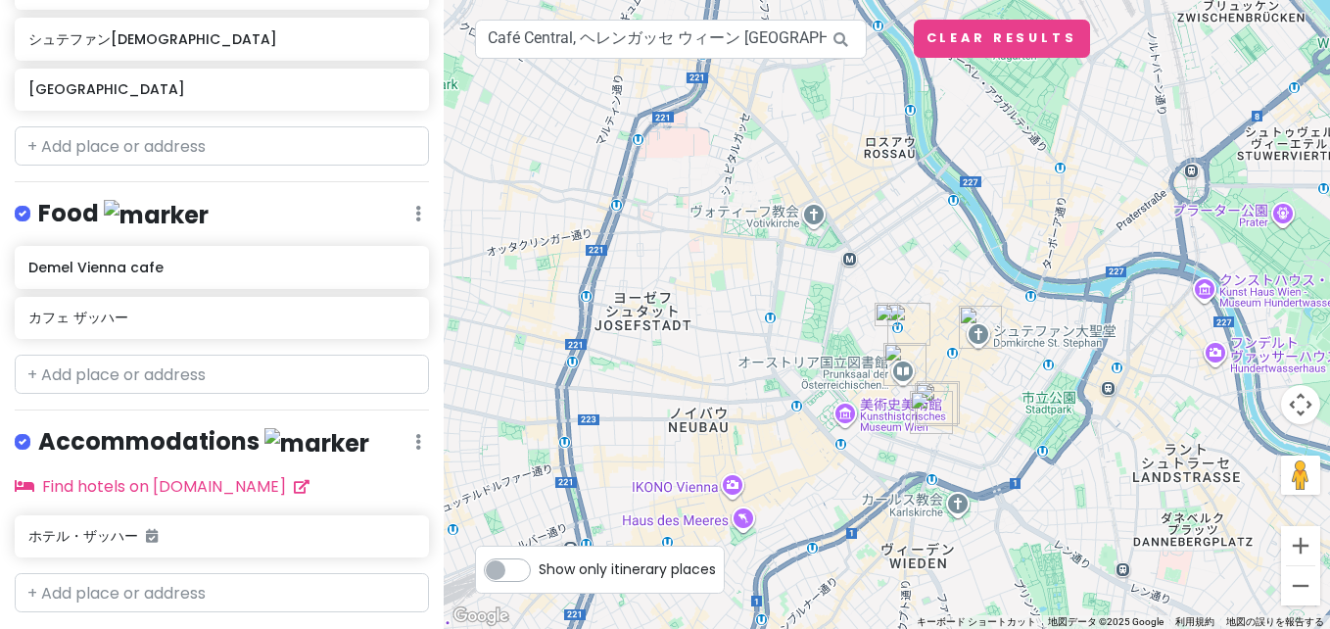
click at [887, 310] on img at bounding box center [887, 315] width 24 height 24
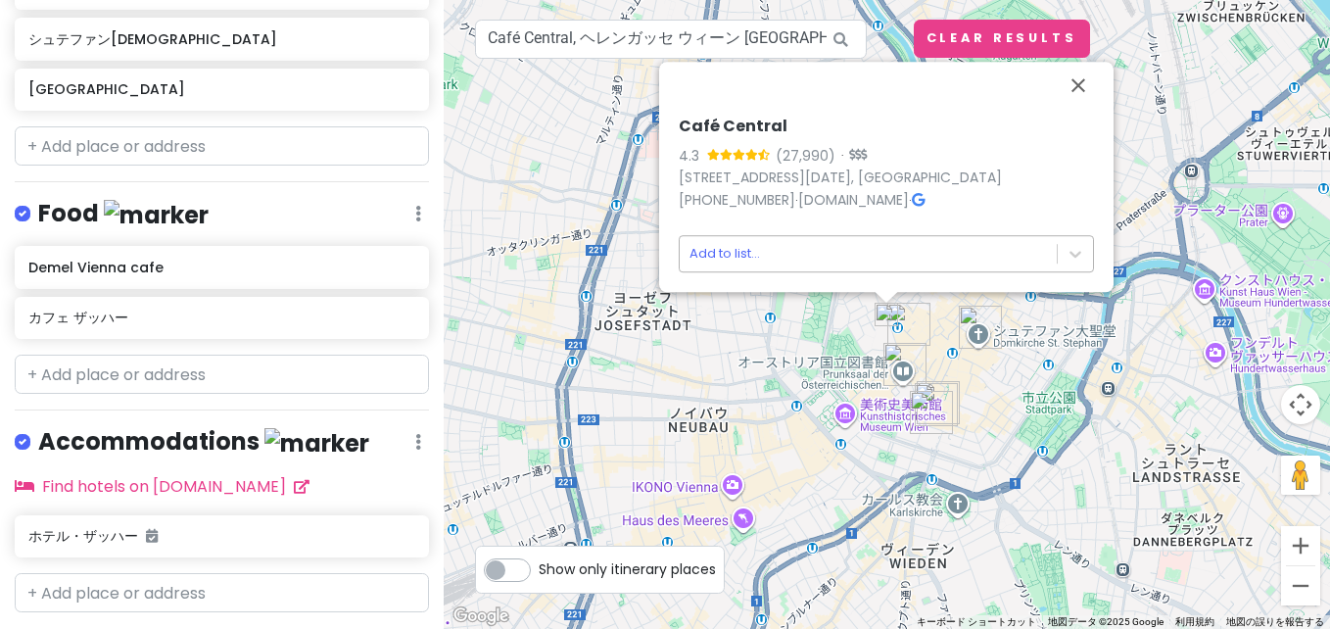
click at [855, 256] on body "ウィーン Trip Private Change Dates Make a Copy Delete Trip Go Pro ⚡️ Give Feedback …" at bounding box center [665, 314] width 1330 height 629
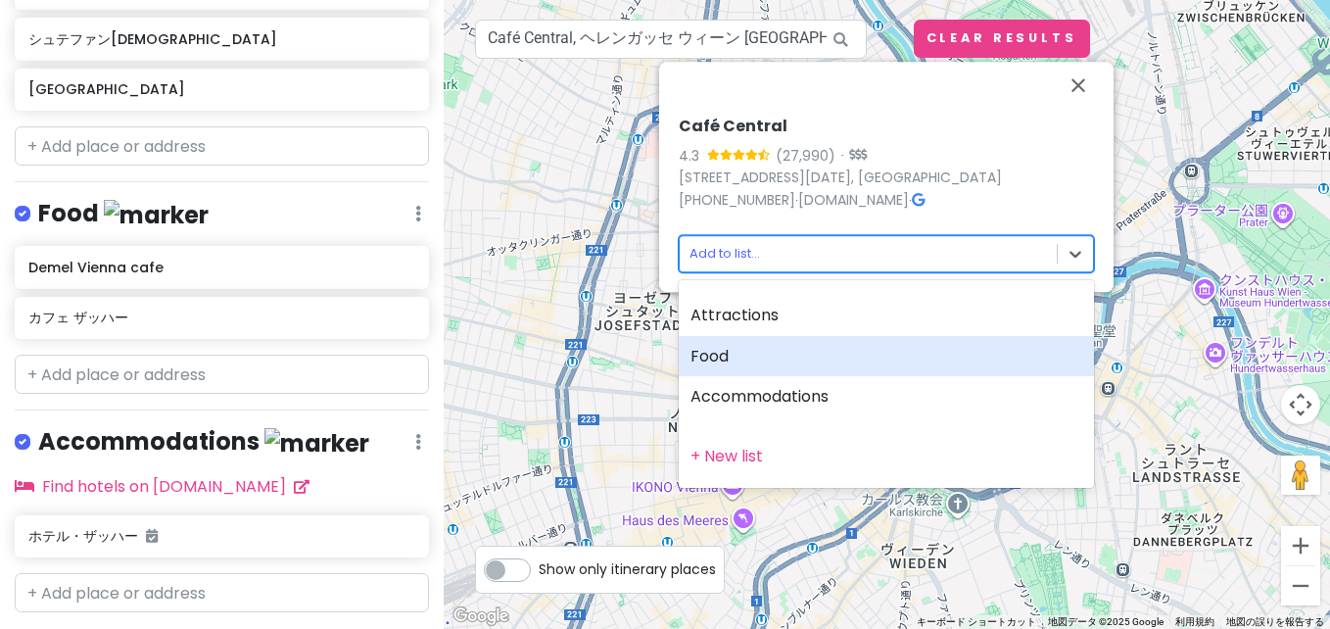
click at [860, 352] on div "Food" at bounding box center [886, 356] width 415 height 41
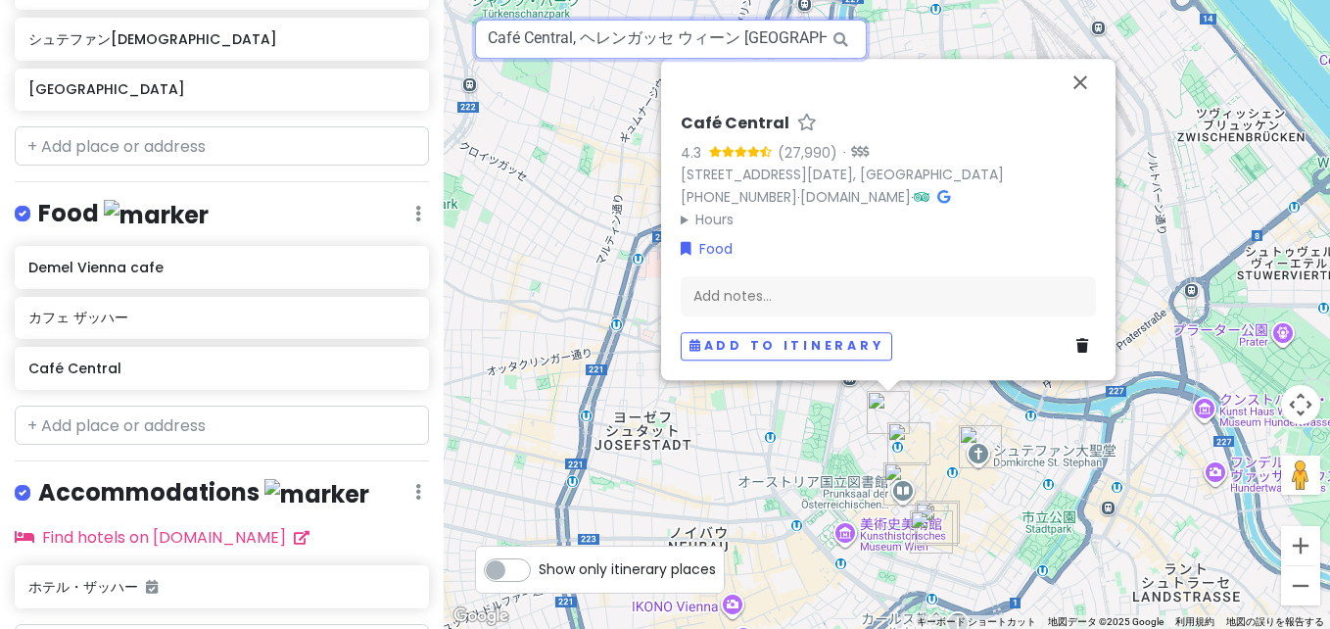
click at [724, 46] on input "Café Central, ヘレンガッセ ウィーン オーストリア" at bounding box center [671, 39] width 392 height 39
click at [562, 42] on input "text" at bounding box center [671, 39] width 392 height 39
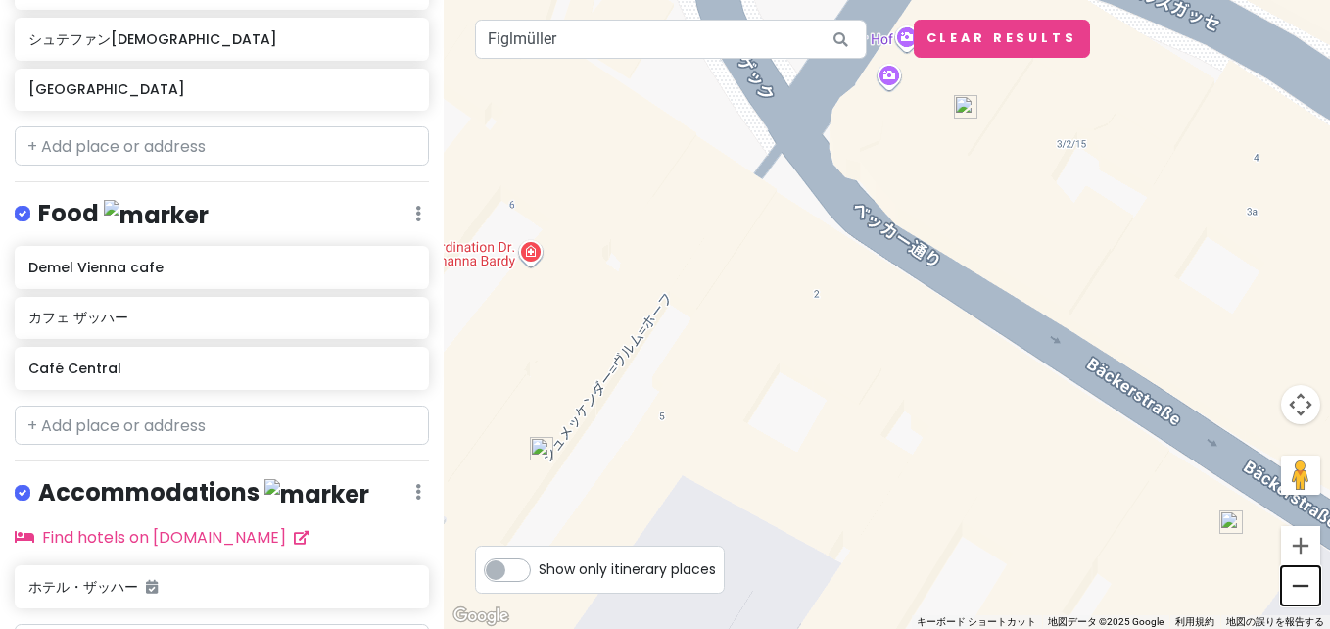
click at [1299, 584] on button "ズームアウト" at bounding box center [1300, 585] width 39 height 39
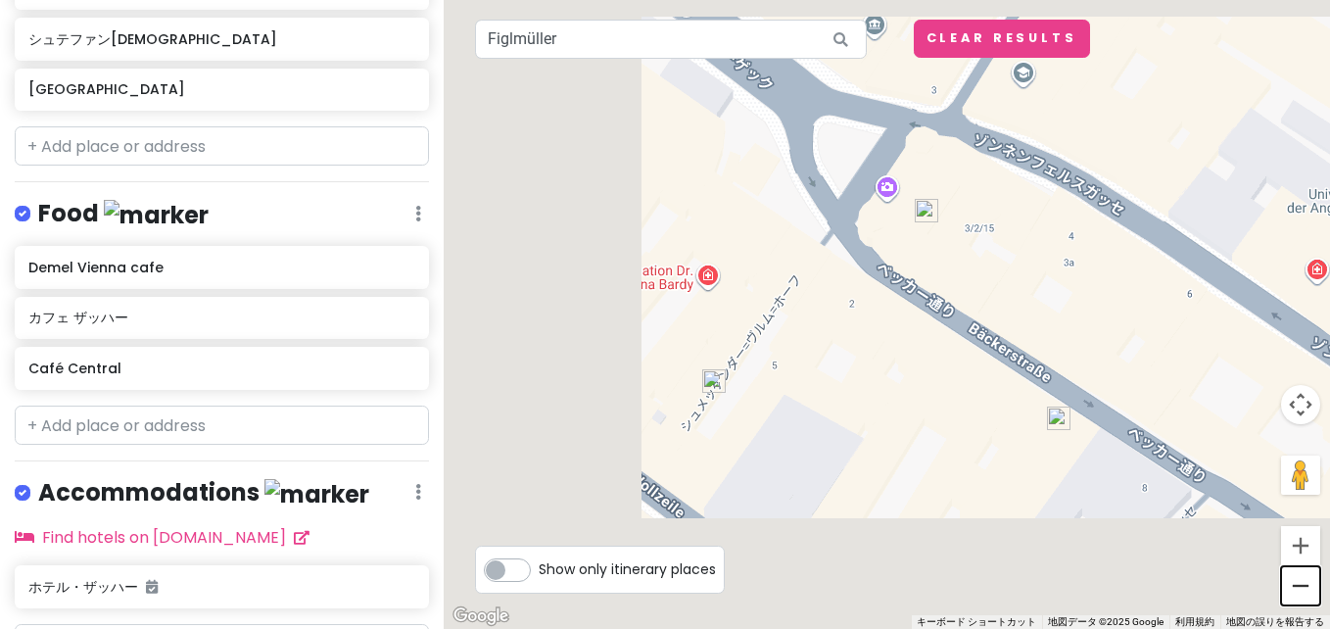
click at [1299, 584] on button "ズームアウト" at bounding box center [1300, 585] width 39 height 39
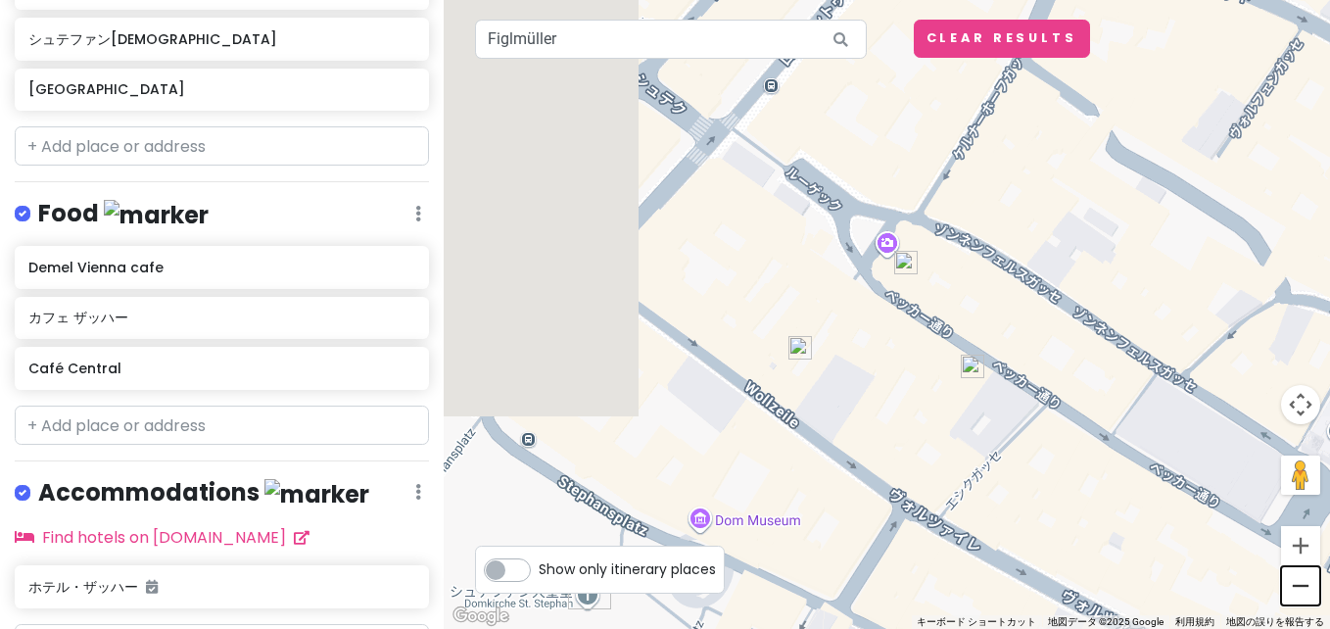
click at [1299, 584] on button "ズームアウト" at bounding box center [1300, 585] width 39 height 39
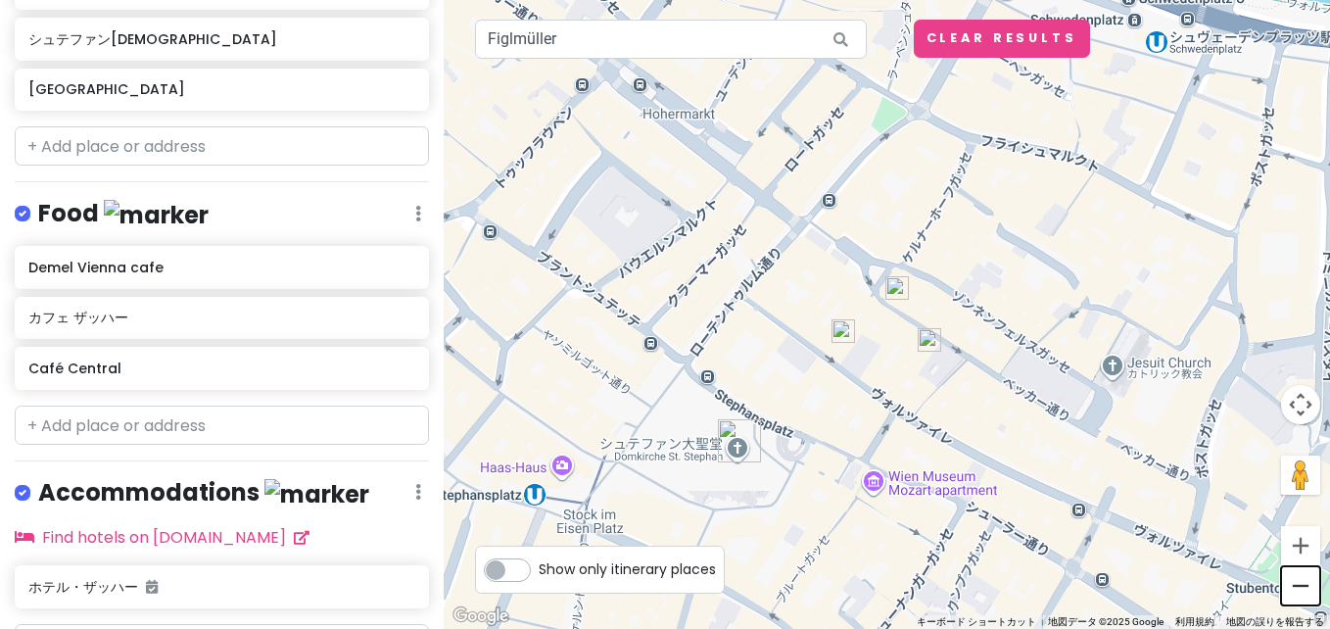
click at [1299, 584] on button "ズームアウト" at bounding box center [1300, 585] width 39 height 39
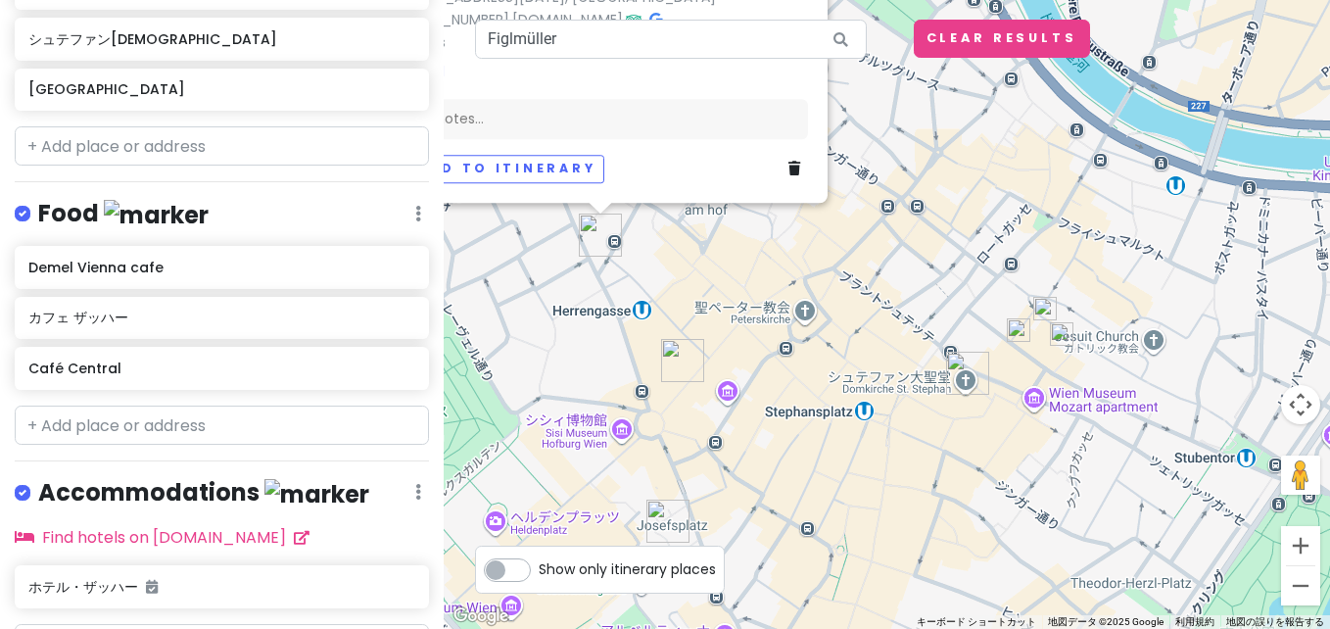
drag, startPoint x: 675, startPoint y: 363, endPoint x: 829, endPoint y: 370, distance: 153.9
click at [829, 370] on div "Café Central 4.3 (27,990) · Herrengasse 14, 1010 Wien, オーストリア +43 1 5333763 · w…" at bounding box center [887, 314] width 886 height 629
click at [1017, 339] on img at bounding box center [1019, 330] width 24 height 24
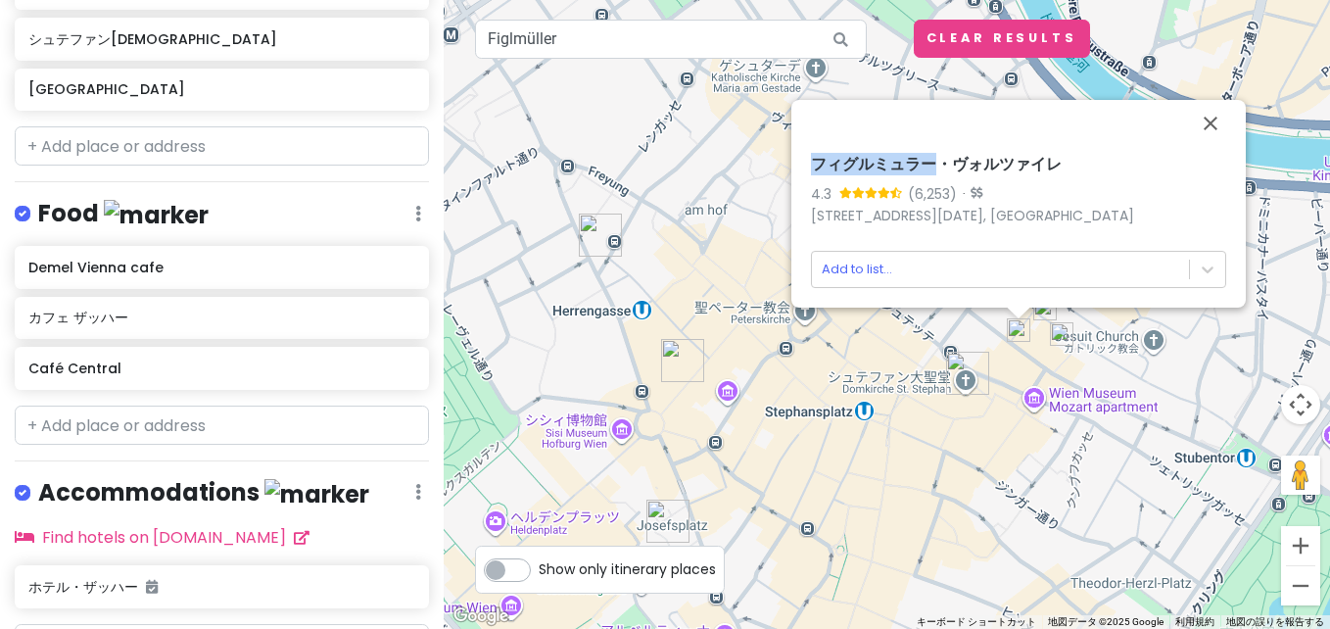
drag, startPoint x: 818, startPoint y: 167, endPoint x: 934, endPoint y: 163, distance: 116.6
click at [934, 163] on h6 "フィグルミュラー・ヴォルツァイレ" at bounding box center [1018, 165] width 415 height 21
copy h6 "フィグルミュラー"
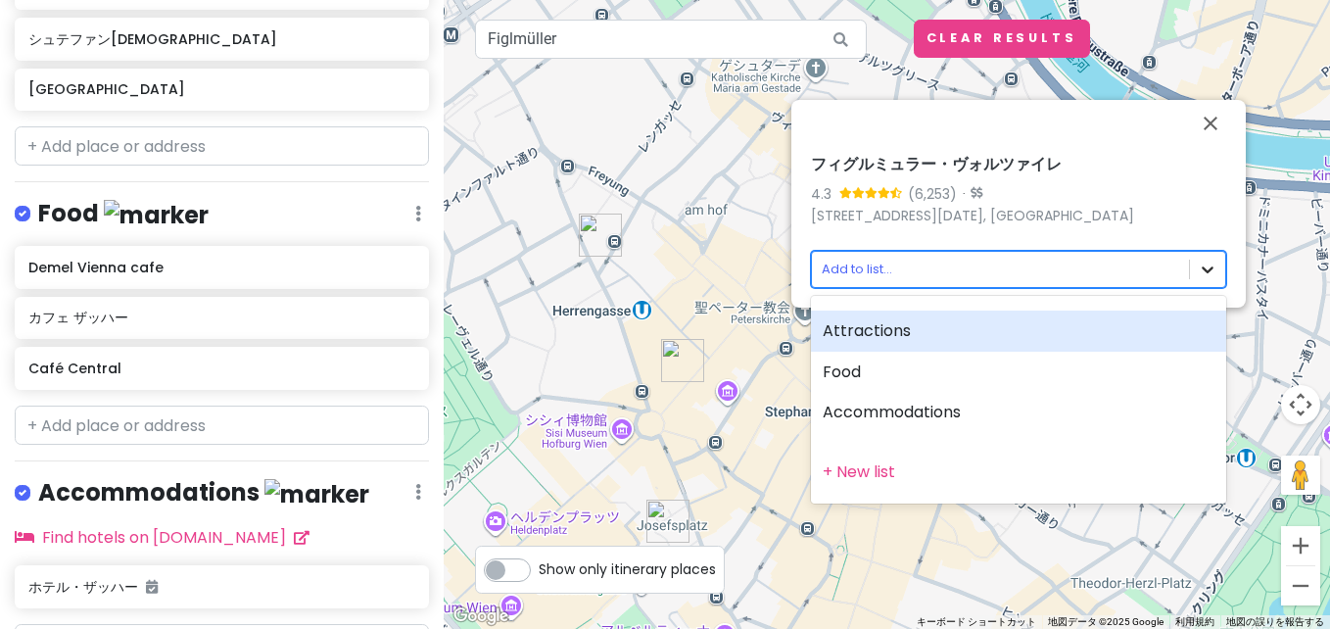
click at [1204, 278] on body "ウィーン Trip Private Change Dates Make a Copy Delete Trip Go Pro ⚡️ Give Feedback …" at bounding box center [665, 314] width 1330 height 629
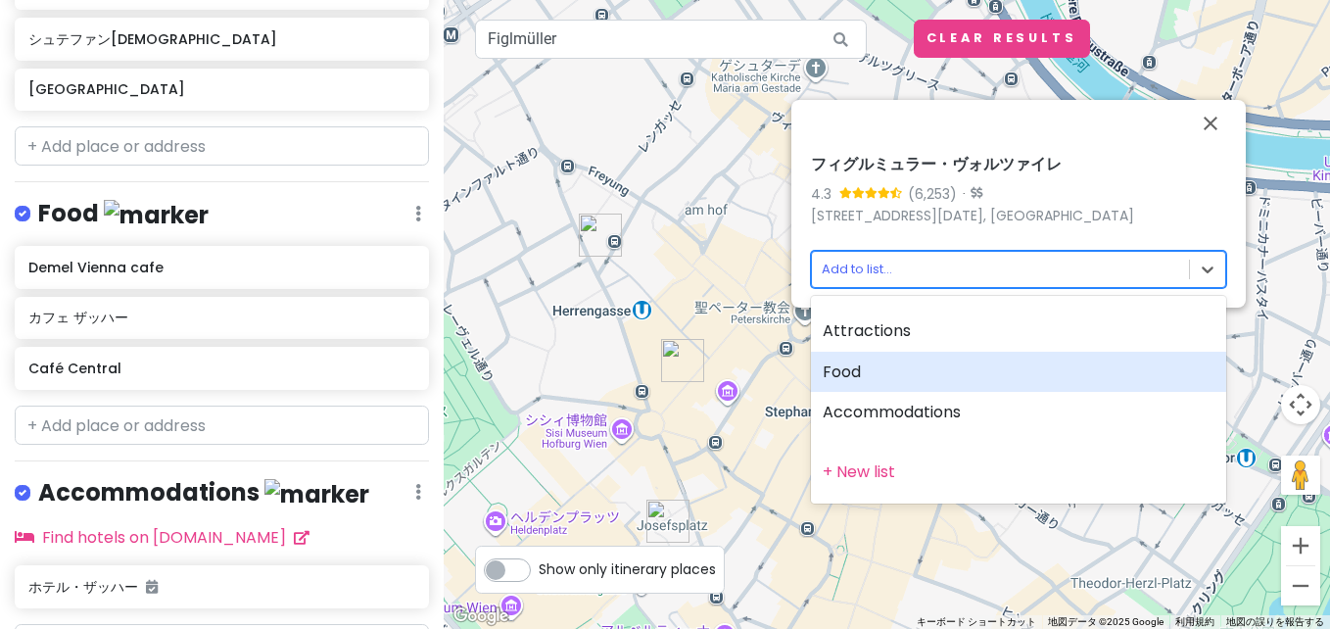
click at [1043, 362] on div "Food" at bounding box center [1018, 372] width 415 height 41
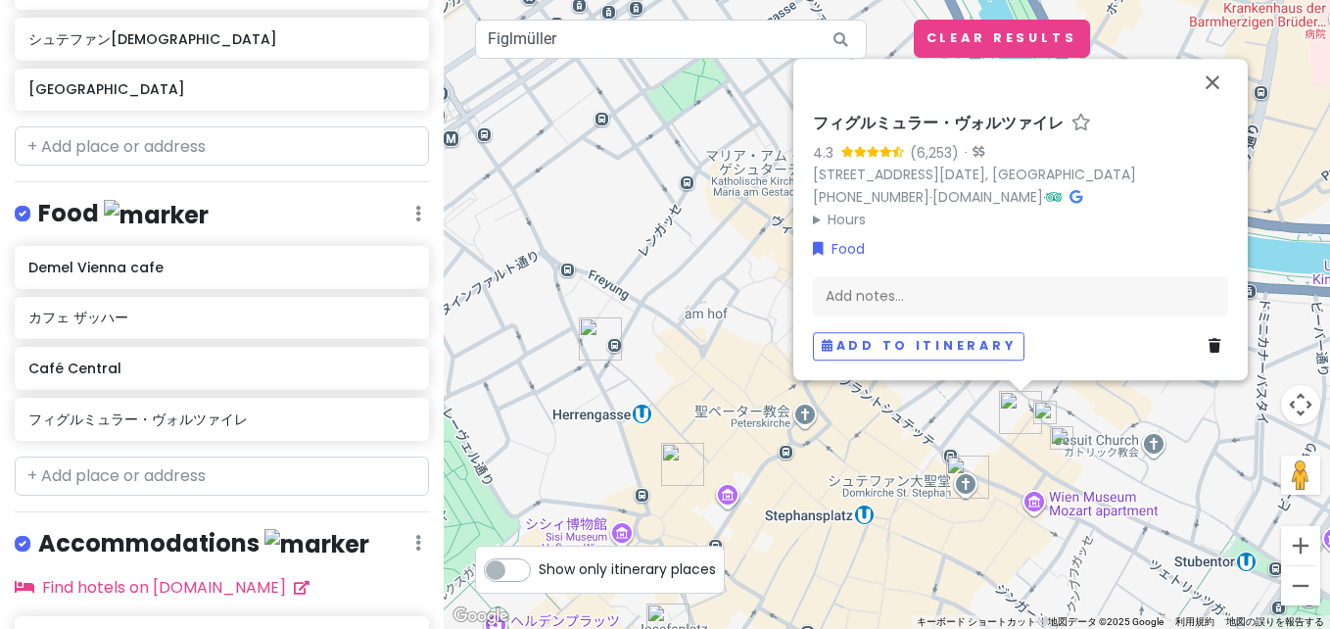
scroll to position [0, 0]
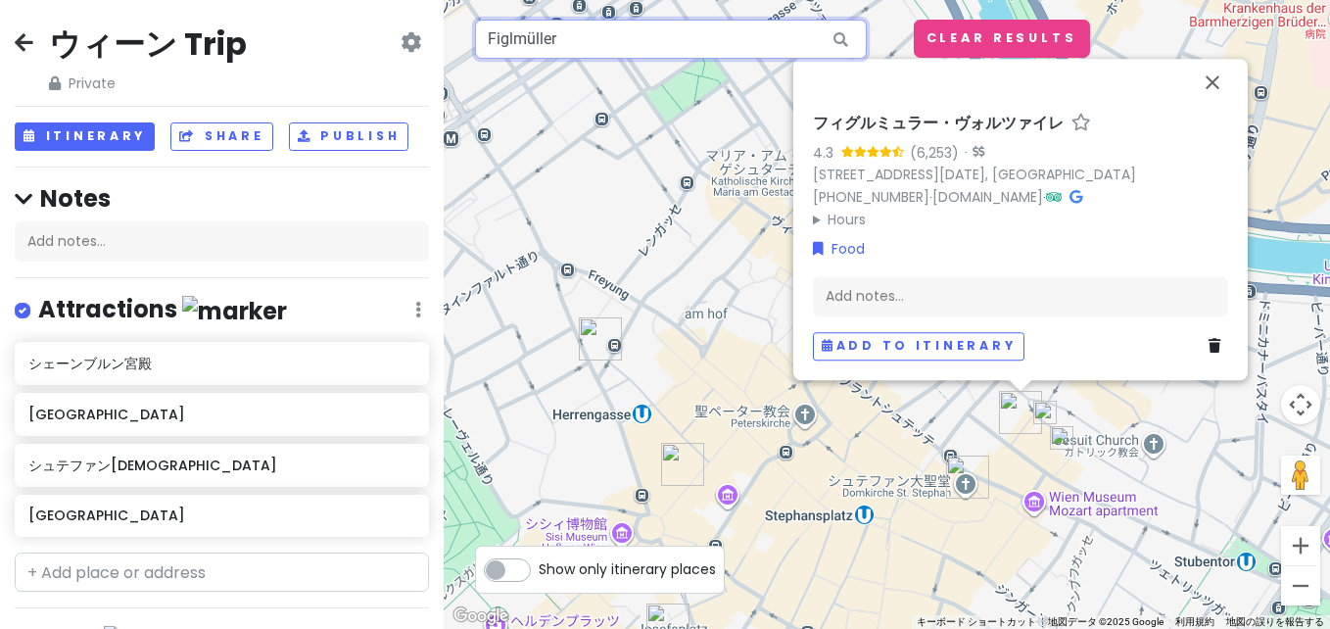
drag, startPoint x: 582, startPoint y: 45, endPoint x: 297, endPoint y: 49, distance: 285.1
click at [297, 49] on div "ウィーン Trip Private Change Dates Make a Copy Delete Trip Go Pro ⚡️ Give Feedback …" at bounding box center [665, 314] width 1330 height 629
paste input "ベルヴェデーレ宮殿"
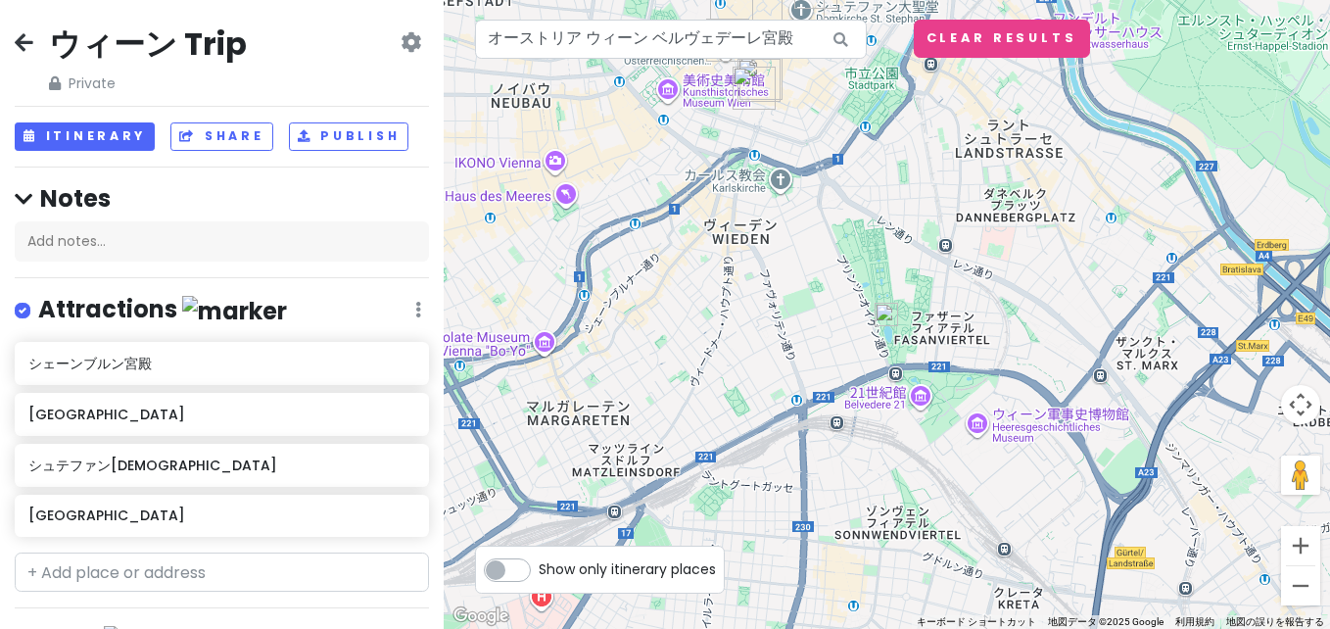
click at [884, 317] on img at bounding box center [887, 315] width 24 height 24
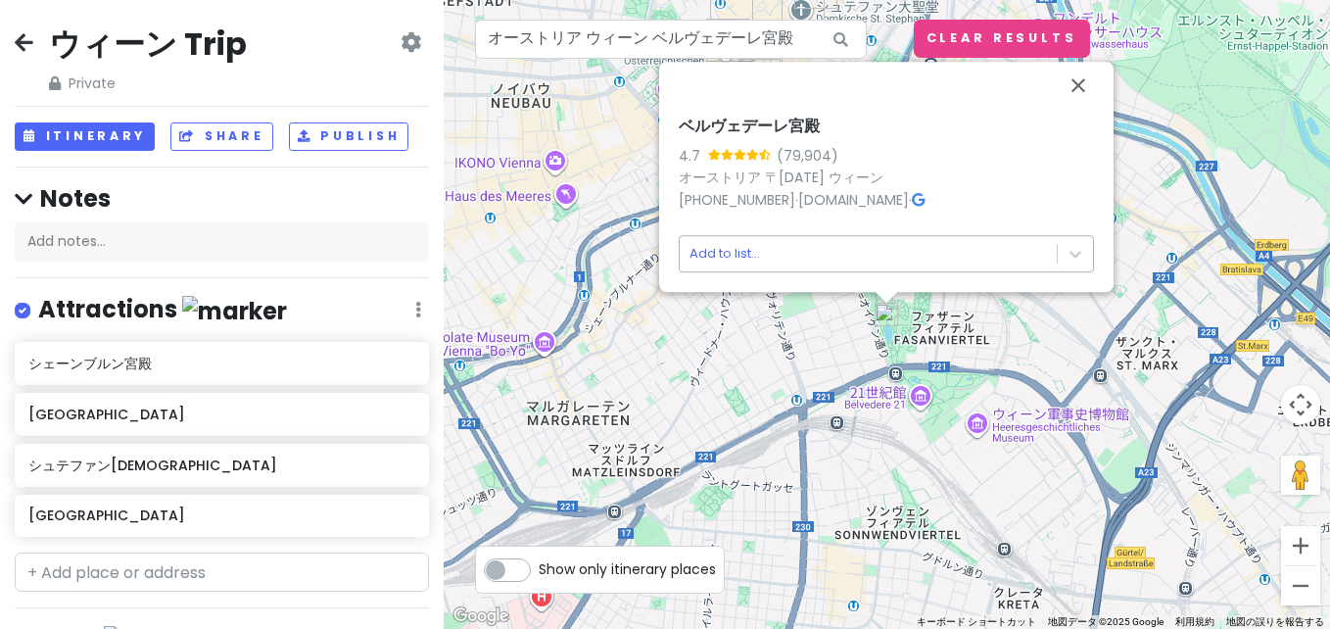
click at [777, 262] on body "ウィーン Trip Private Change Dates Make a Copy Delete Trip Go Pro ⚡️ Give Feedback …" at bounding box center [665, 314] width 1330 height 629
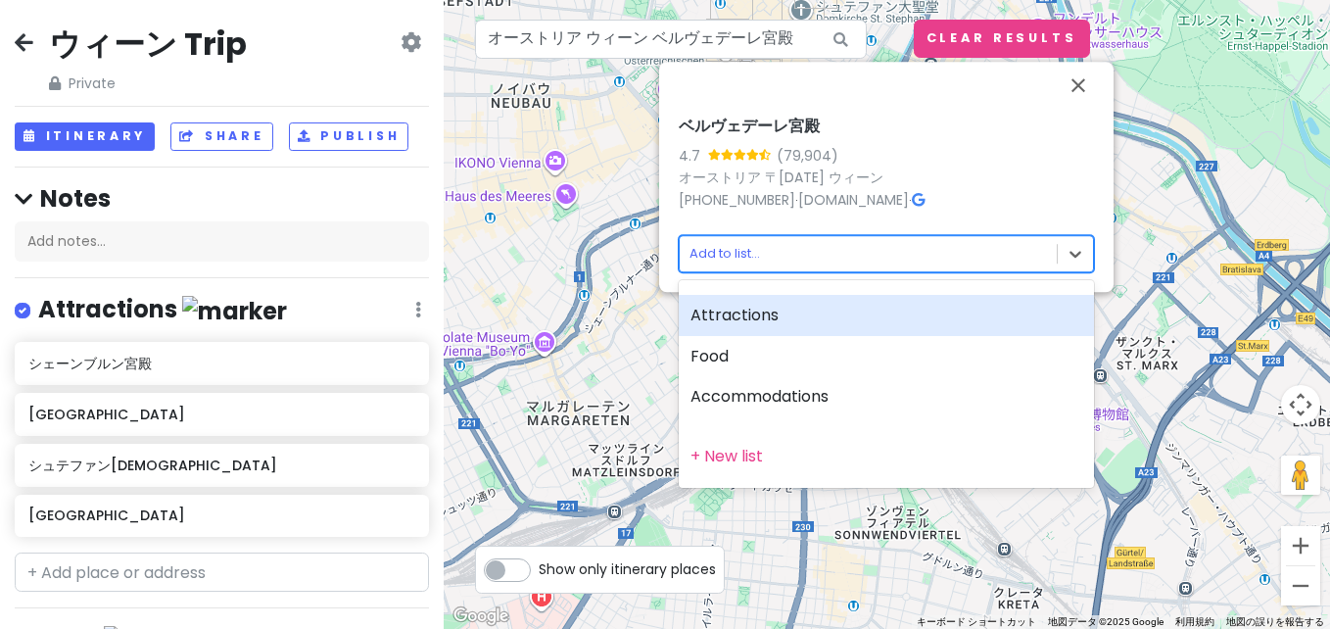
click at [787, 316] on div "Attractions" at bounding box center [886, 315] width 415 height 41
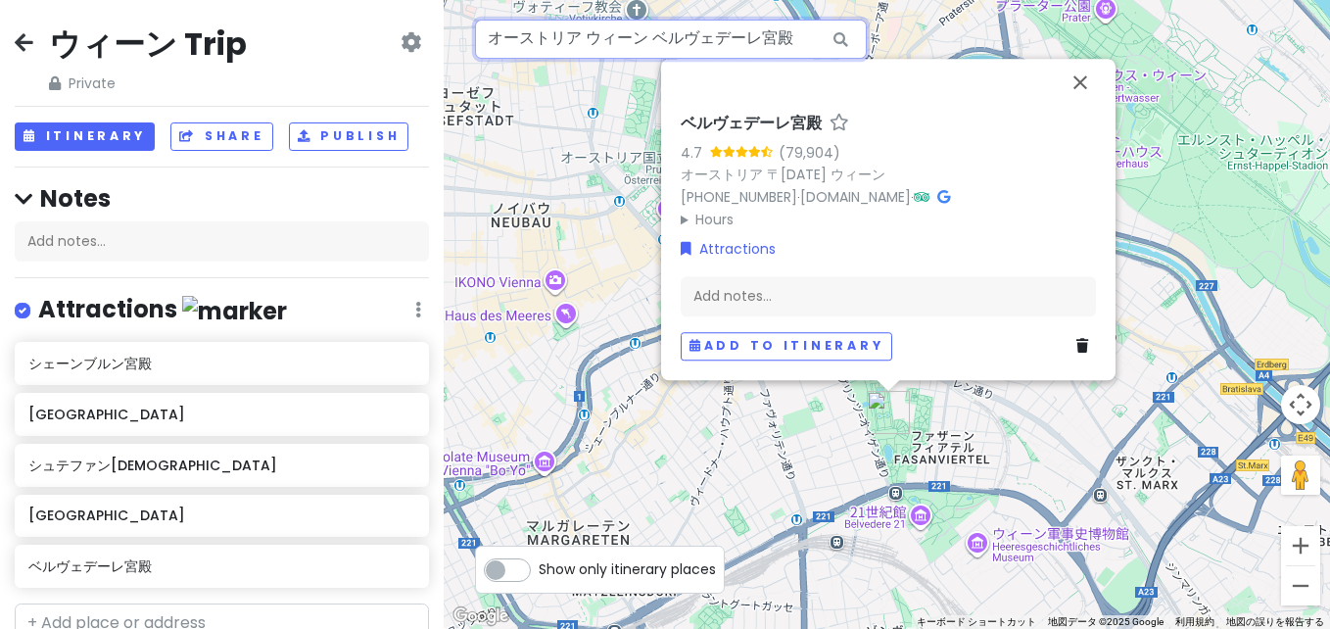
drag, startPoint x: 788, startPoint y: 37, endPoint x: 216, endPoint y: 52, distance: 571.2
click at [216, 52] on div "ウィーン Trip Private Change Dates Make a Copy Delete Trip Go Pro ⚡️ Give Feedback …" at bounding box center [665, 314] width 1330 height 629
paste input "ーフブルク"
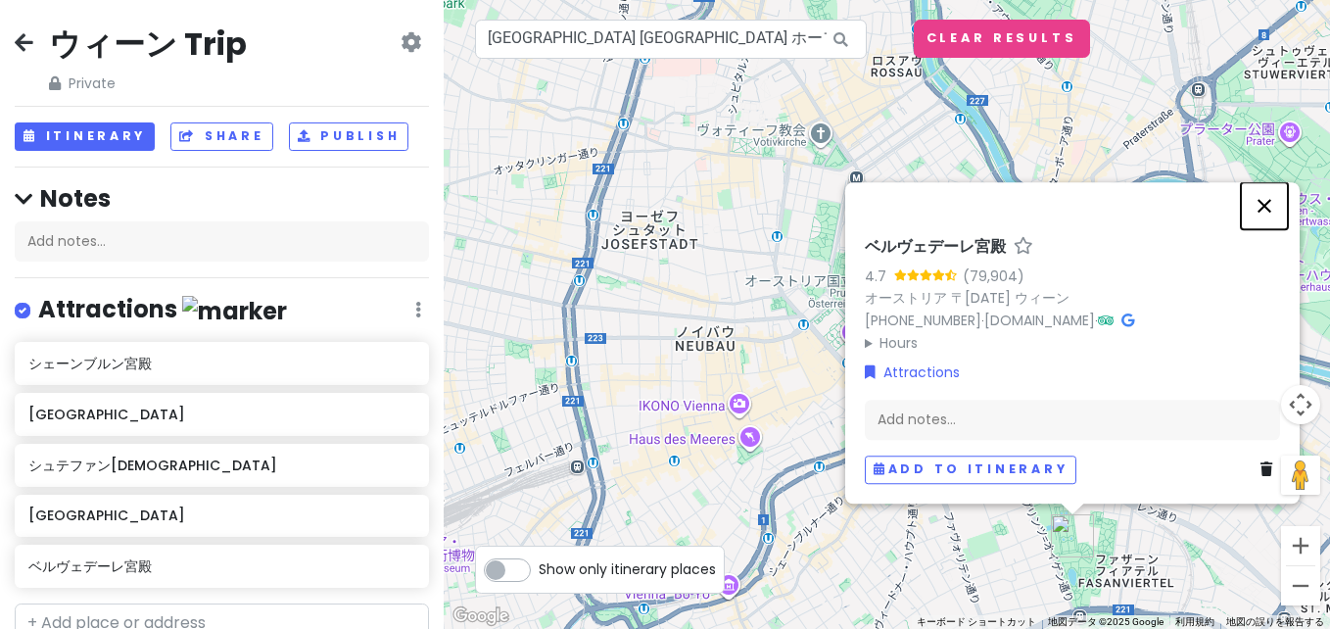
click at [1262, 206] on button "閉じる" at bounding box center [1264, 205] width 47 height 47
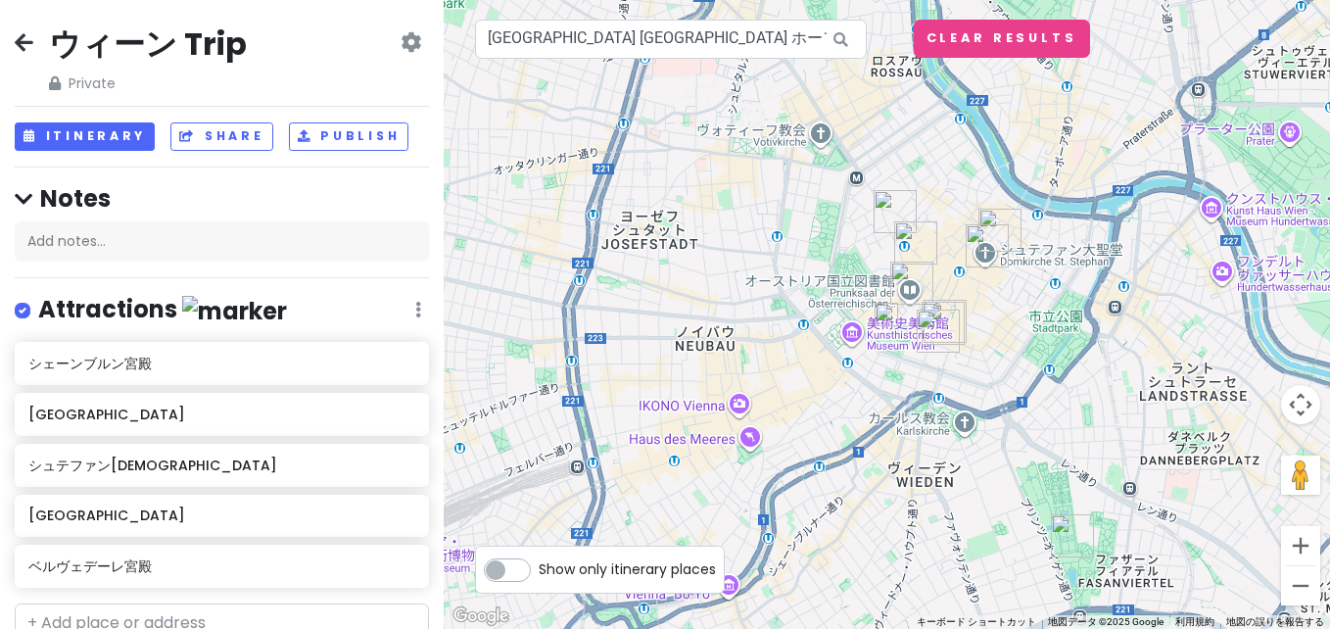
click at [884, 323] on img at bounding box center [887, 315] width 24 height 24
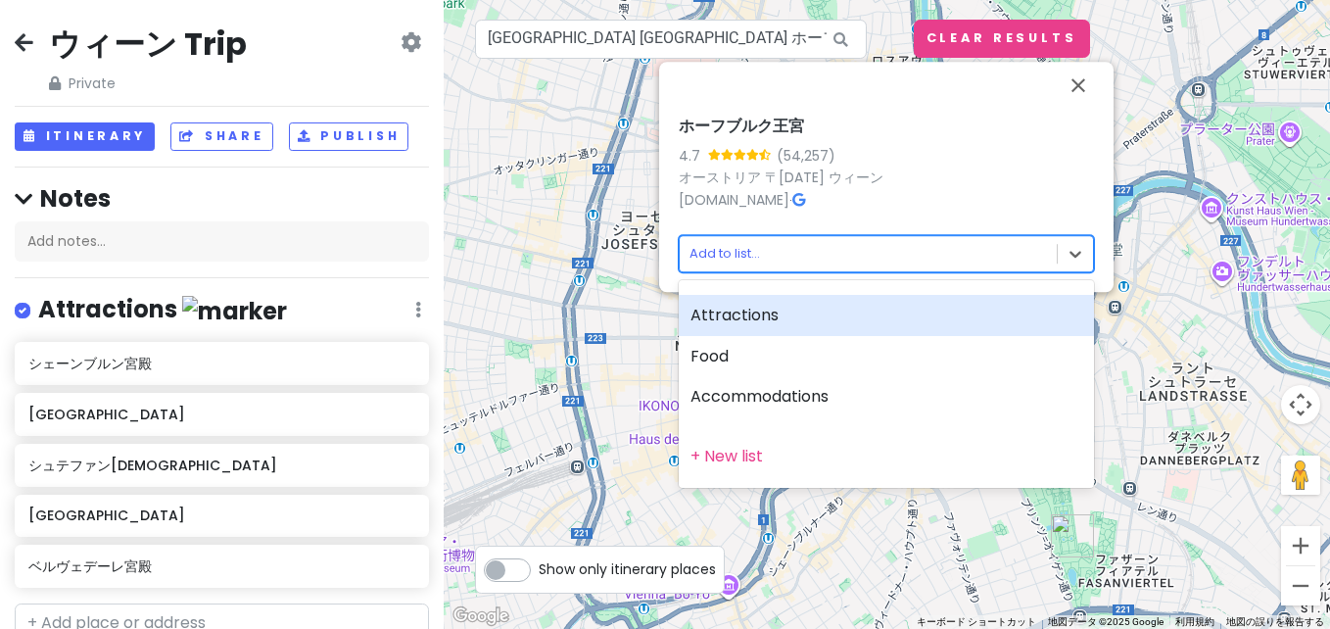
click at [810, 241] on body "ウィーン Trip Private Change Dates Make a Copy Delete Trip Go Pro ⚡️ Give Feedback …" at bounding box center [665, 314] width 1330 height 629
click at [783, 323] on div "Attractions" at bounding box center [886, 315] width 415 height 41
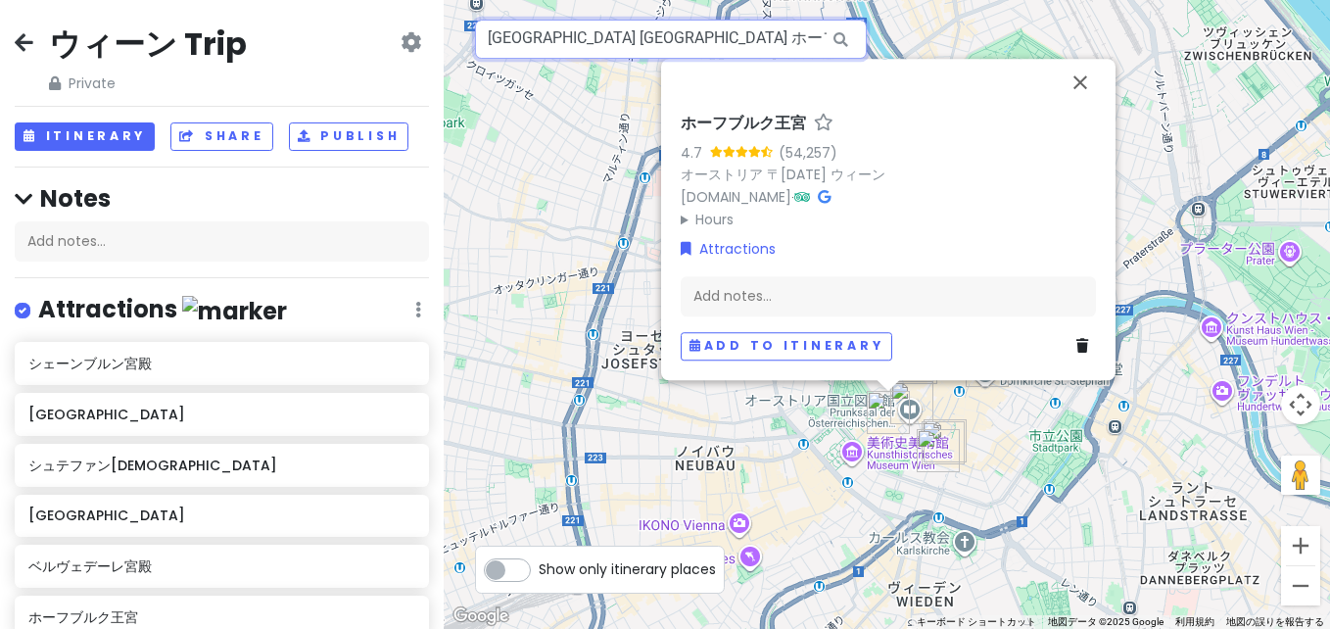
drag, startPoint x: 789, startPoint y: 39, endPoint x: 120, endPoint y: 35, distance: 669.0
click at [120, 35] on div "ウィーン Trip Private Change Dates Make a Copy Delete Trip Go Pro ⚡️ Give Feedback …" at bounding box center [665, 314] width 1330 height 629
paste input "スト記念柱"
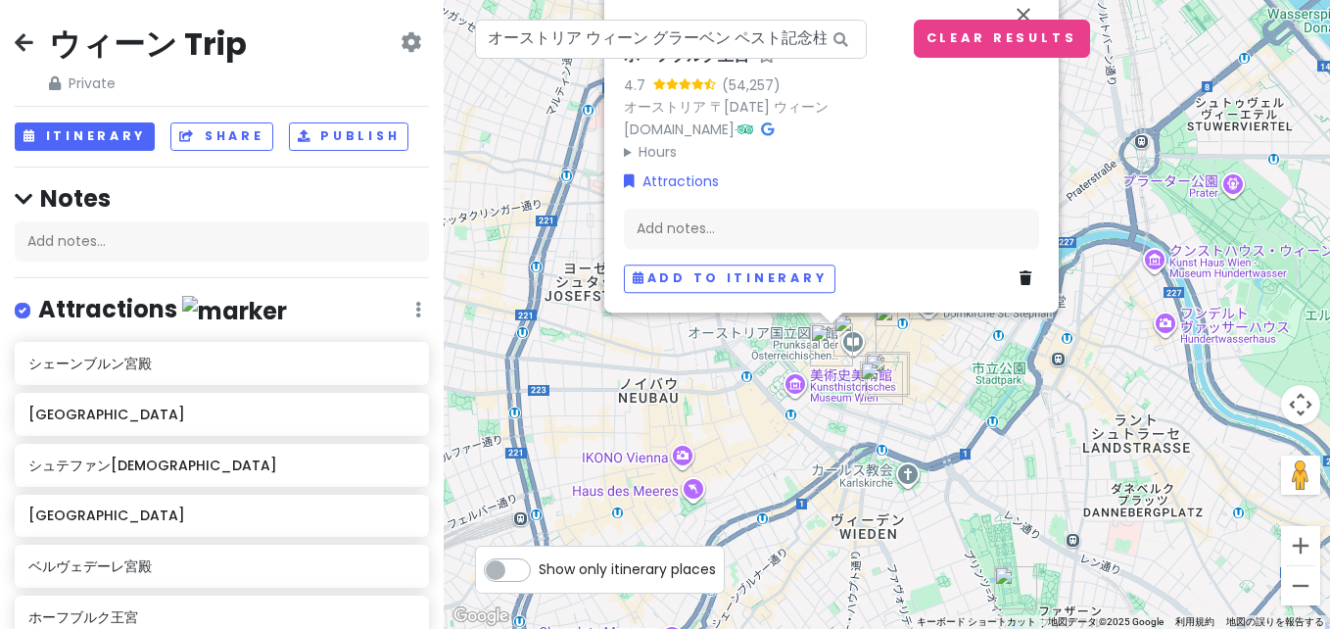
click at [880, 321] on img at bounding box center [887, 315] width 24 height 24
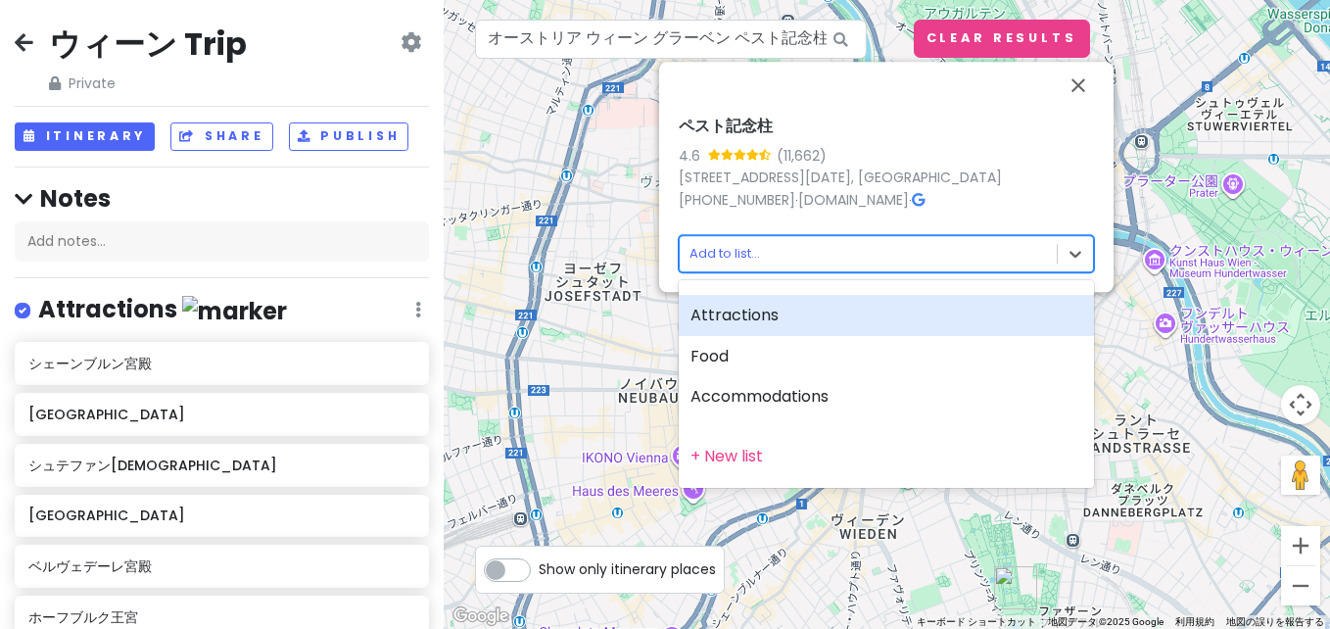
click at [715, 245] on body "ウィーン Trip Private Change Dates Make a Copy Delete Trip Go Pro ⚡️ Give Feedback …" at bounding box center [665, 314] width 1330 height 629
click at [775, 318] on div "Attractions" at bounding box center [886, 315] width 415 height 41
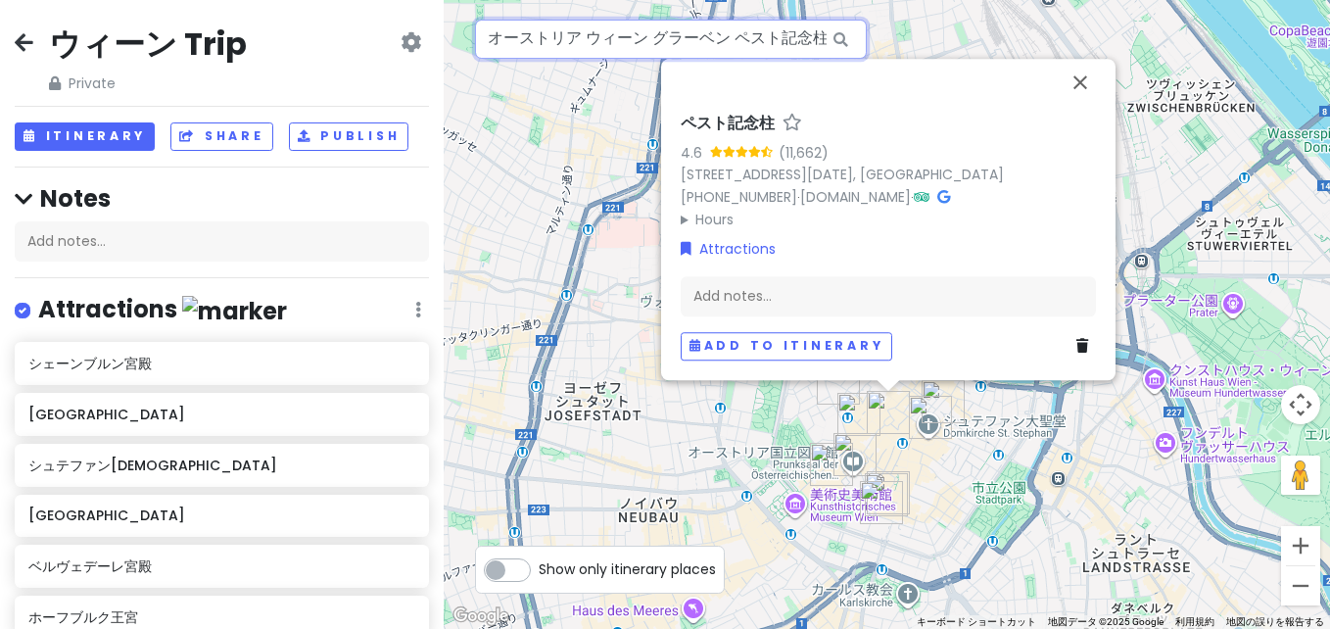
click at [769, 33] on input "オーストリア ウィーン グラーベン ペスト記念柱" at bounding box center [671, 39] width 392 height 39
paste input "Neue Burg"
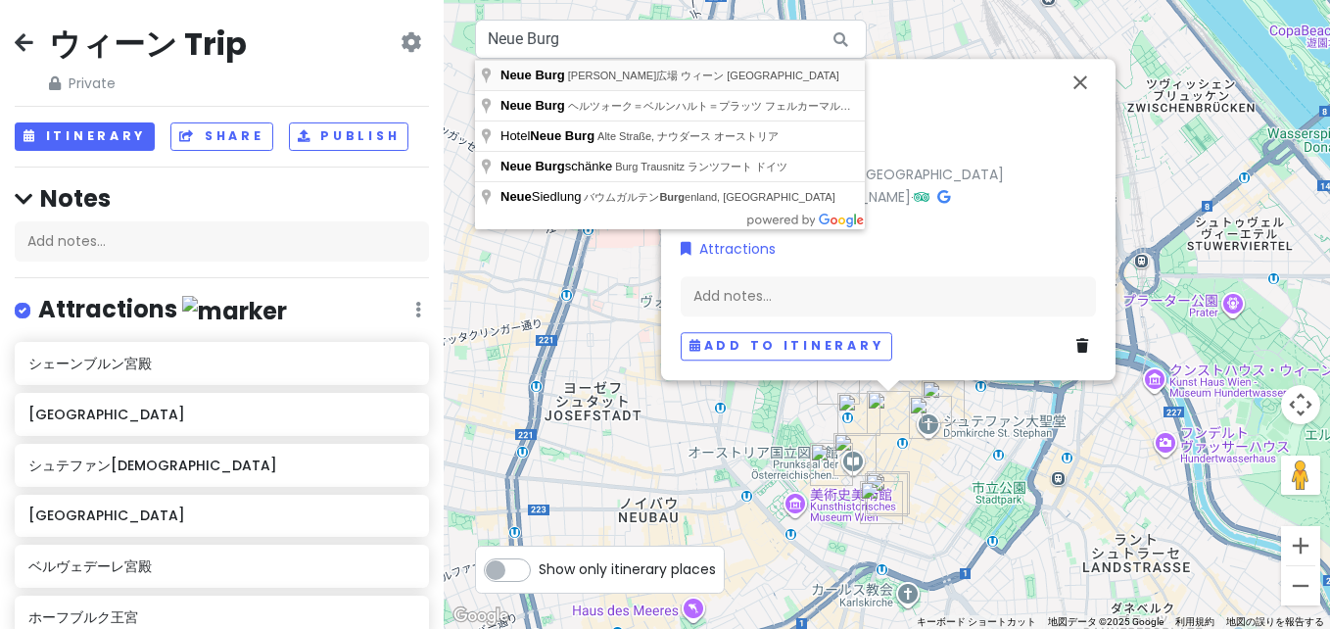
type input "Neue Burg, 英雄広場 ウィーン オーストリア"
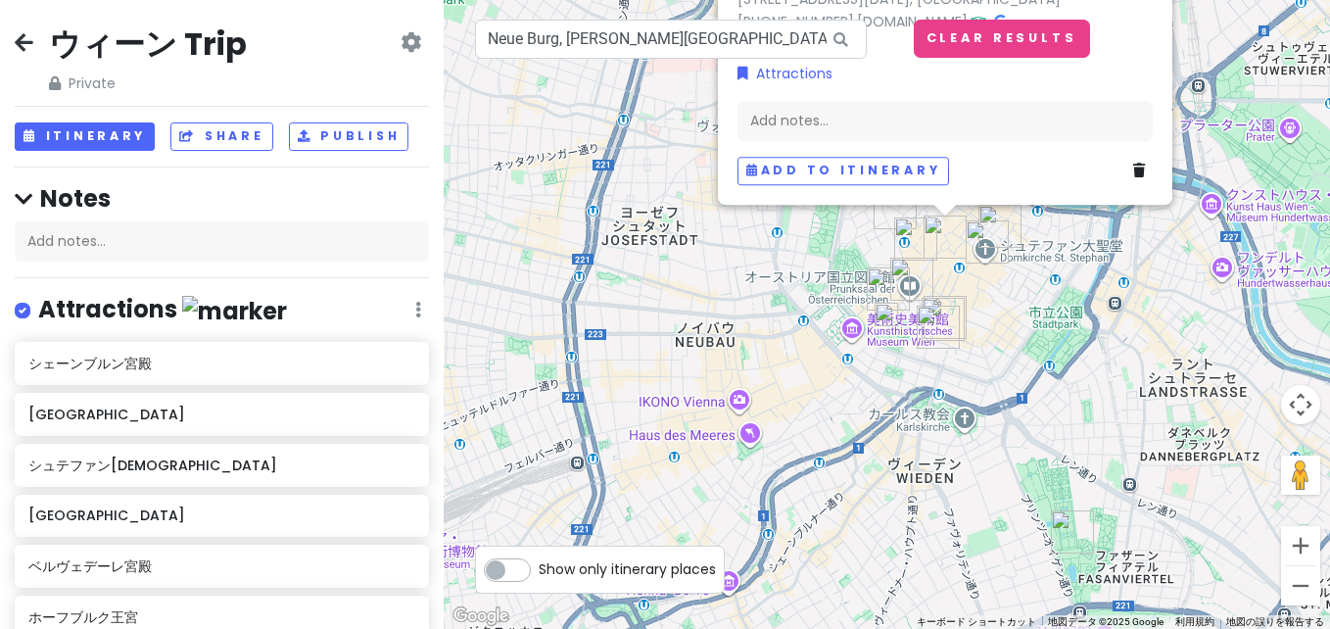
click at [893, 315] on img at bounding box center [887, 315] width 24 height 24
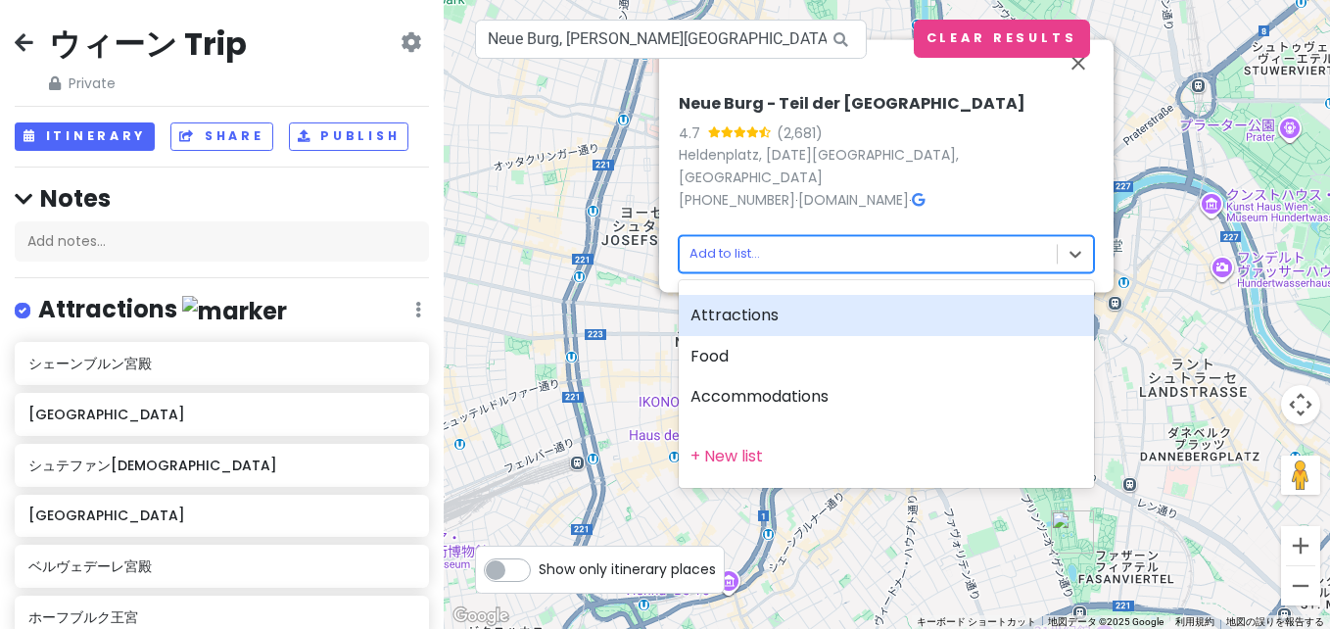
click at [818, 261] on body "ウィーン Trip Private Change Dates Make a Copy Delete Trip Go Pro ⚡️ Give Feedback …" at bounding box center [665, 314] width 1330 height 629
click at [846, 325] on div "Attractions" at bounding box center [886, 315] width 415 height 41
